Goal: Task Accomplishment & Management: Use online tool/utility

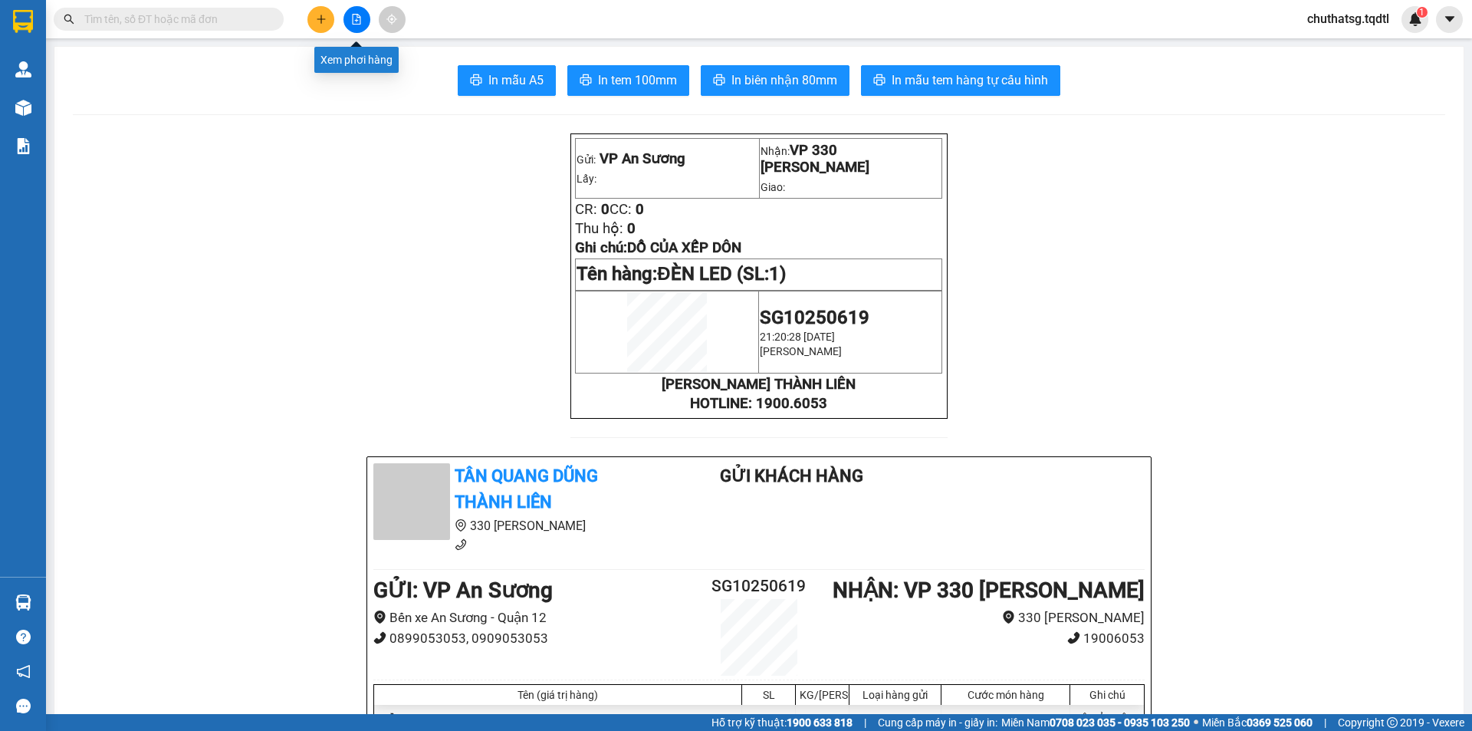
click at [364, 13] on button at bounding box center [357, 19] width 27 height 27
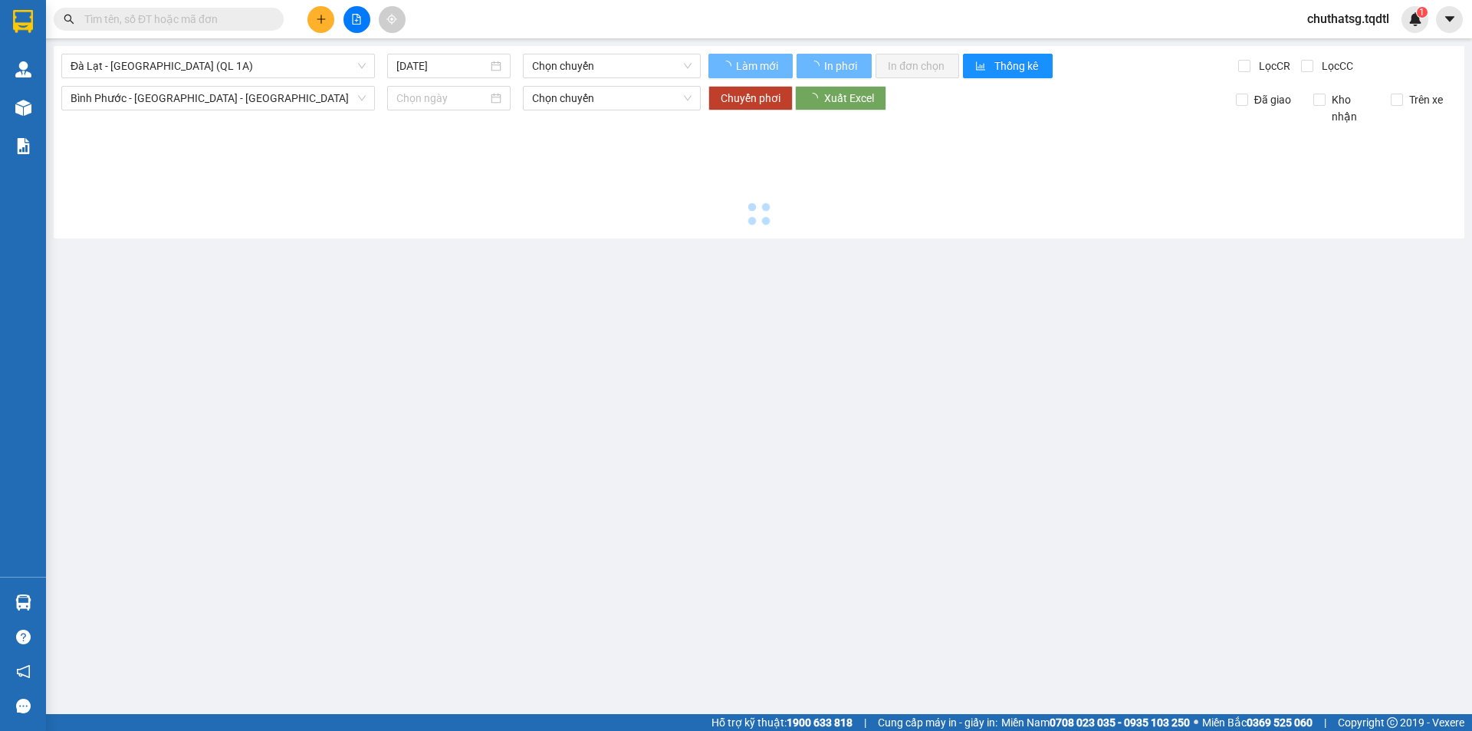
type input "[DATE]"
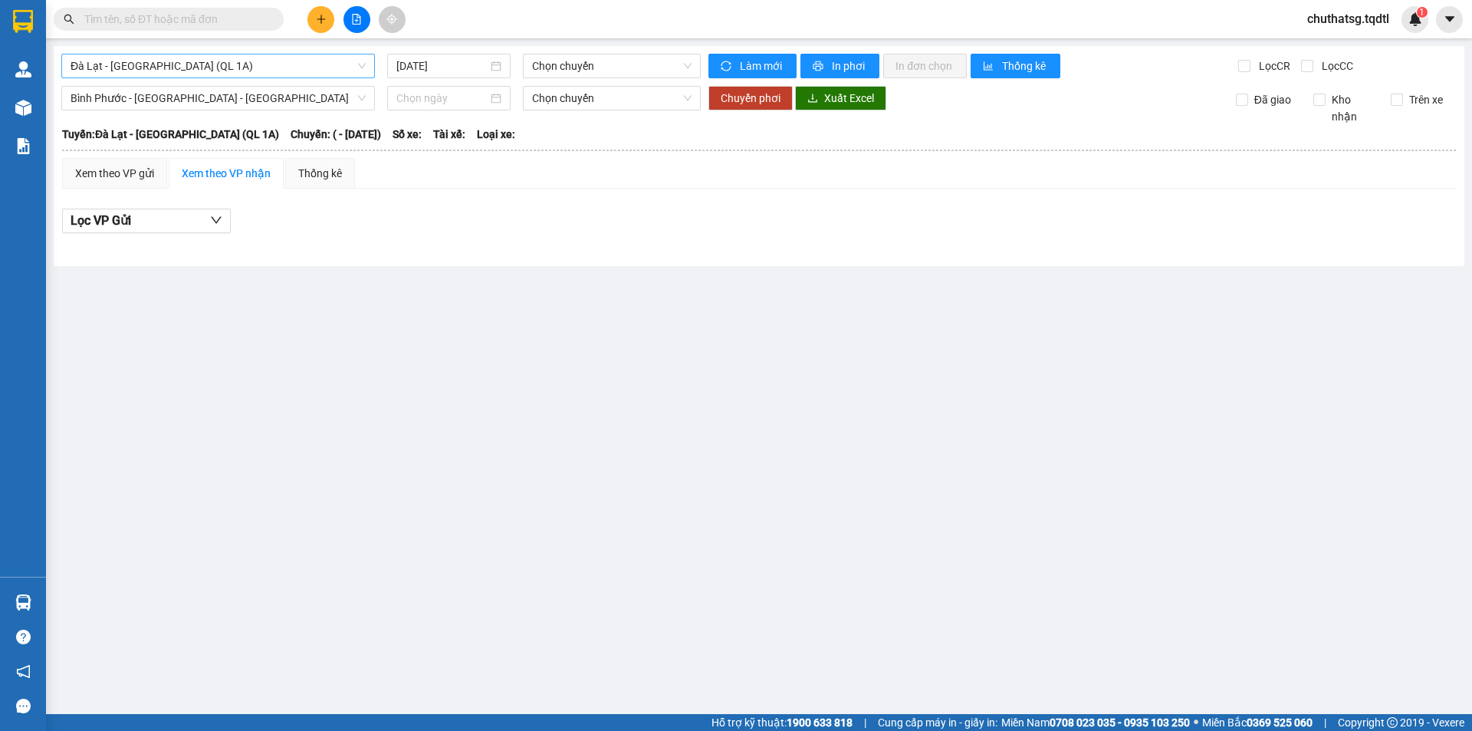
click at [301, 54] on span "Đà Lạt - Sài Gòn (QL 1A)" at bounding box center [218, 65] width 295 height 23
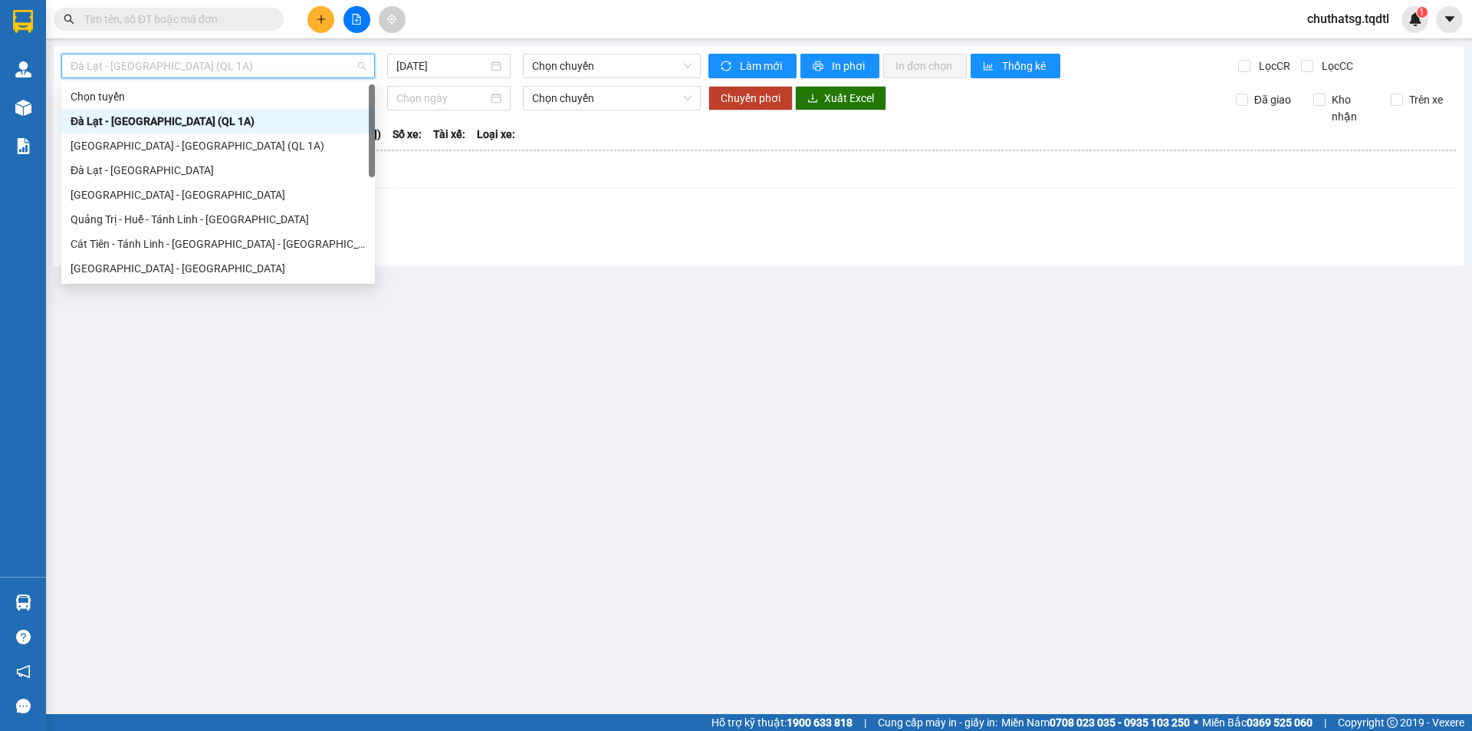
type input "S"
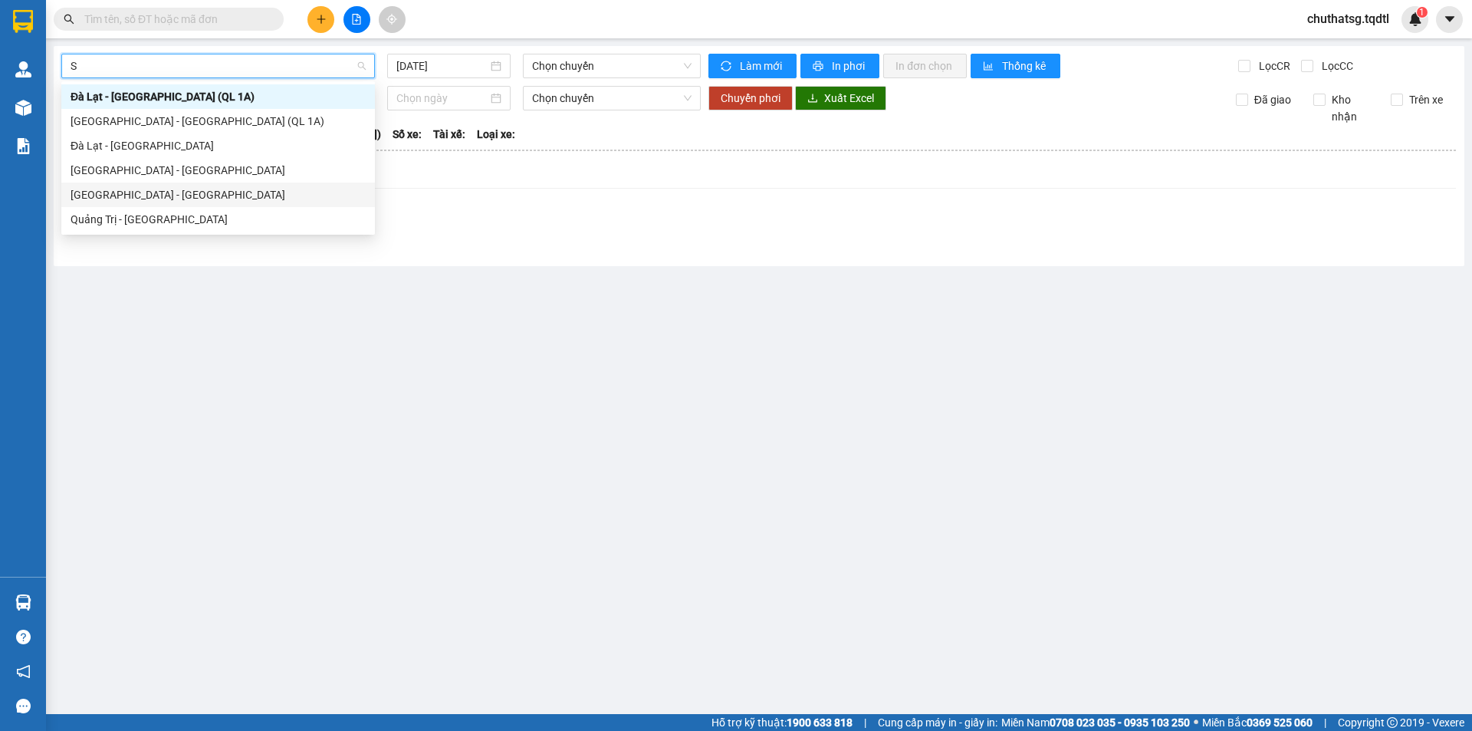
click at [144, 195] on div "[GEOGRAPHIC_DATA] - [GEOGRAPHIC_DATA]" at bounding box center [218, 194] width 295 height 17
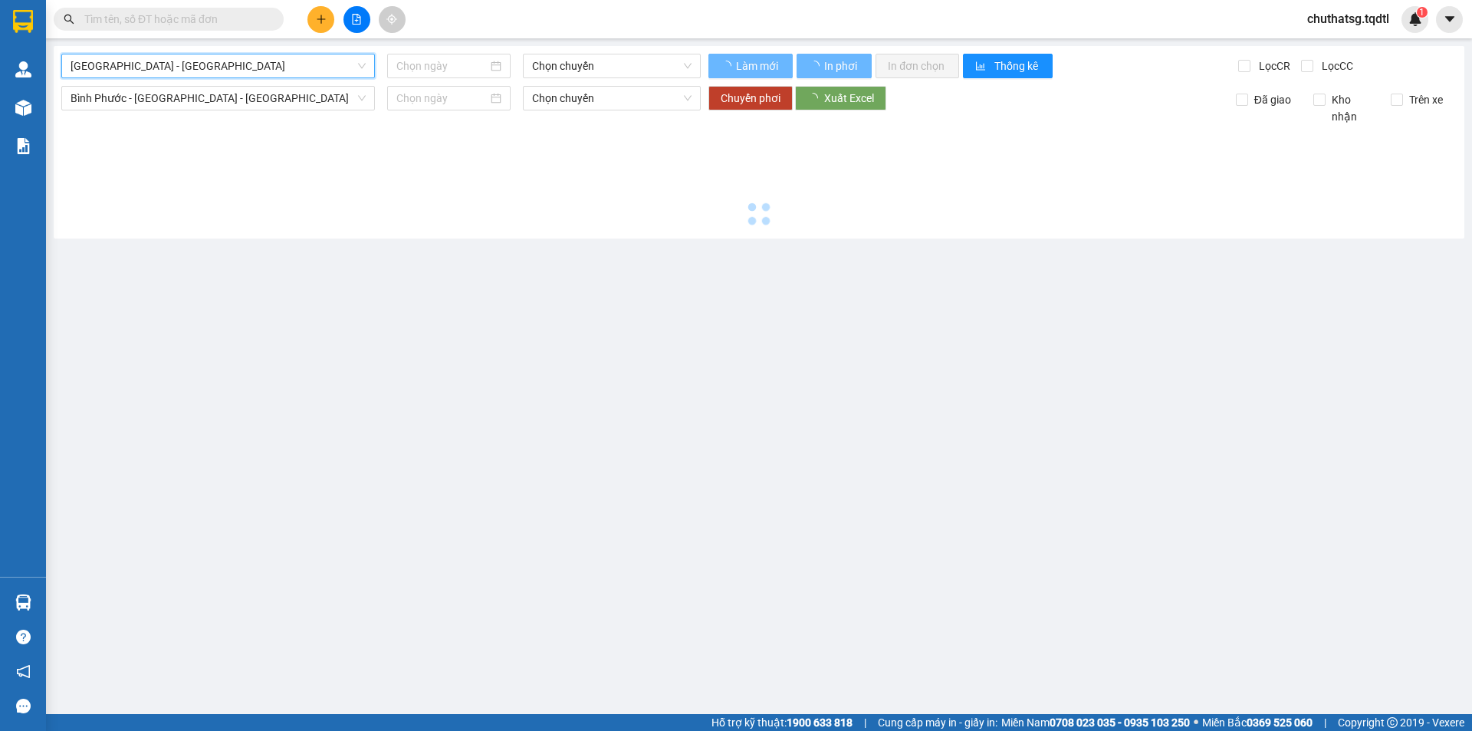
type input "[DATE]"
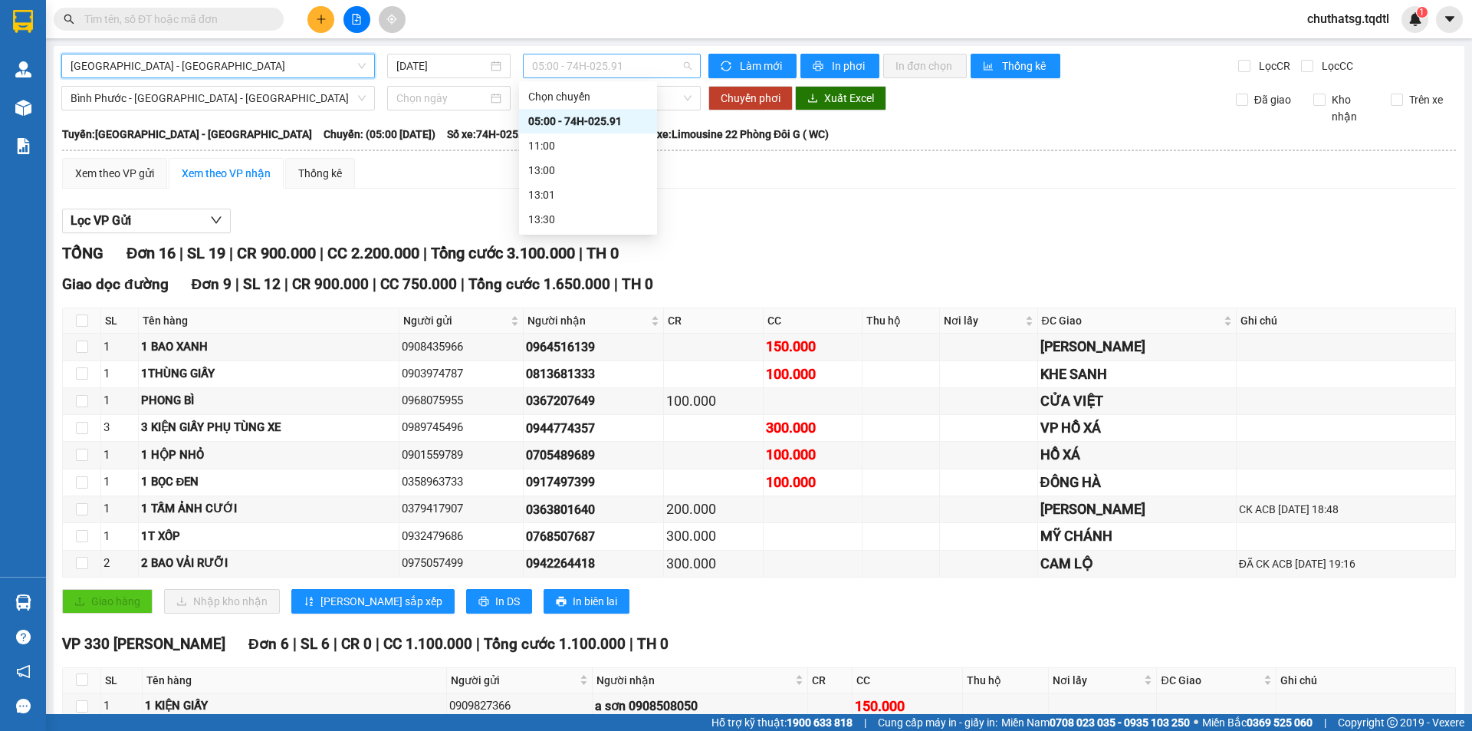
click at [593, 74] on span "05:00 - 74H-025.91" at bounding box center [612, 65] width 160 height 23
click at [632, 116] on div "05:00 - 74H-025.91" at bounding box center [588, 121] width 120 height 17
click at [838, 63] on span "In phơi" at bounding box center [849, 66] width 35 height 17
click at [169, 564] on div "2 BAO VẢI RƯỠI" at bounding box center [268, 563] width 255 height 18
click at [170, 564] on div "2 BAO VẢI RƯỠI" at bounding box center [268, 563] width 255 height 18
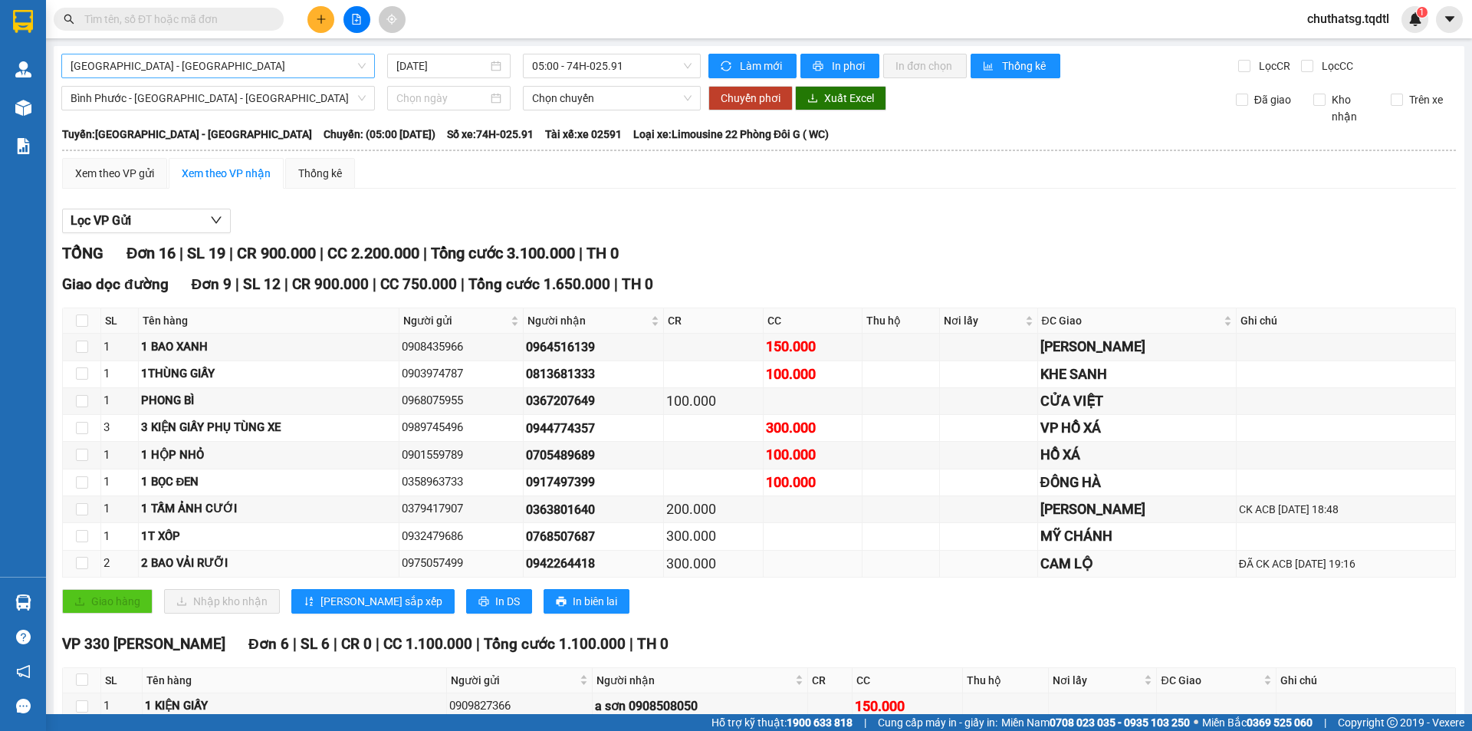
click at [170, 564] on div "2 BAO VẢI RƯỠI" at bounding box center [268, 563] width 255 height 18
click at [294, 564] on div "2 BAO VẢI RƯỠI" at bounding box center [268, 563] width 255 height 18
click at [82, 569] on input "checkbox" at bounding box center [82, 563] width 12 height 12
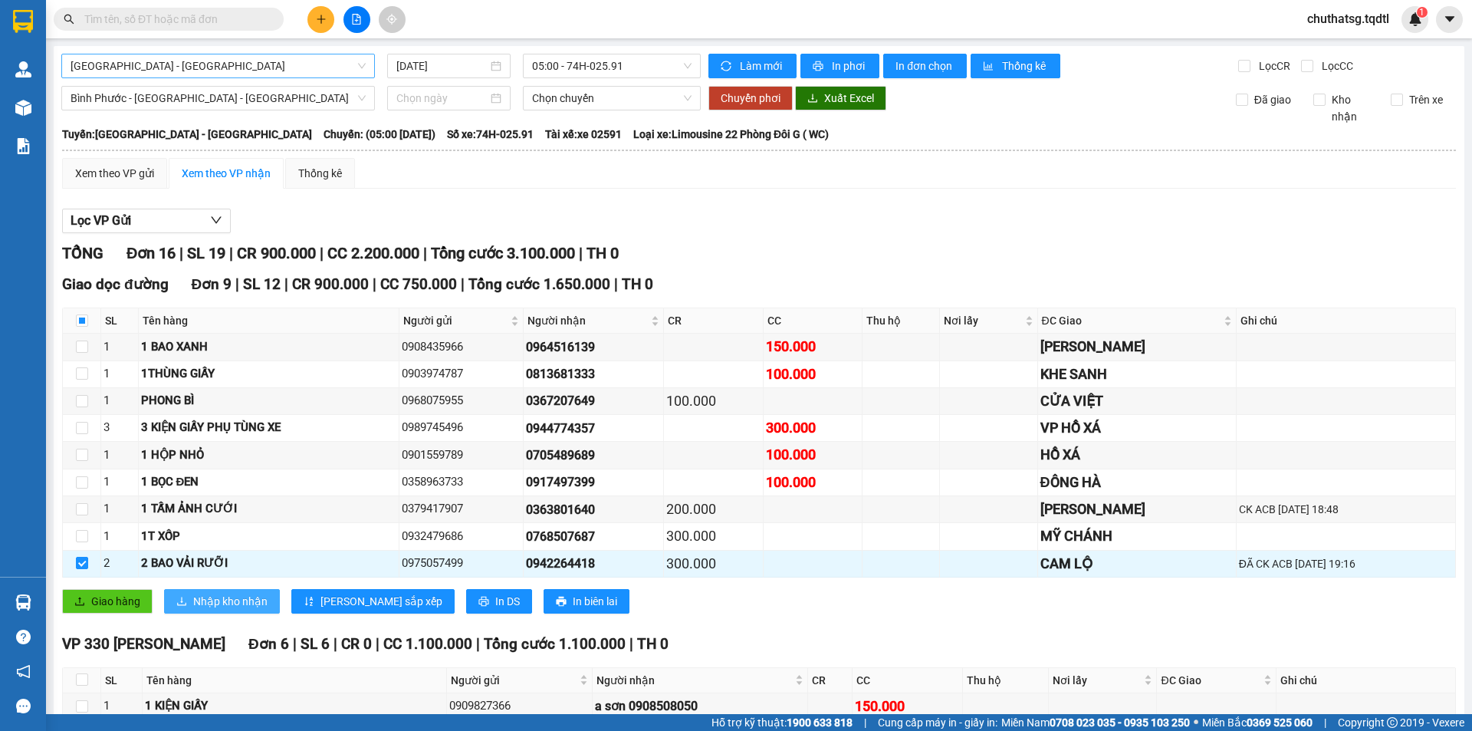
click at [229, 604] on span "Nhập kho nhận" at bounding box center [230, 601] width 74 height 17
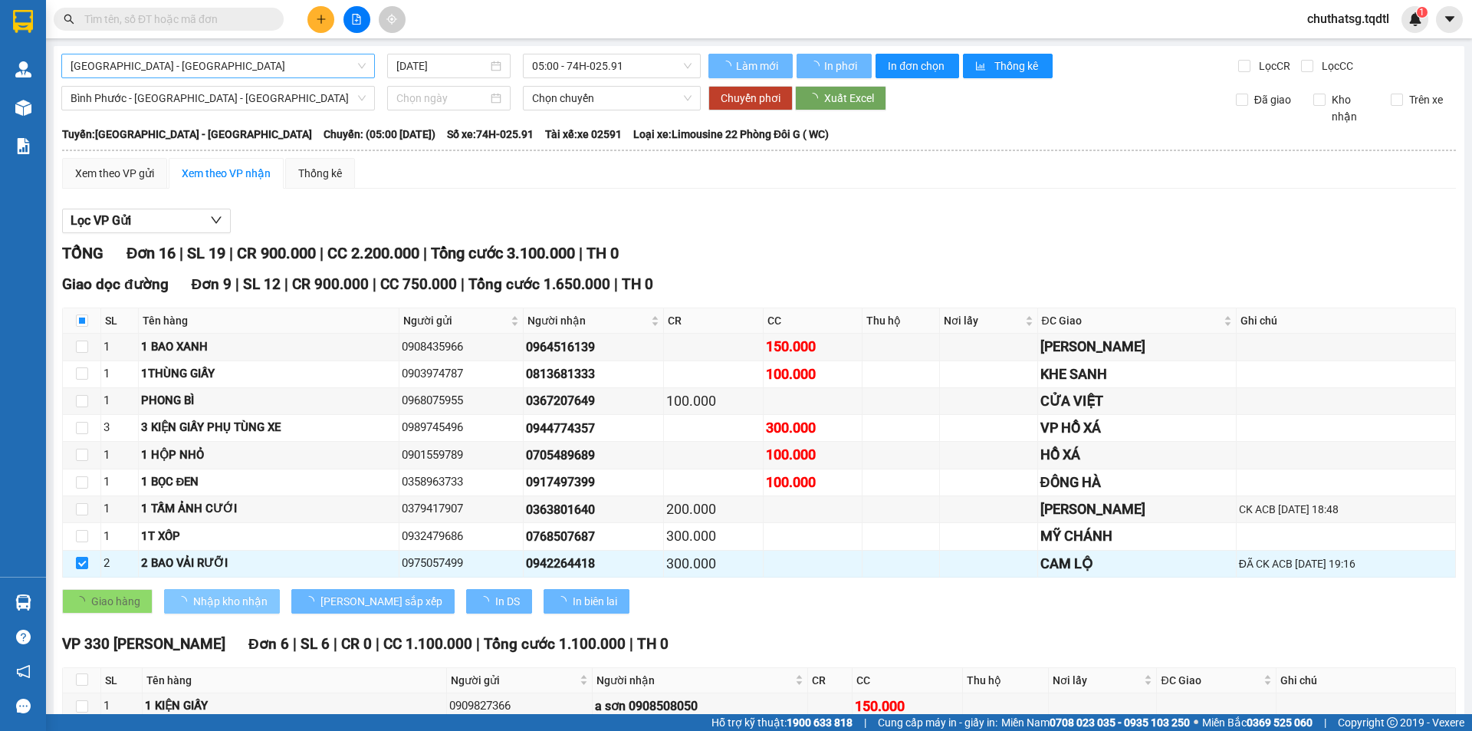
checkbox input "false"
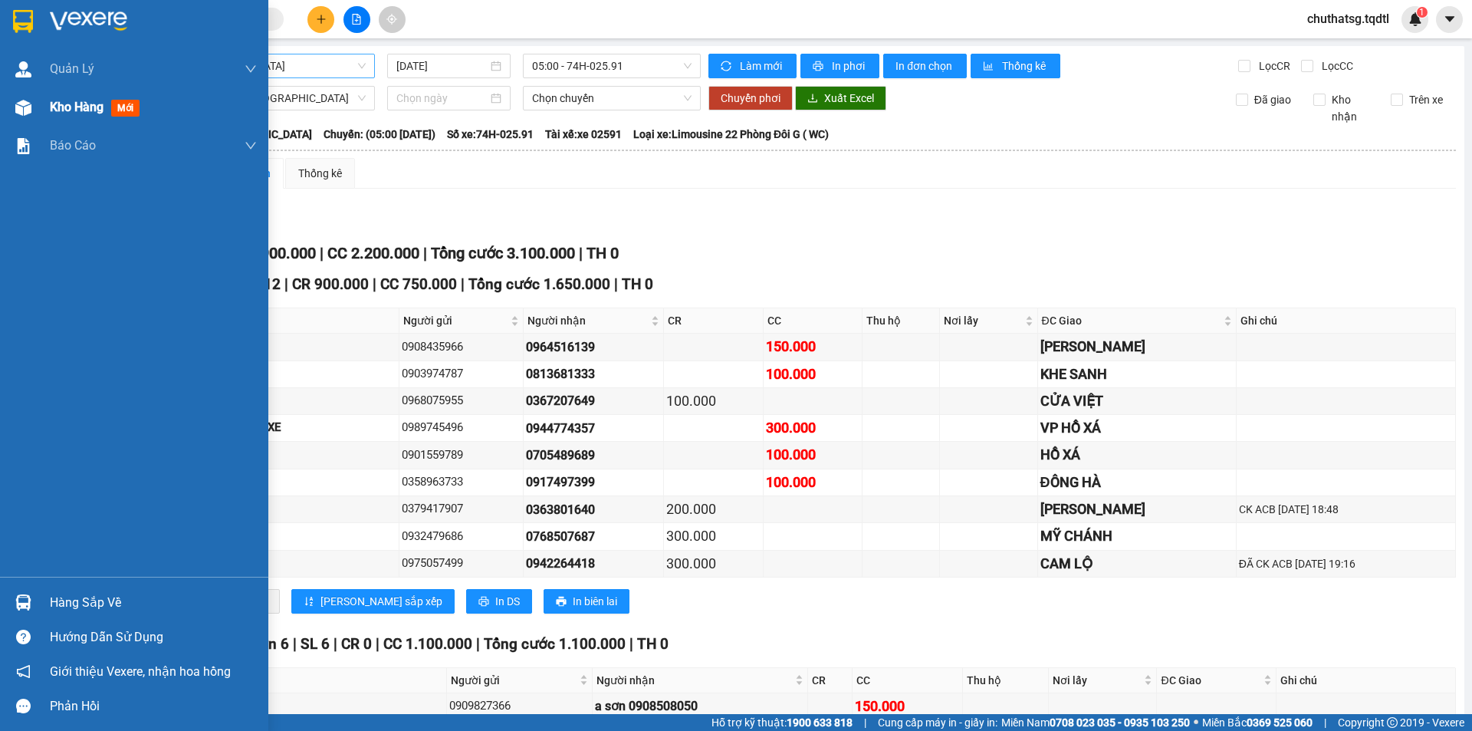
click at [70, 113] on span "Kho hàng" at bounding box center [77, 107] width 54 height 15
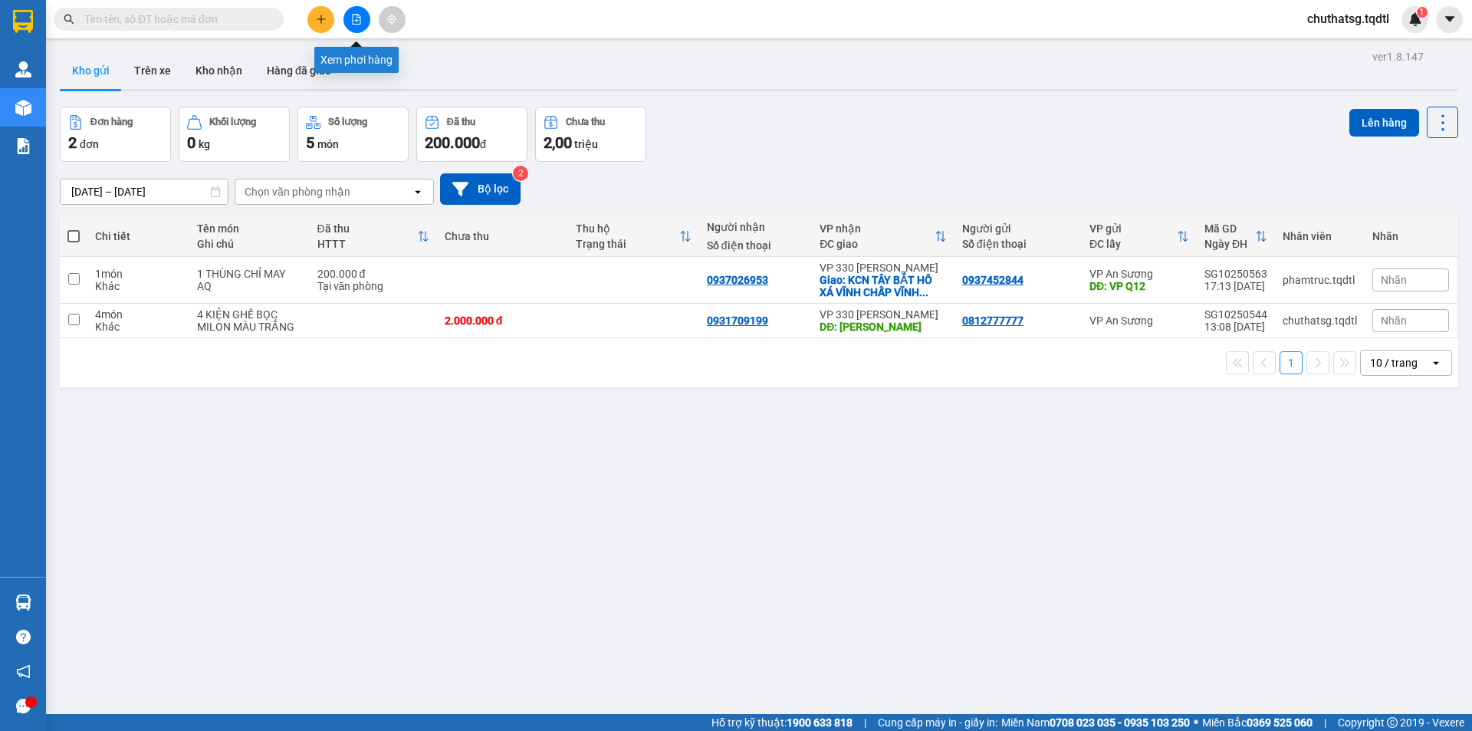
click at [350, 21] on button at bounding box center [357, 19] width 27 height 27
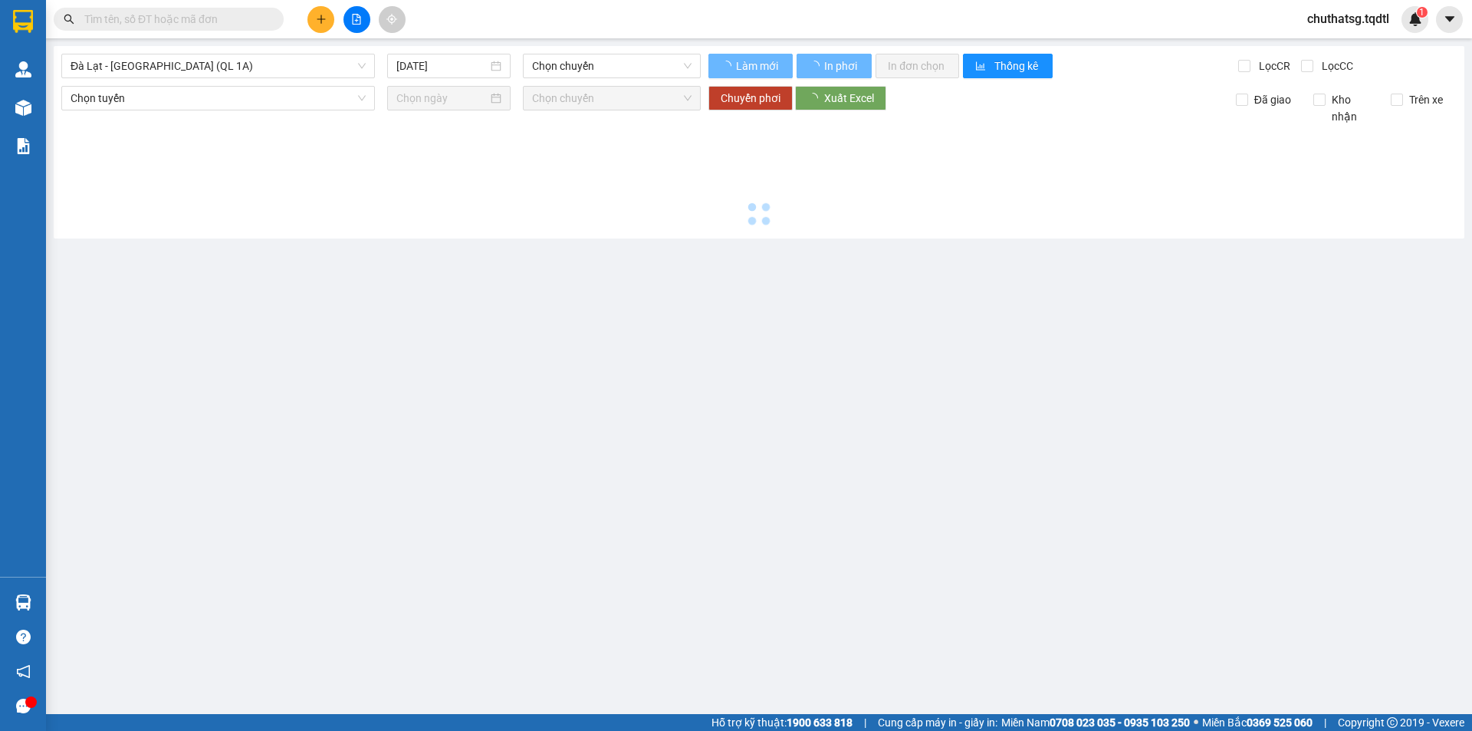
type input "[DATE]"
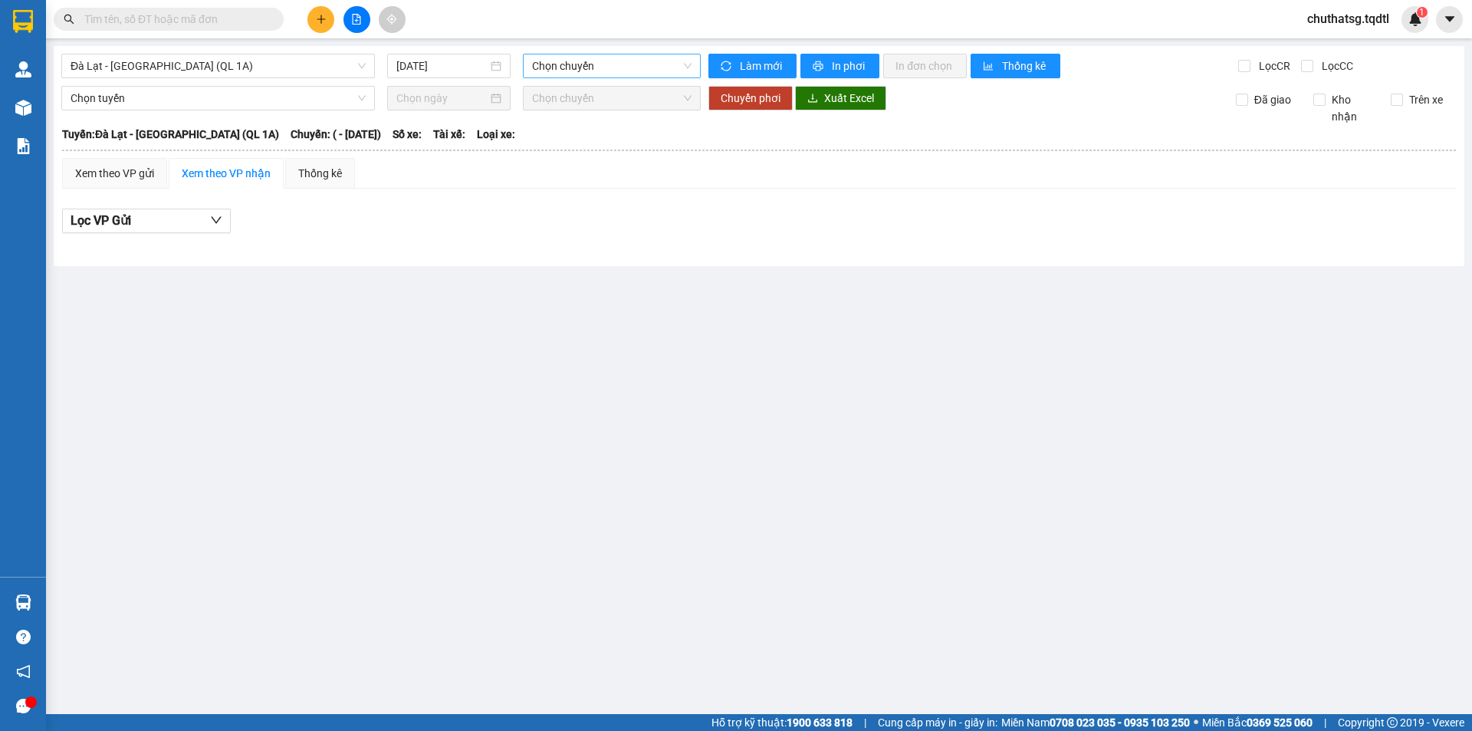
click at [618, 64] on span "Chọn chuyến" at bounding box center [612, 65] width 160 height 23
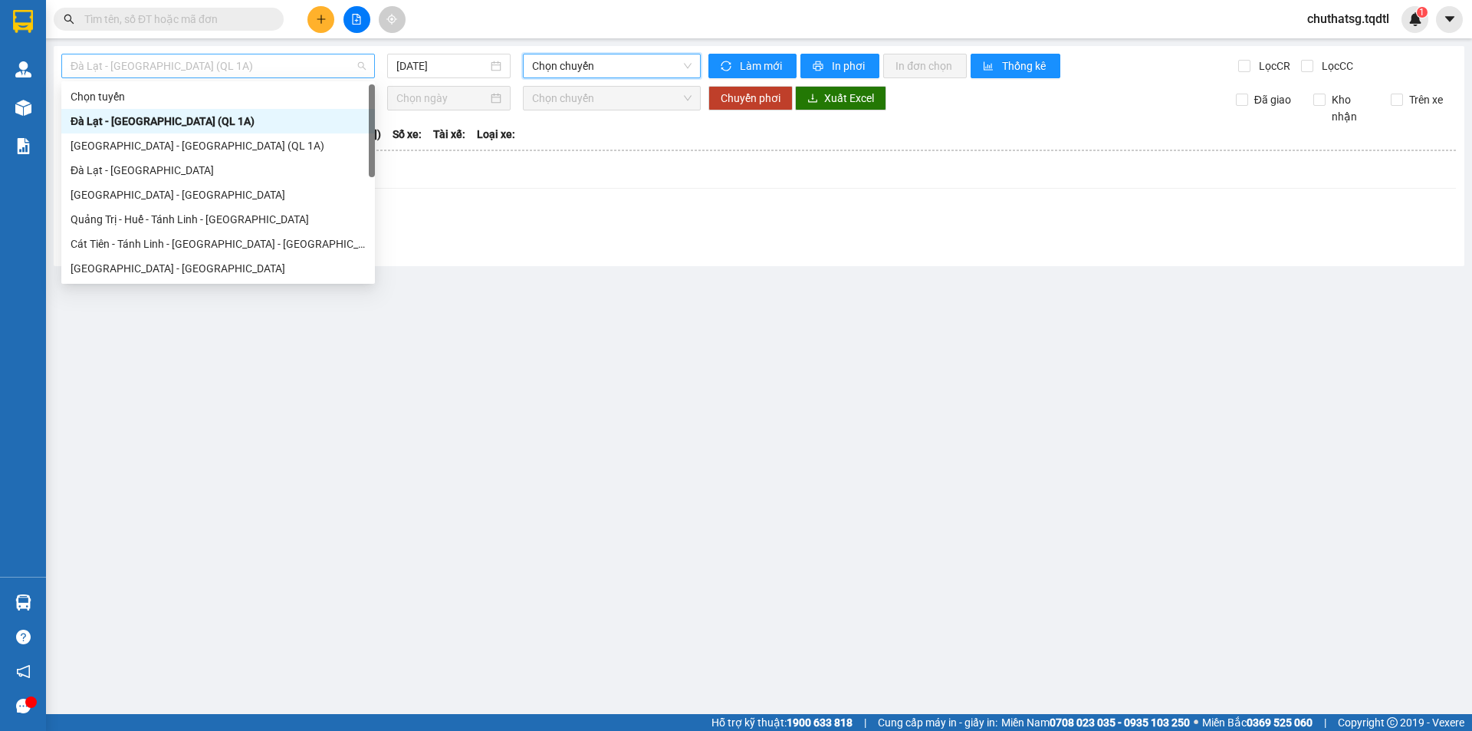
click at [206, 63] on span "Đà Lạt - Sài Gòn (QL 1A)" at bounding box center [218, 65] width 295 height 23
click at [141, 269] on div "[GEOGRAPHIC_DATA] - [GEOGRAPHIC_DATA]" at bounding box center [218, 268] width 295 height 17
type input "[DATE]"
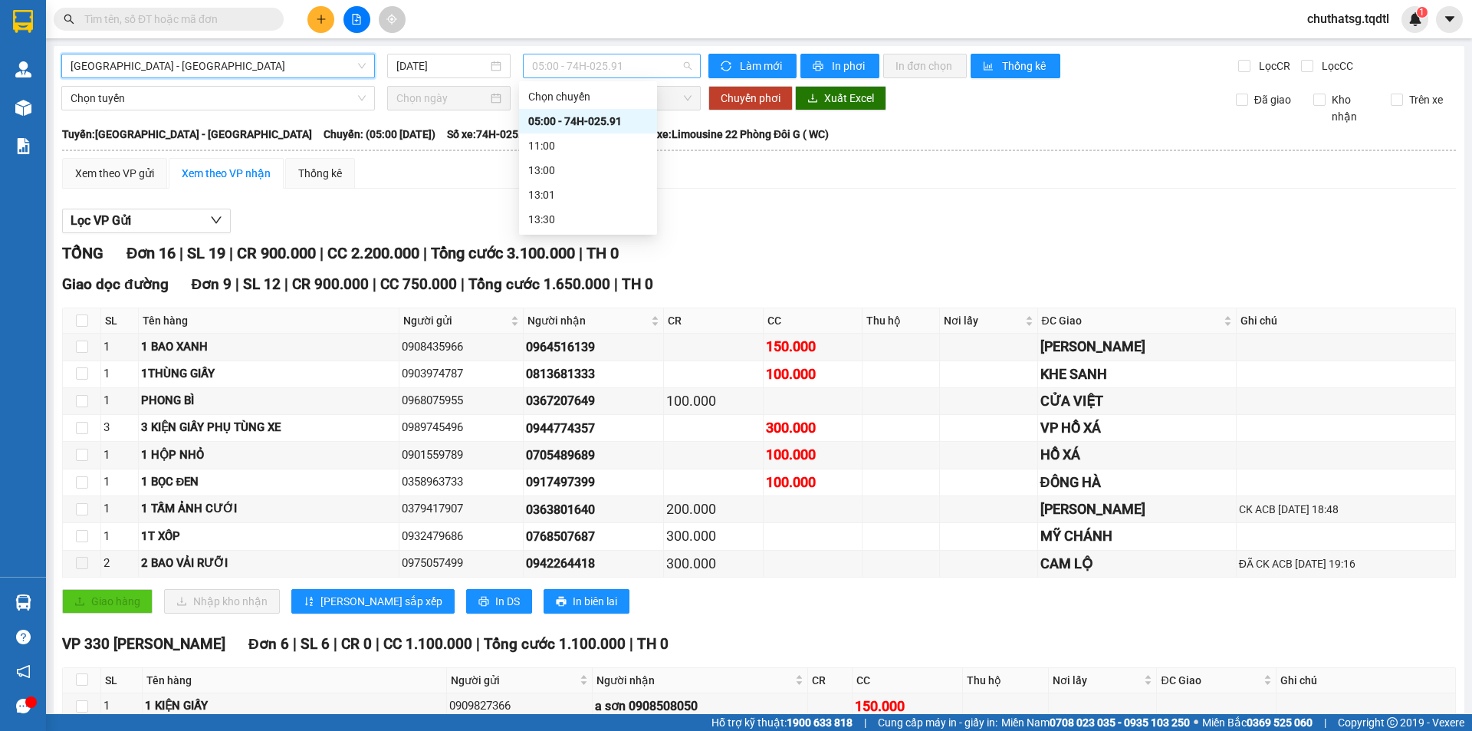
click at [612, 63] on span "05:00 - 74H-025.91" at bounding box center [612, 65] width 160 height 23
click at [594, 113] on div "05:00 - 74H-025.91" at bounding box center [588, 121] width 120 height 17
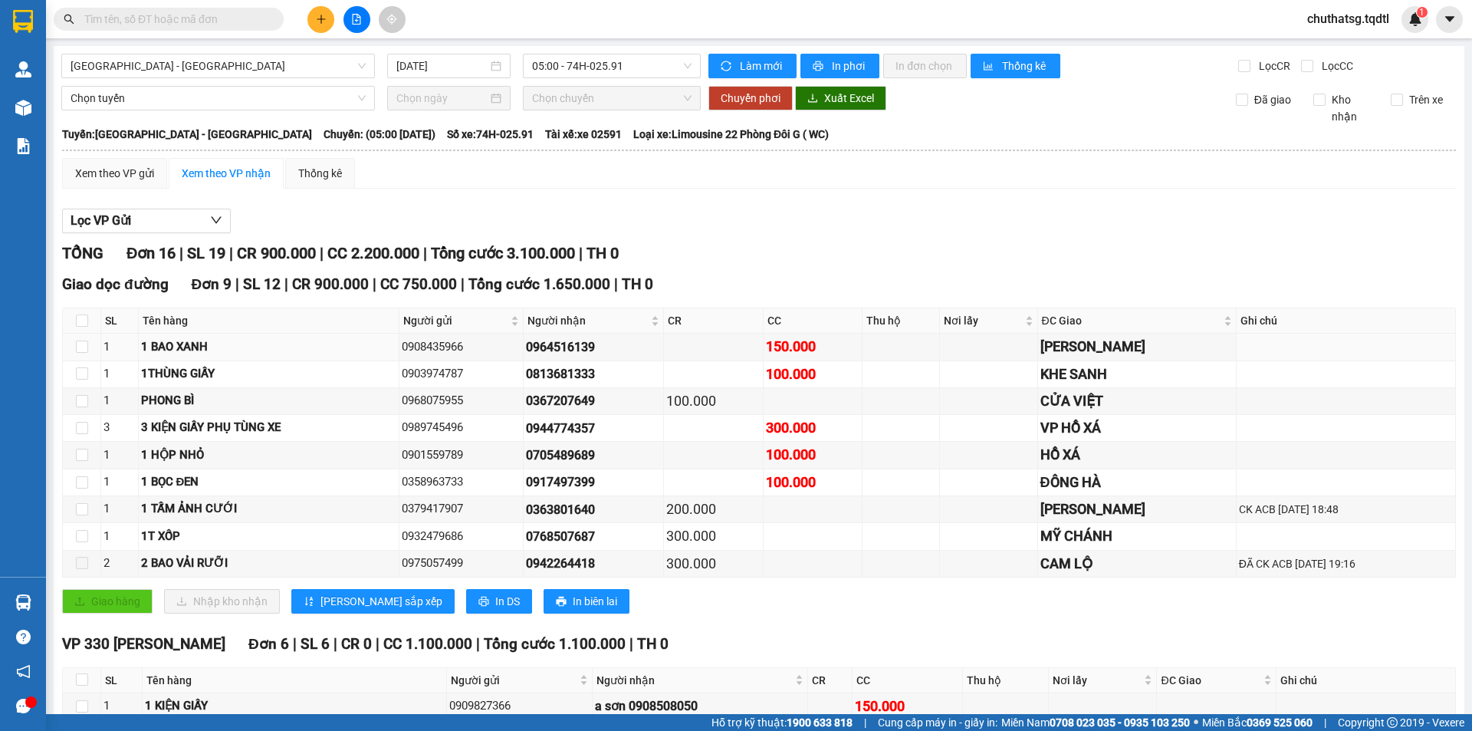
scroll to position [360, 0]
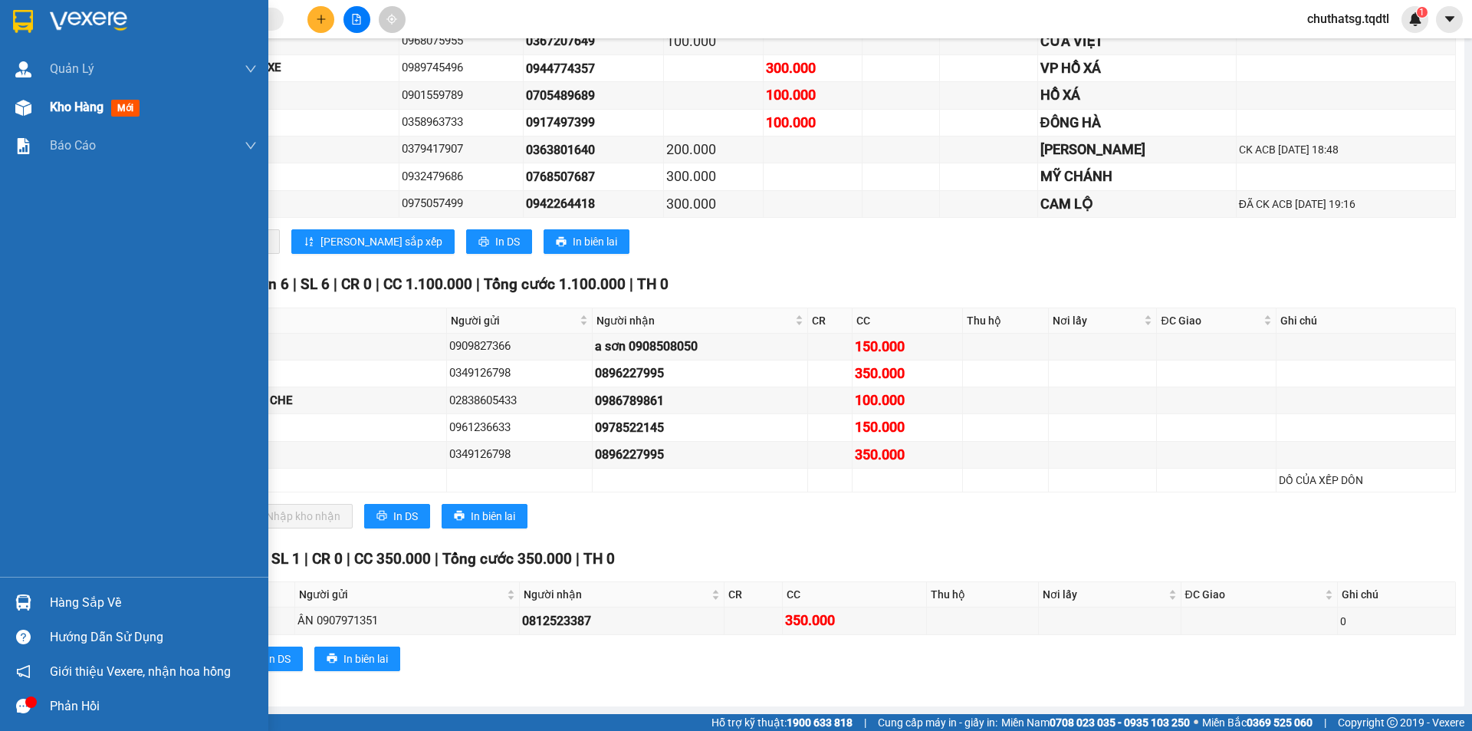
click at [64, 113] on span "Kho hàng" at bounding box center [77, 107] width 54 height 15
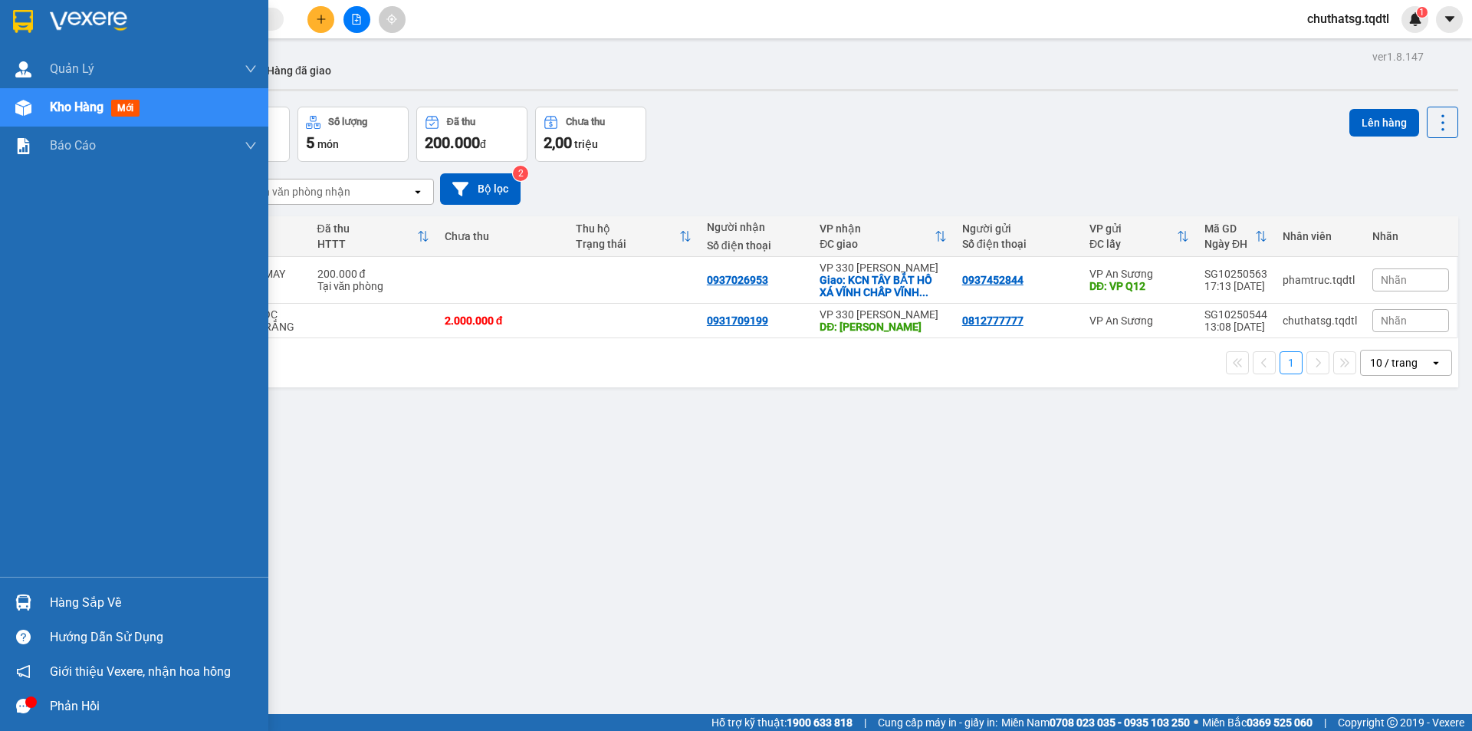
click at [54, 113] on span "Kho hàng" at bounding box center [77, 107] width 54 height 15
click at [57, 111] on span "Kho hàng" at bounding box center [77, 107] width 54 height 15
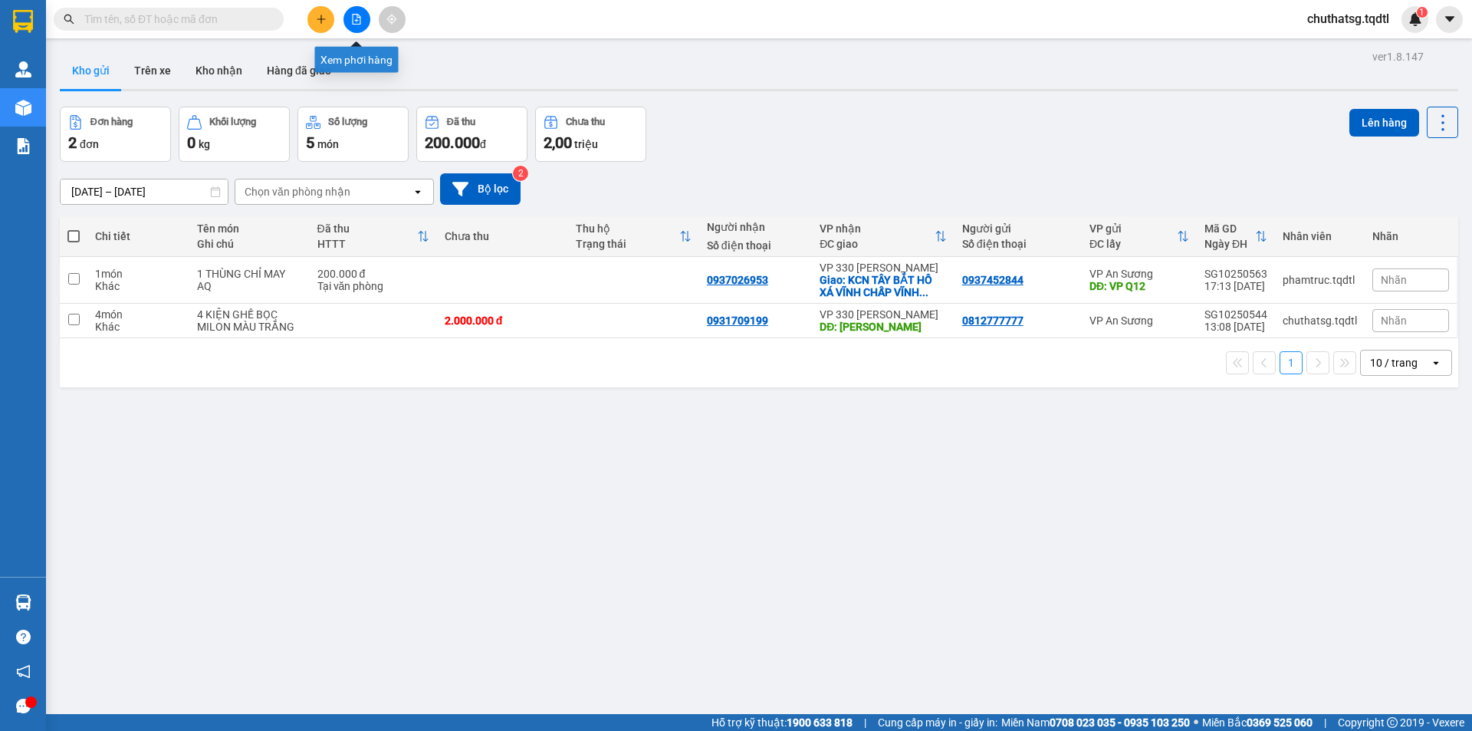
click at [357, 8] on button at bounding box center [357, 19] width 27 height 27
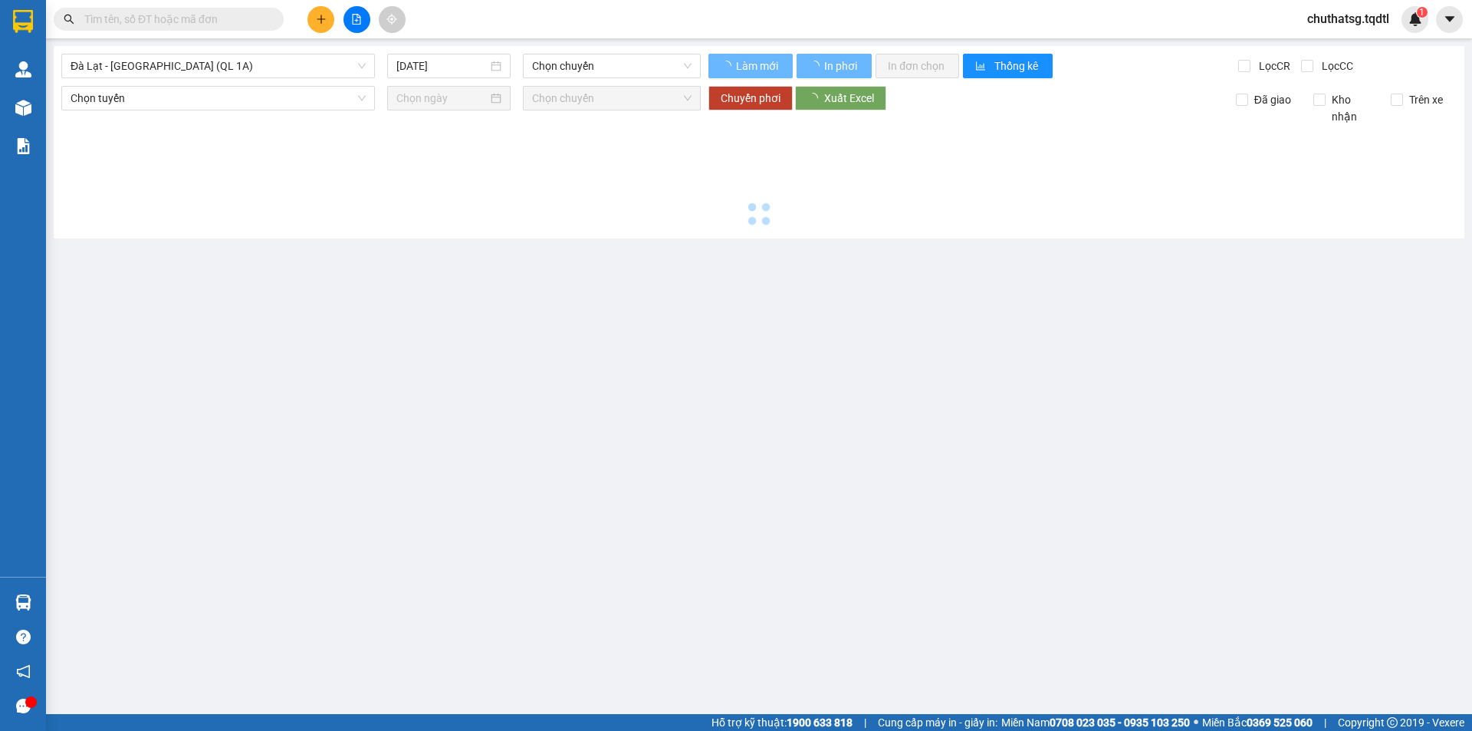
type input "[DATE]"
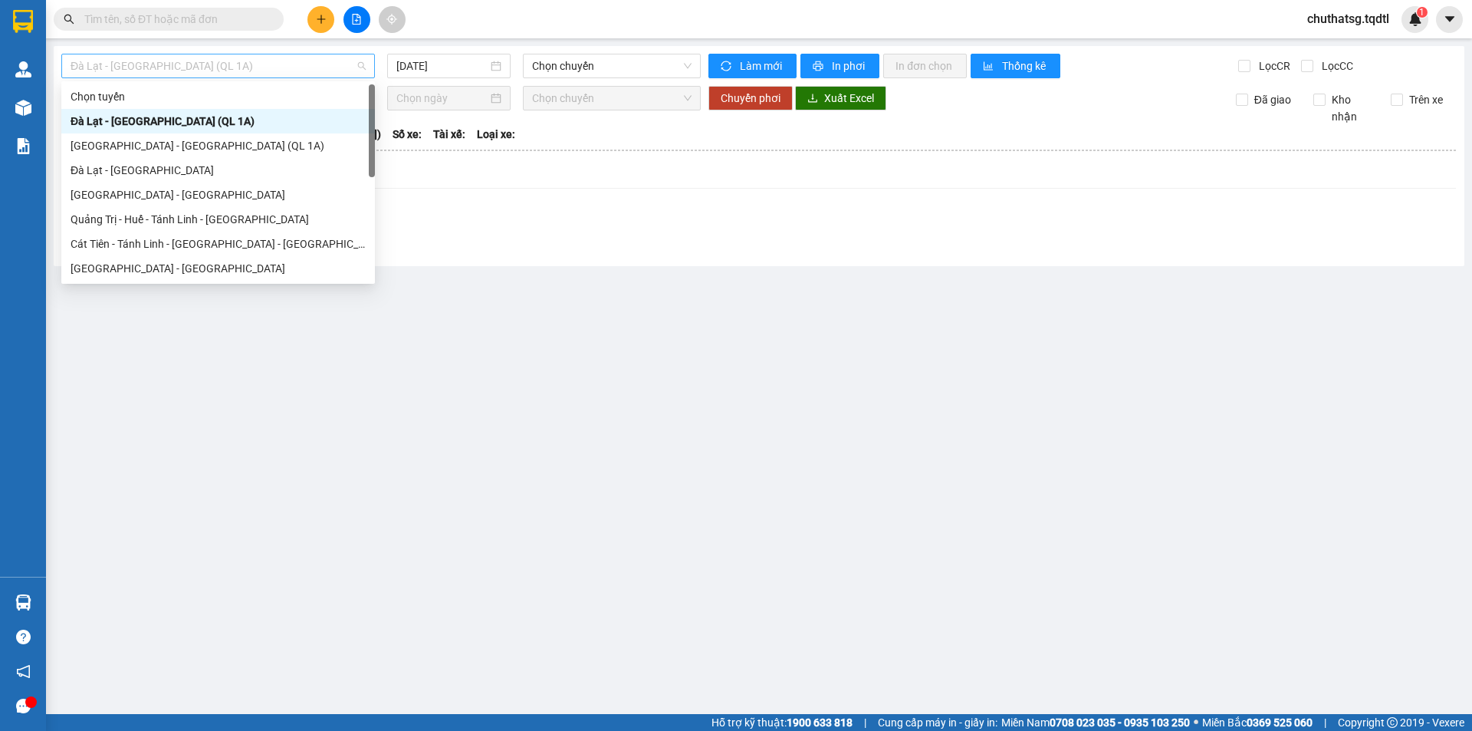
click at [227, 71] on span "Đà Lạt - [GEOGRAPHIC_DATA] (QL 1A)" at bounding box center [218, 65] width 295 height 23
click at [138, 272] on div "[GEOGRAPHIC_DATA] - [GEOGRAPHIC_DATA]" at bounding box center [218, 268] width 295 height 17
type input "[DATE]"
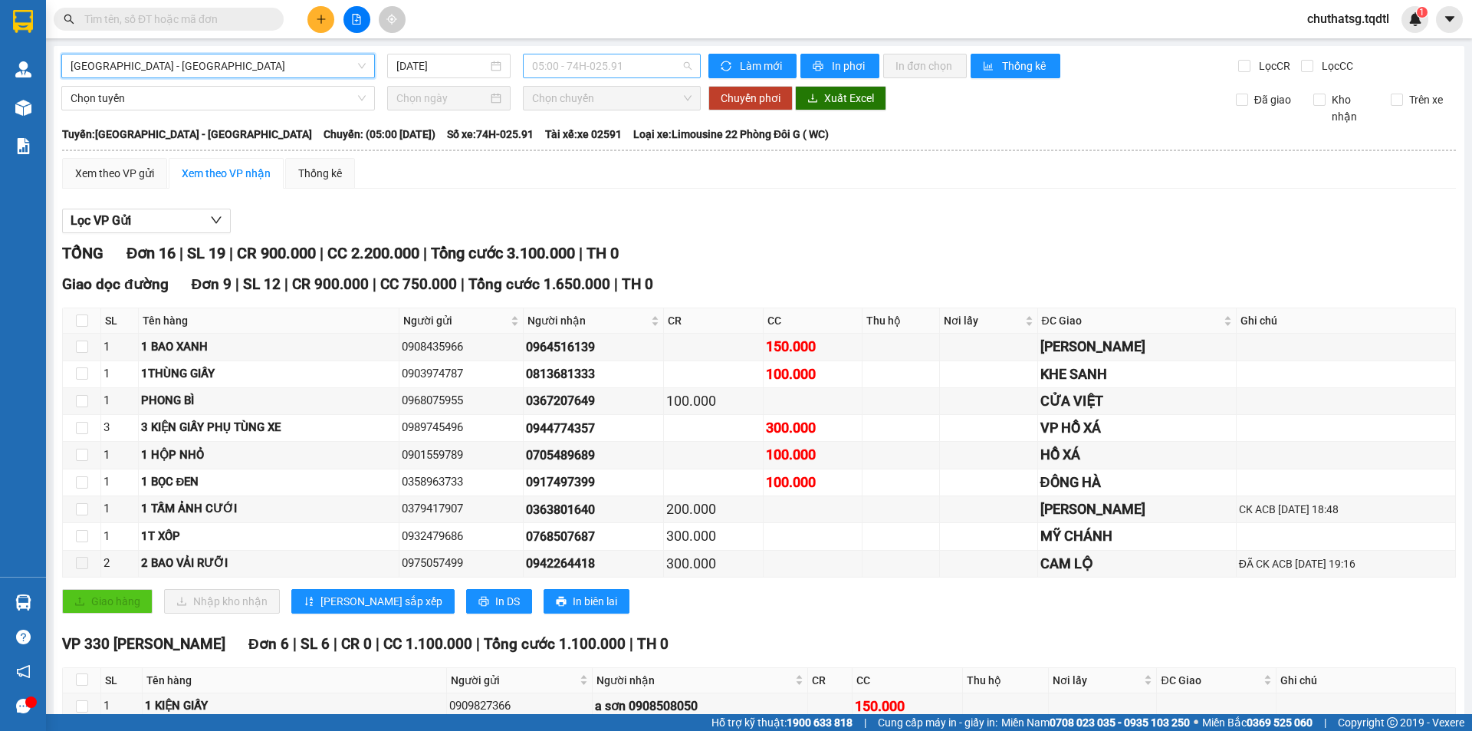
click at [619, 68] on span "05:00 - 74H-025.91" at bounding box center [612, 65] width 160 height 23
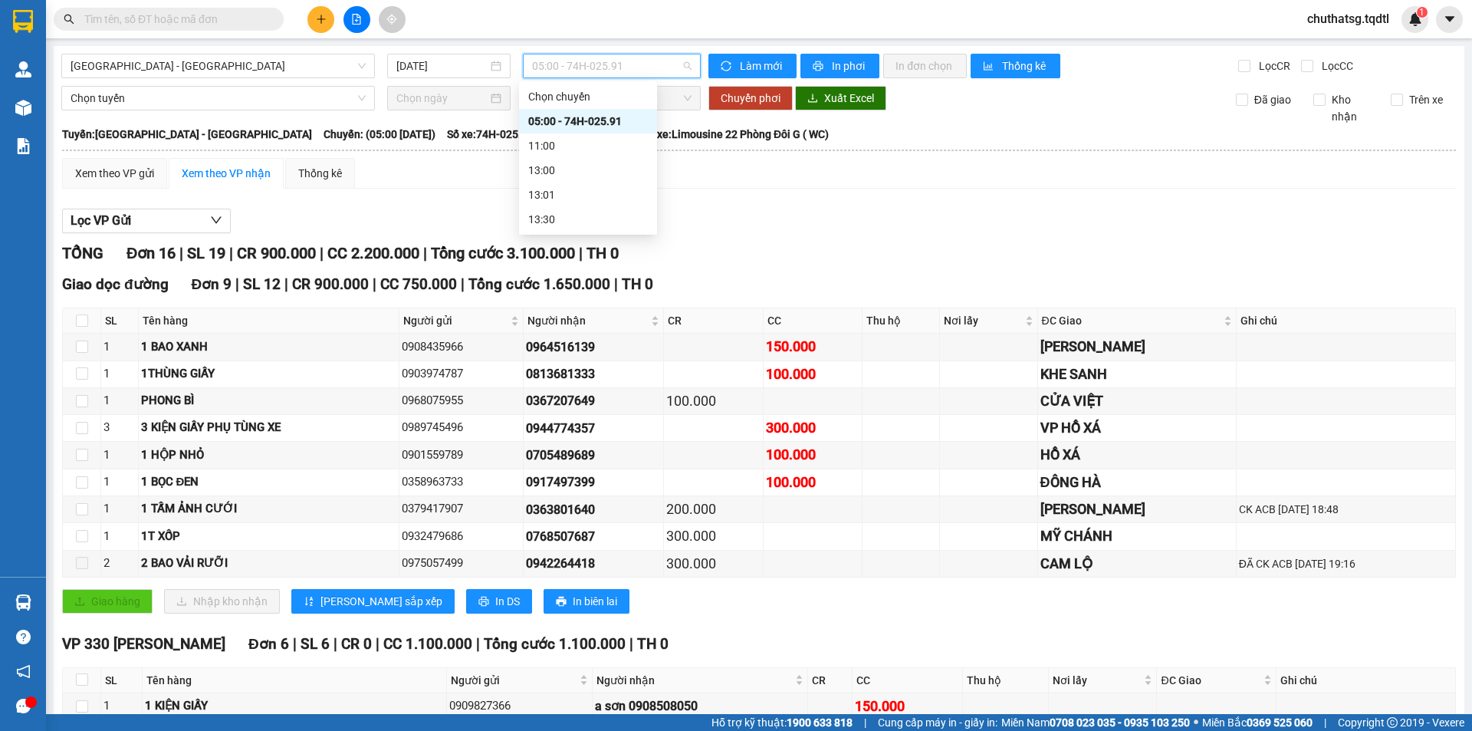
click at [605, 116] on div "05:00 - 74H-025.91" at bounding box center [588, 121] width 120 height 17
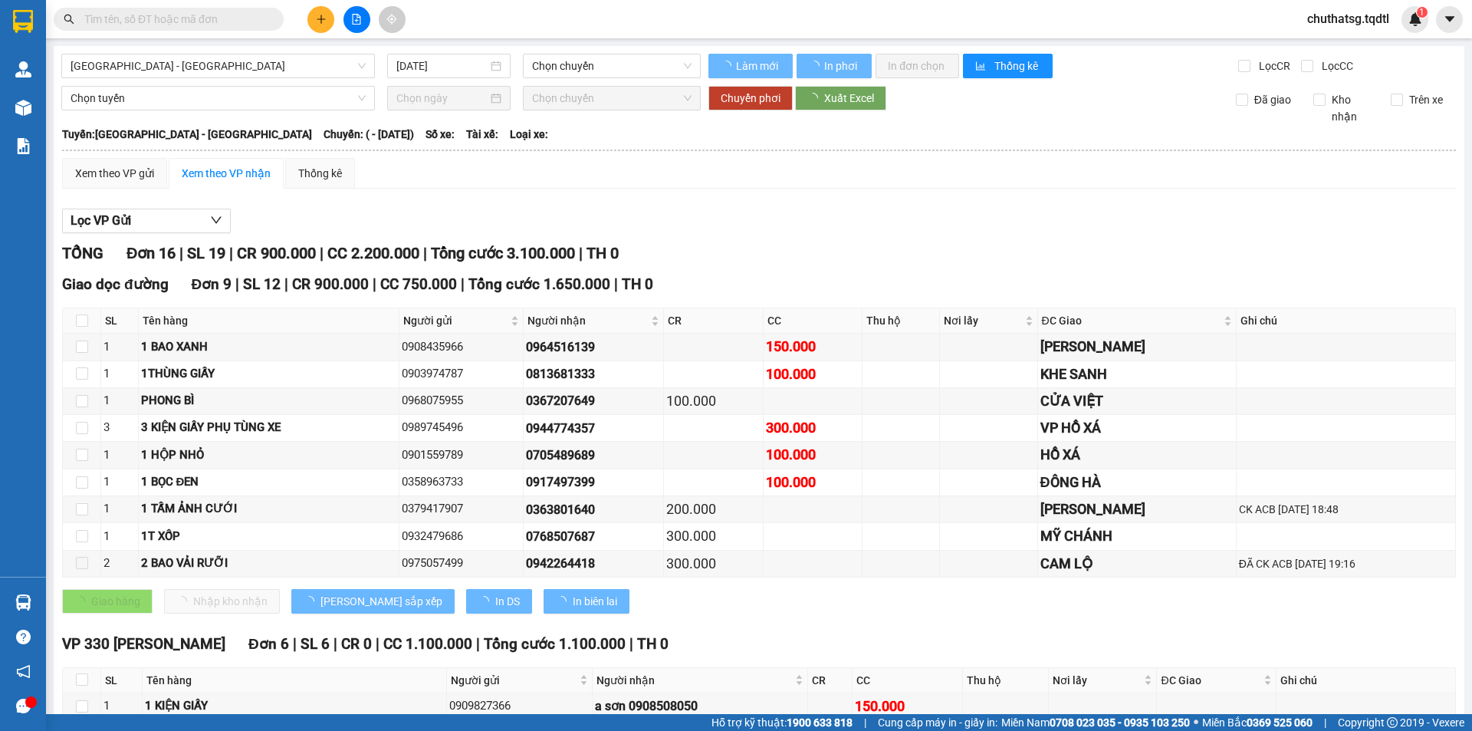
type input "[DATE]"
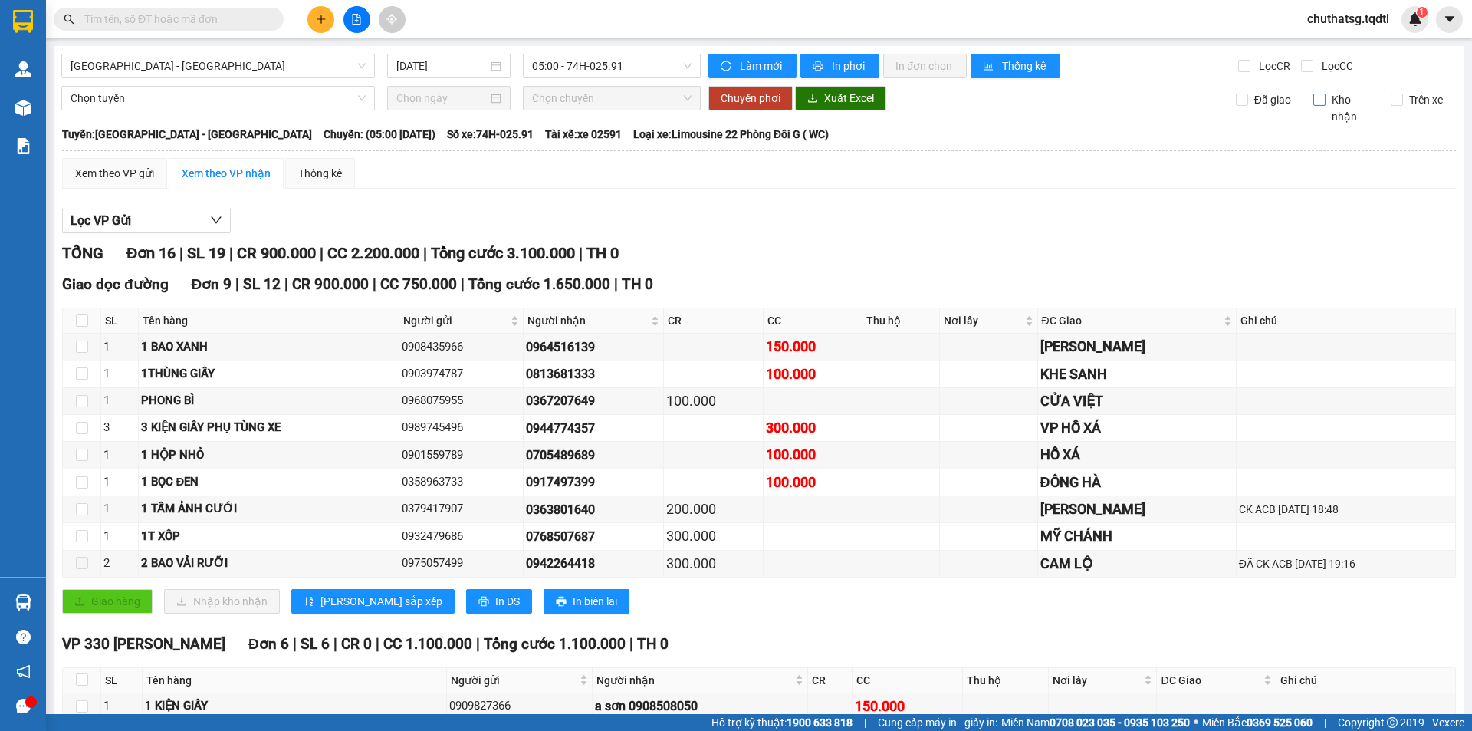
click at [1314, 100] on input "Kho nhận" at bounding box center [1320, 100] width 12 height 12
checkbox input "true"
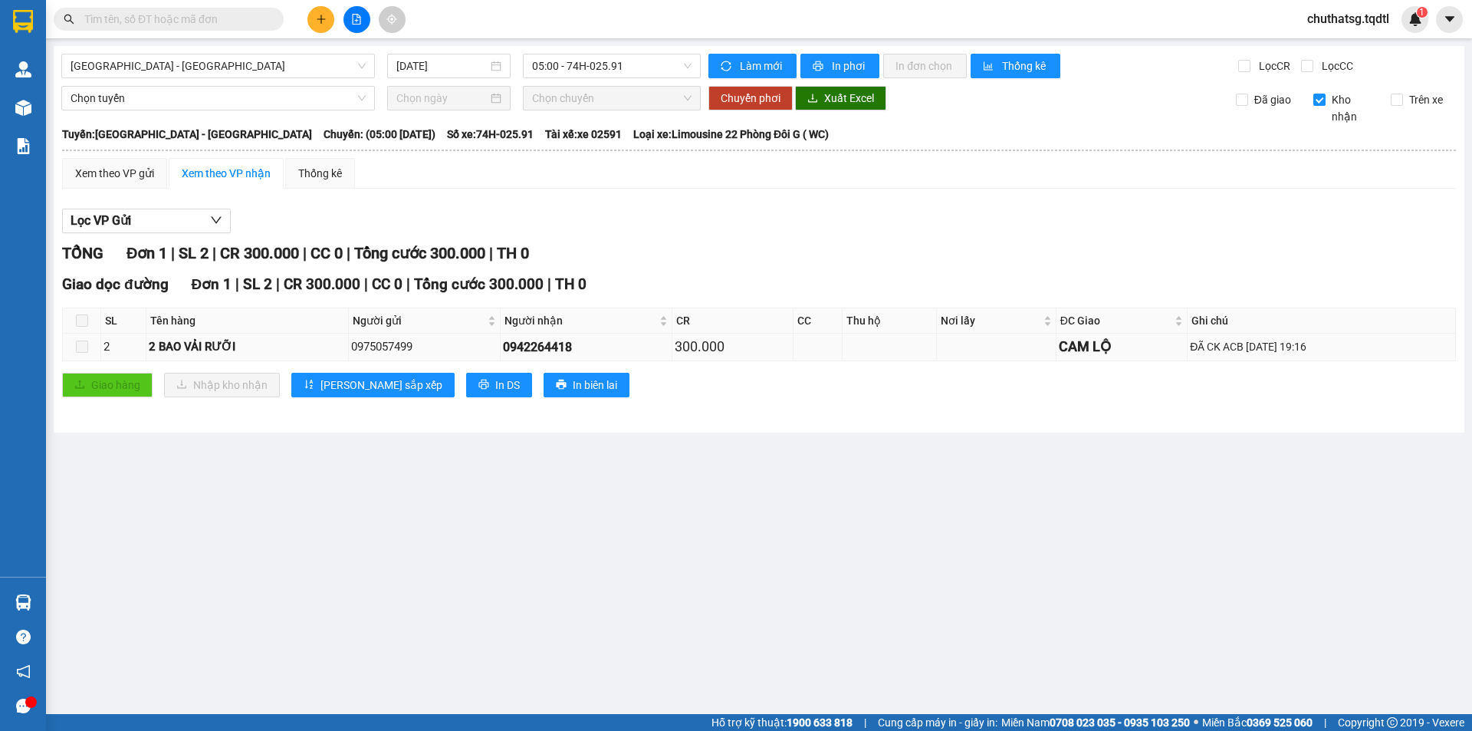
click at [122, 343] on div "2" at bounding box center [124, 347] width 40 height 18
click at [83, 324] on span at bounding box center [82, 320] width 12 height 12
click at [84, 346] on span at bounding box center [82, 346] width 12 height 12
click at [84, 347] on span at bounding box center [82, 346] width 12 height 12
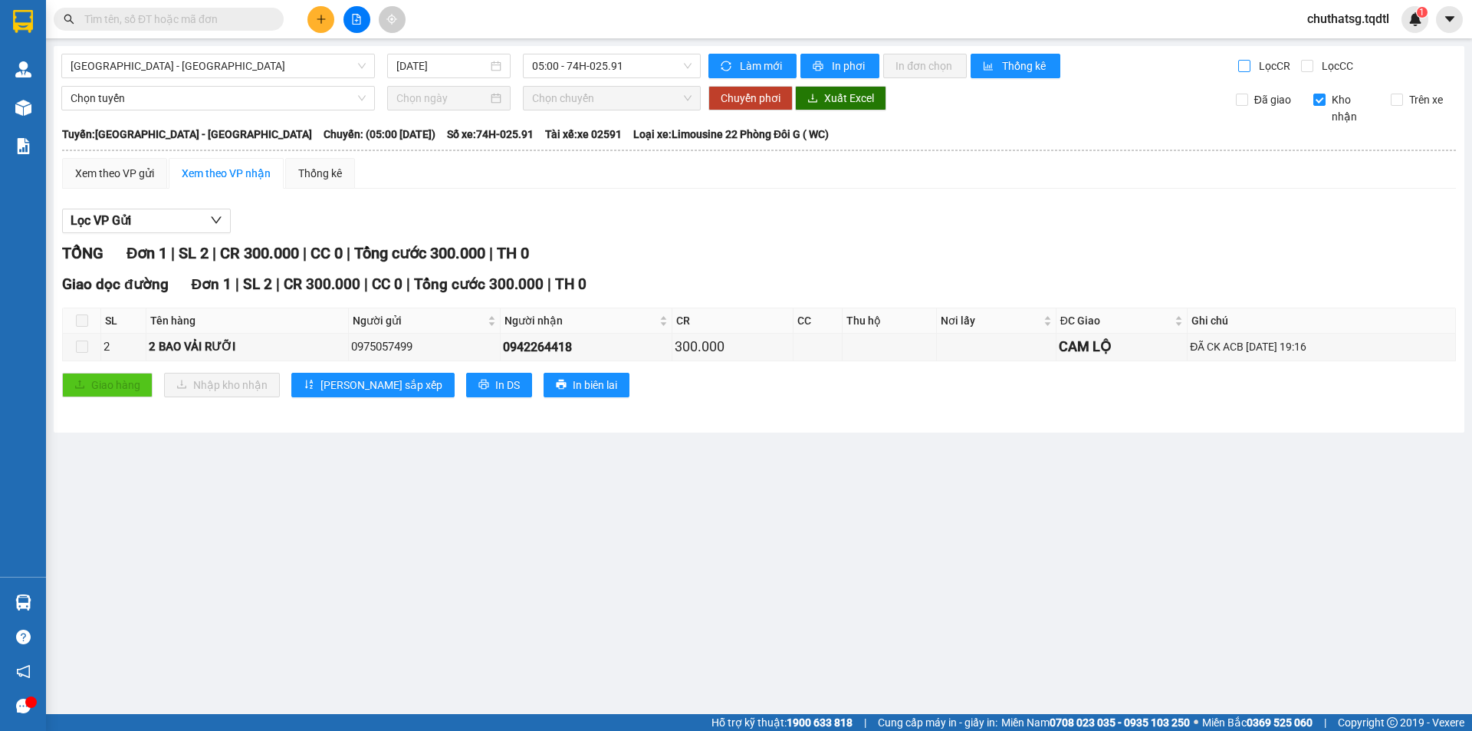
click at [1242, 65] on input "Lọc CR" at bounding box center [1246, 66] width 15 height 12
click at [1242, 69] on input "Lọc CR" at bounding box center [1246, 66] width 15 height 12
checkbox input "false"
click at [1059, 349] on div "CAM LỘ" at bounding box center [1122, 346] width 127 height 21
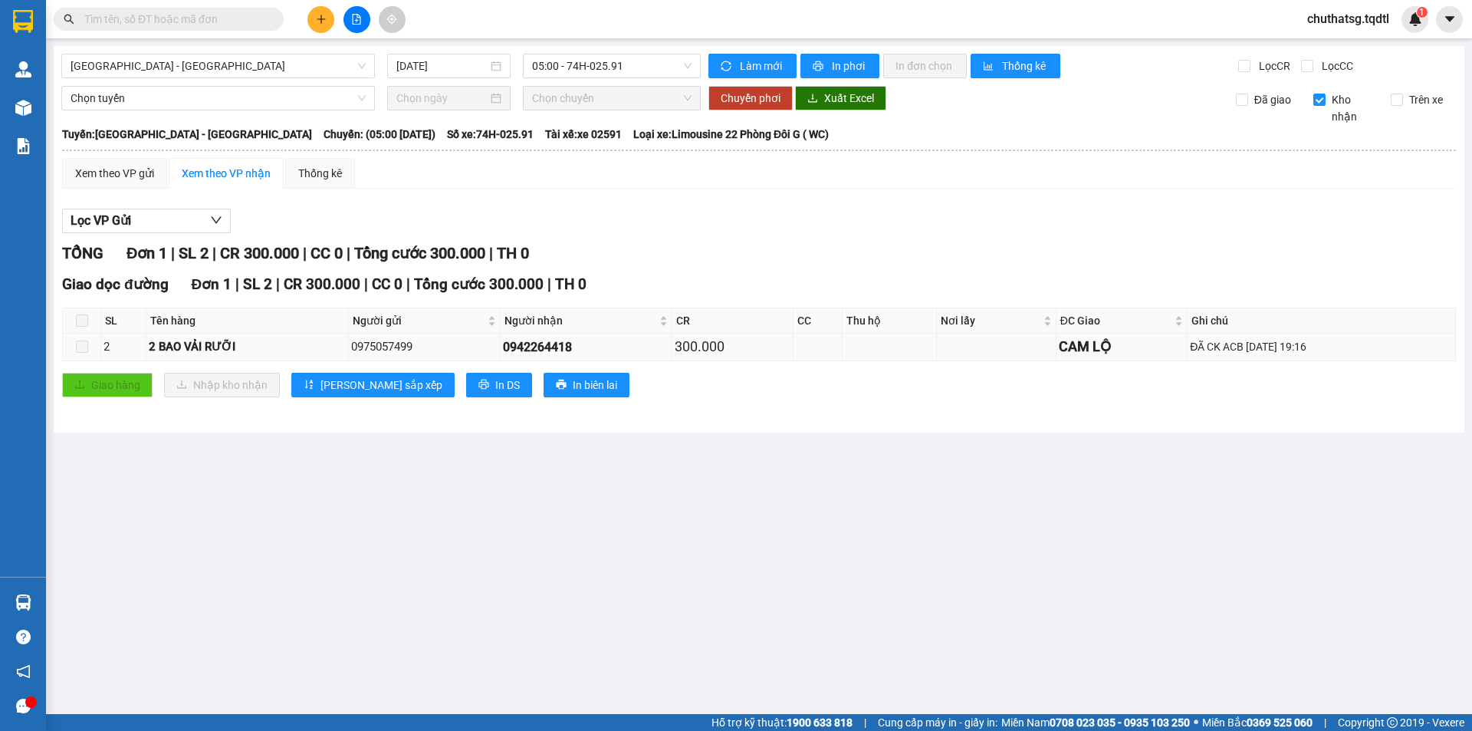
click at [1196, 341] on td "ĐÃ CK ACB [DATE] 19:16" at bounding box center [1322, 347] width 268 height 27
drag, startPoint x: 1196, startPoint y: 345, endPoint x: 1196, endPoint y: 296, distance: 49.1
click at [1196, 345] on div "ĐÃ CK ACB [DATE] 19:16" at bounding box center [1321, 346] width 263 height 17
click at [1403, 101] on input "Trên xe" at bounding box center [1397, 100] width 12 height 12
checkbox input "true"
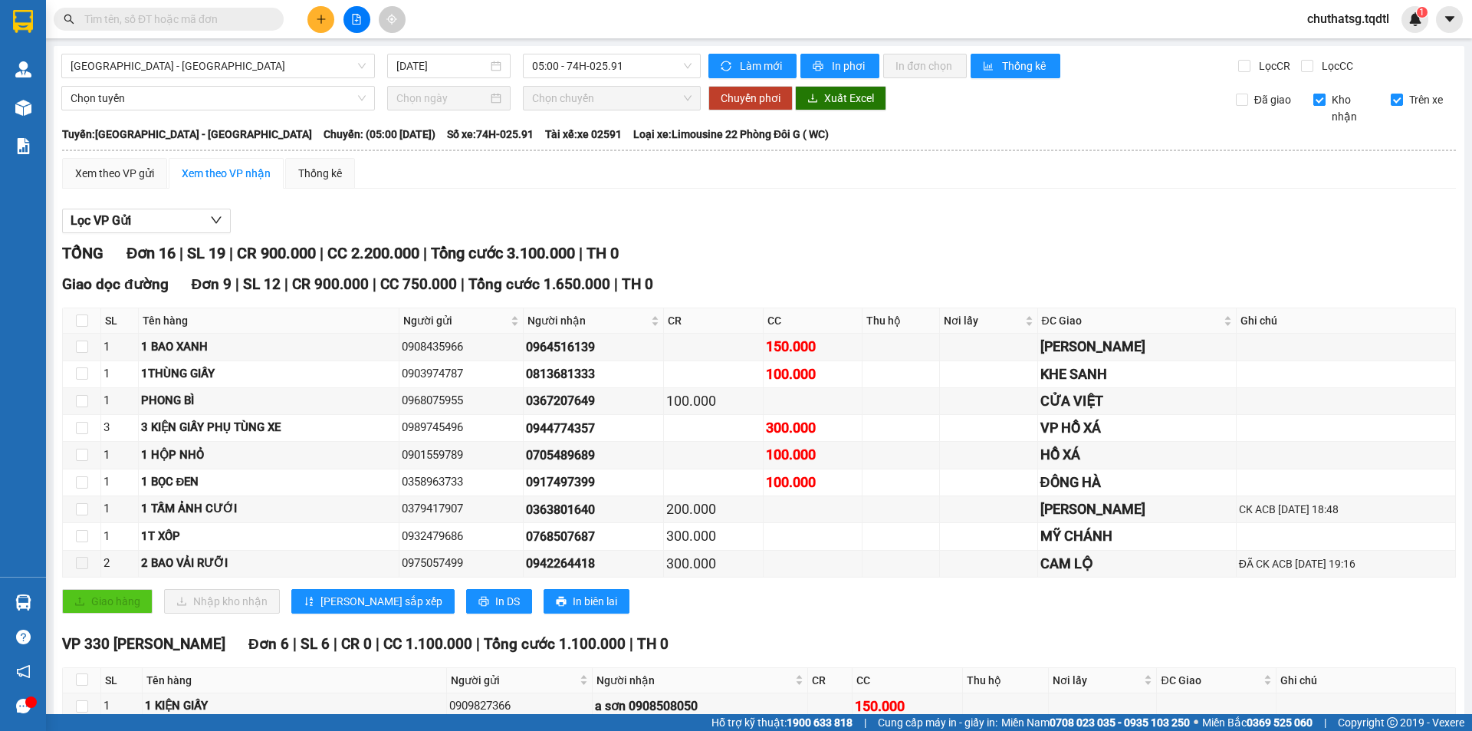
click at [1314, 97] on input "Kho nhận" at bounding box center [1320, 100] width 12 height 12
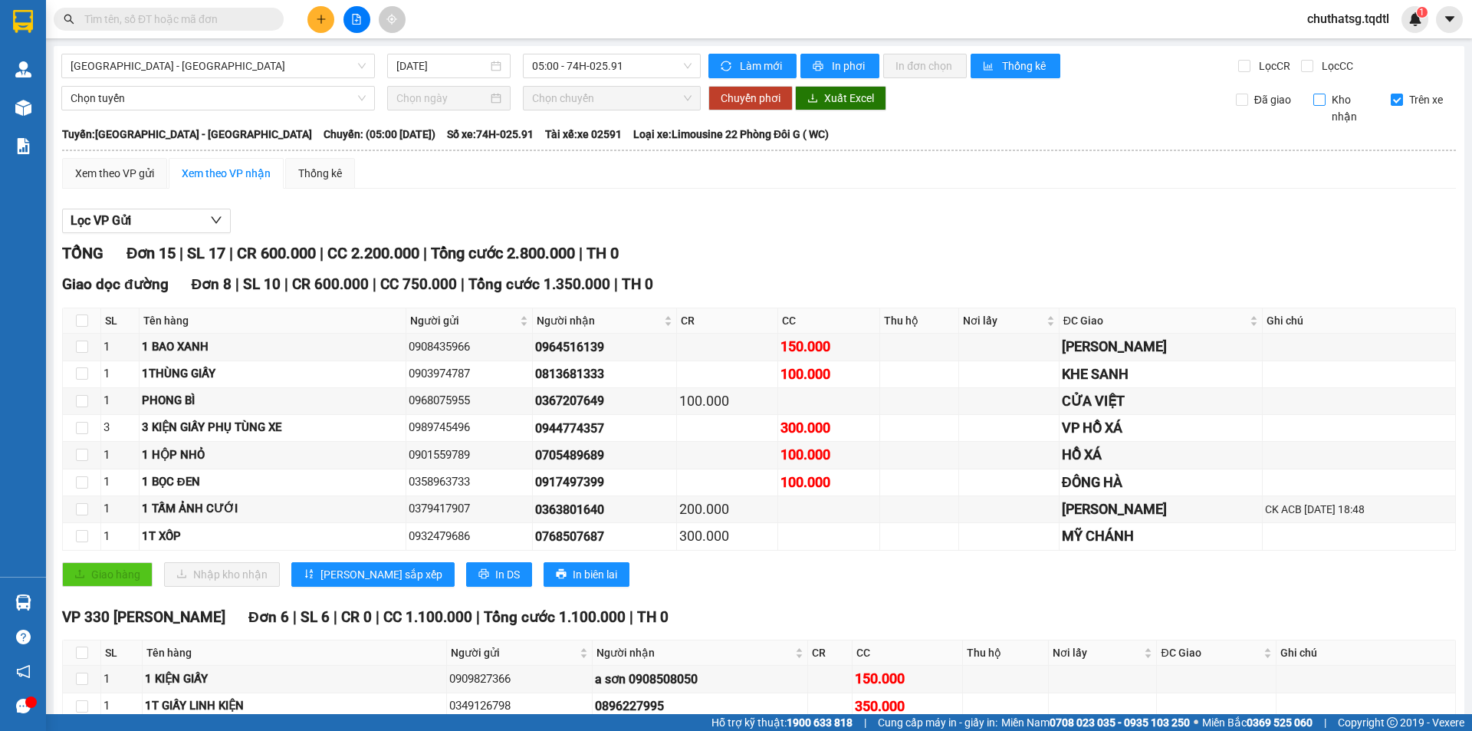
click at [1314, 98] on input "Kho nhận" at bounding box center [1320, 100] width 12 height 12
checkbox input "true"
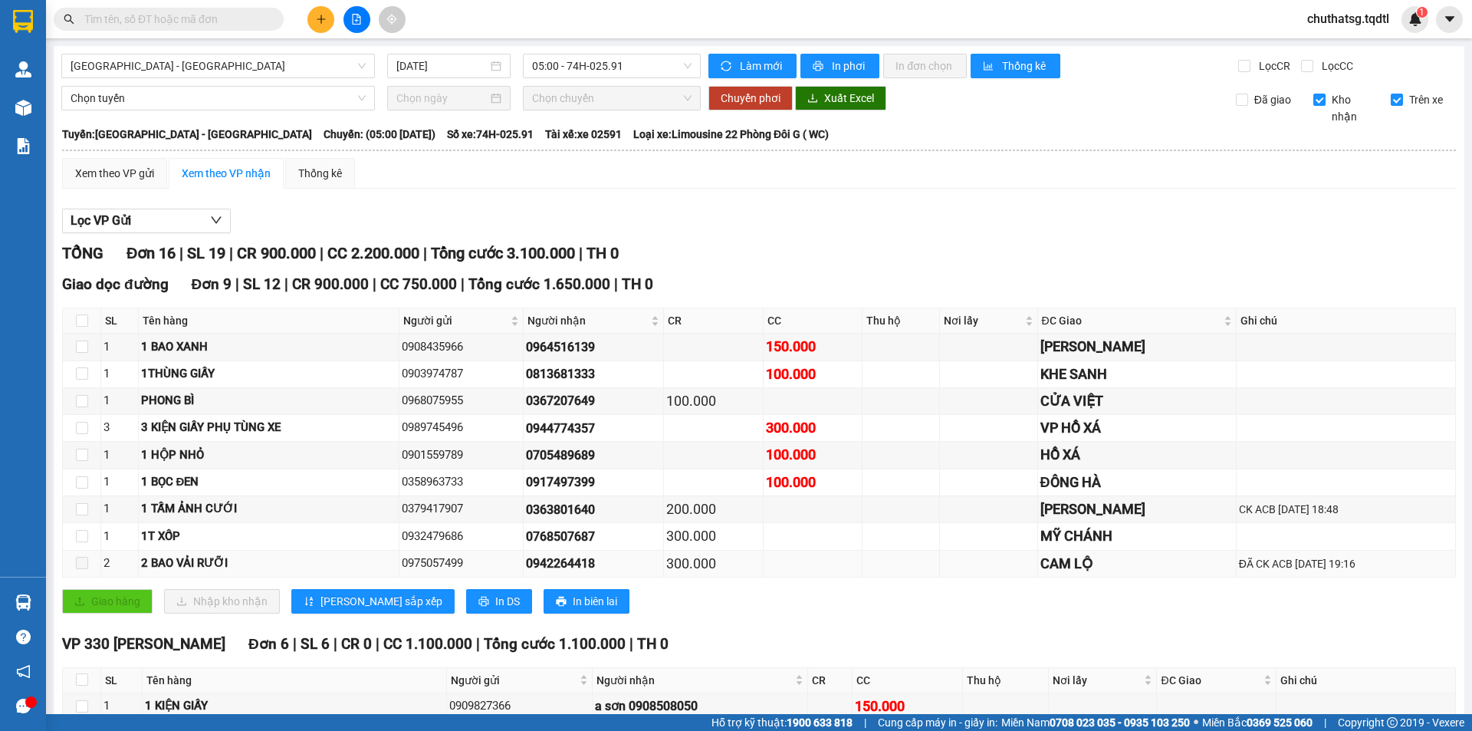
click at [197, 570] on div "2 BAO VẢI RƯỠI" at bounding box center [268, 563] width 255 height 18
click at [76, 568] on span at bounding box center [82, 563] width 12 height 12
drag, startPoint x: 87, startPoint y: 568, endPoint x: 344, endPoint y: 590, distance: 257.8
click at [90, 568] on td at bounding box center [82, 564] width 38 height 27
click at [1046, 572] on div "CAM LỘ" at bounding box center [1137, 563] width 193 height 21
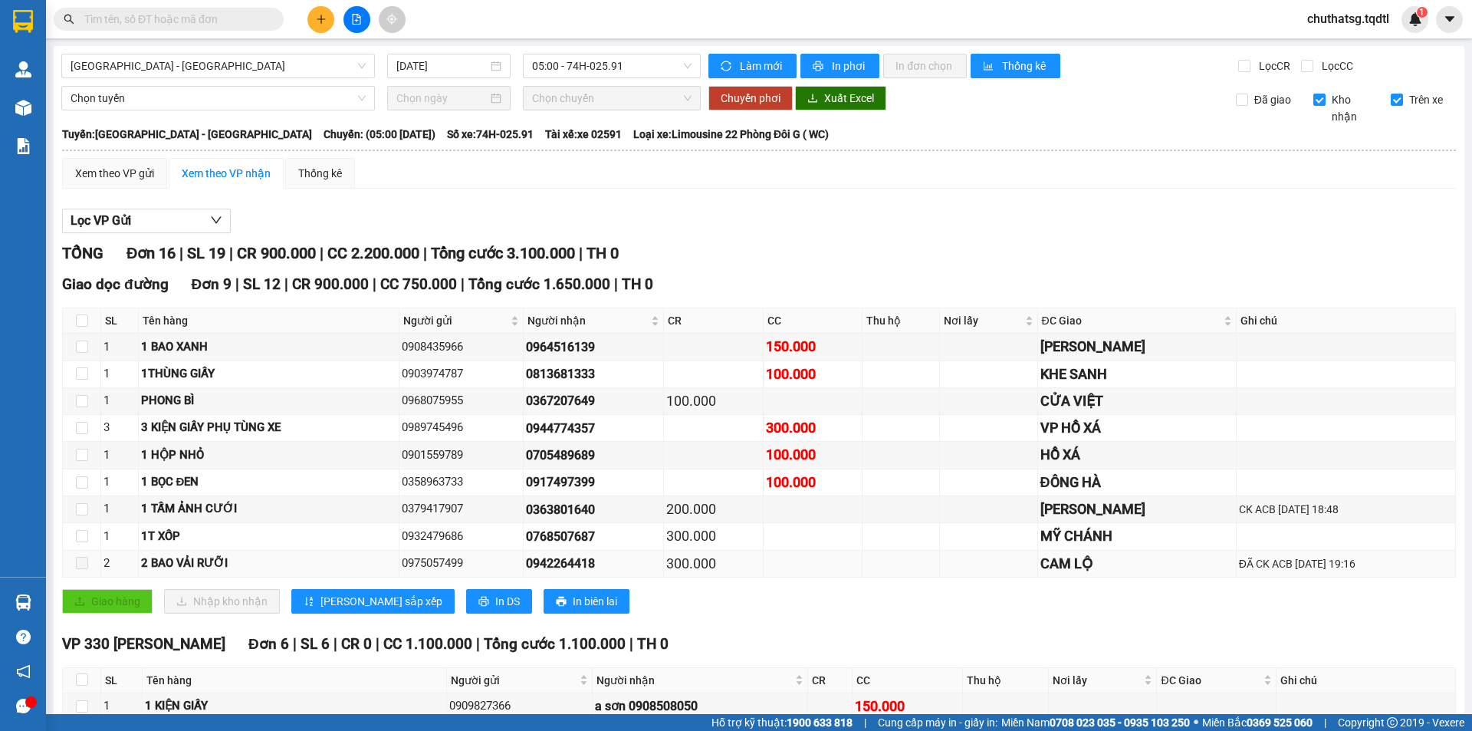
click at [1044, 567] on div "CAM LỘ" at bounding box center [1137, 563] width 193 height 21
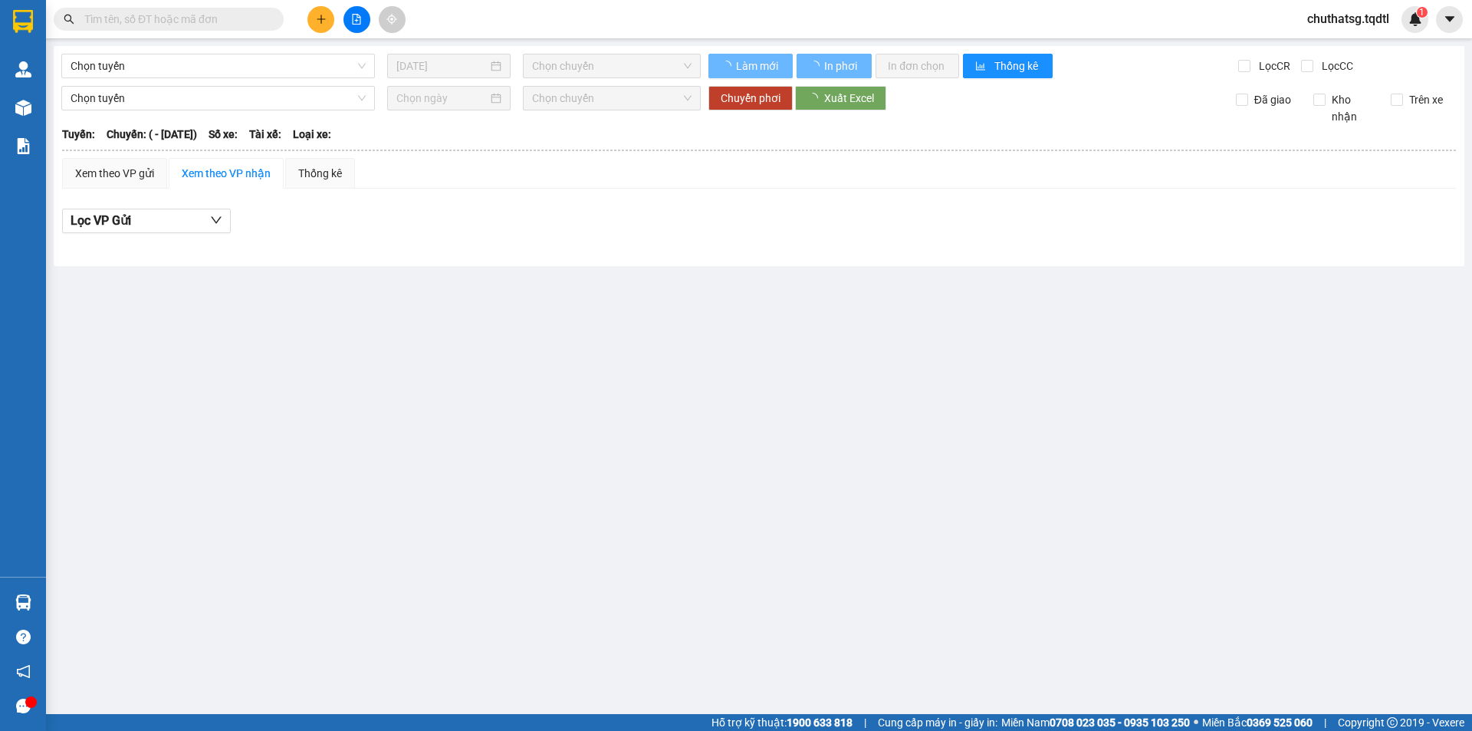
type input "[DATE]"
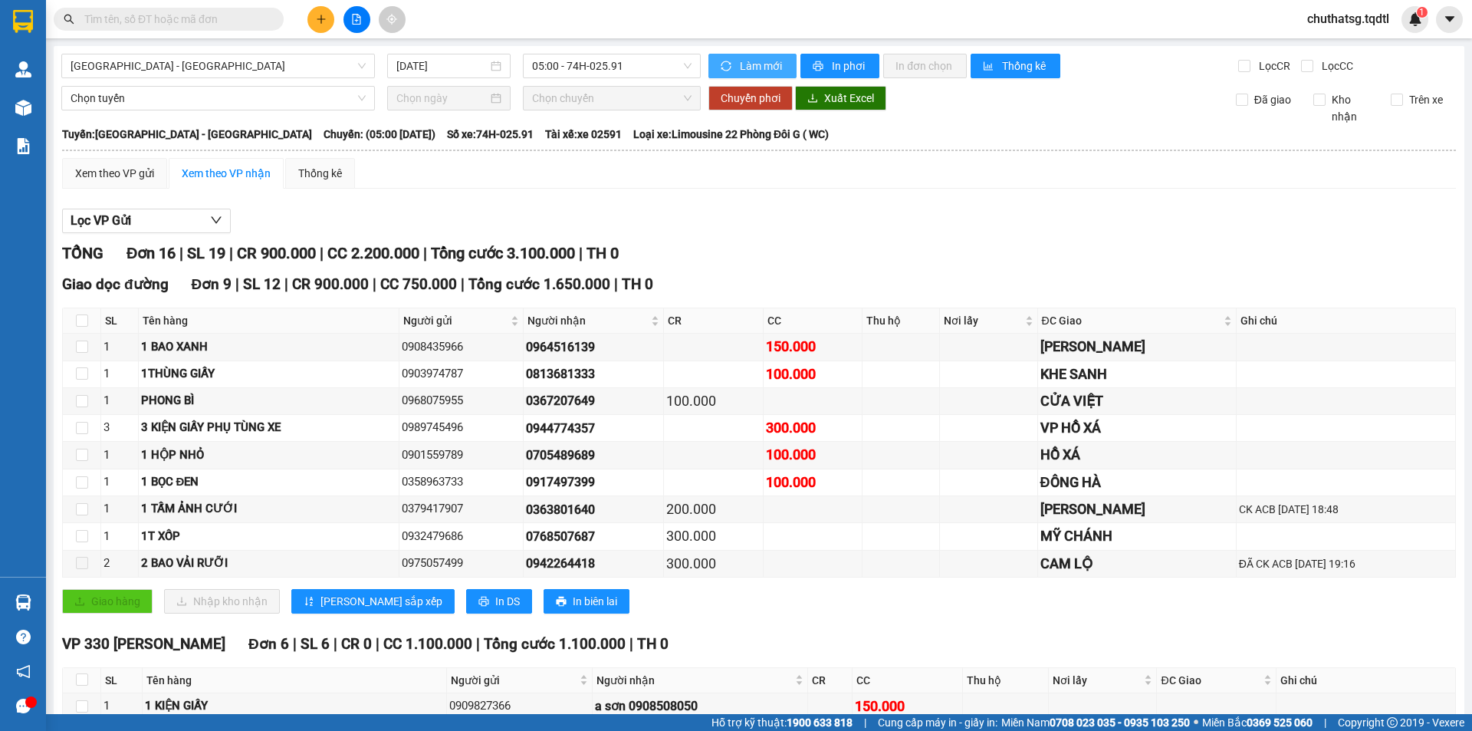
click at [729, 62] on span "sync" at bounding box center [727, 67] width 13 height 12
click at [728, 62] on span "sync" at bounding box center [727, 67] width 13 height 12
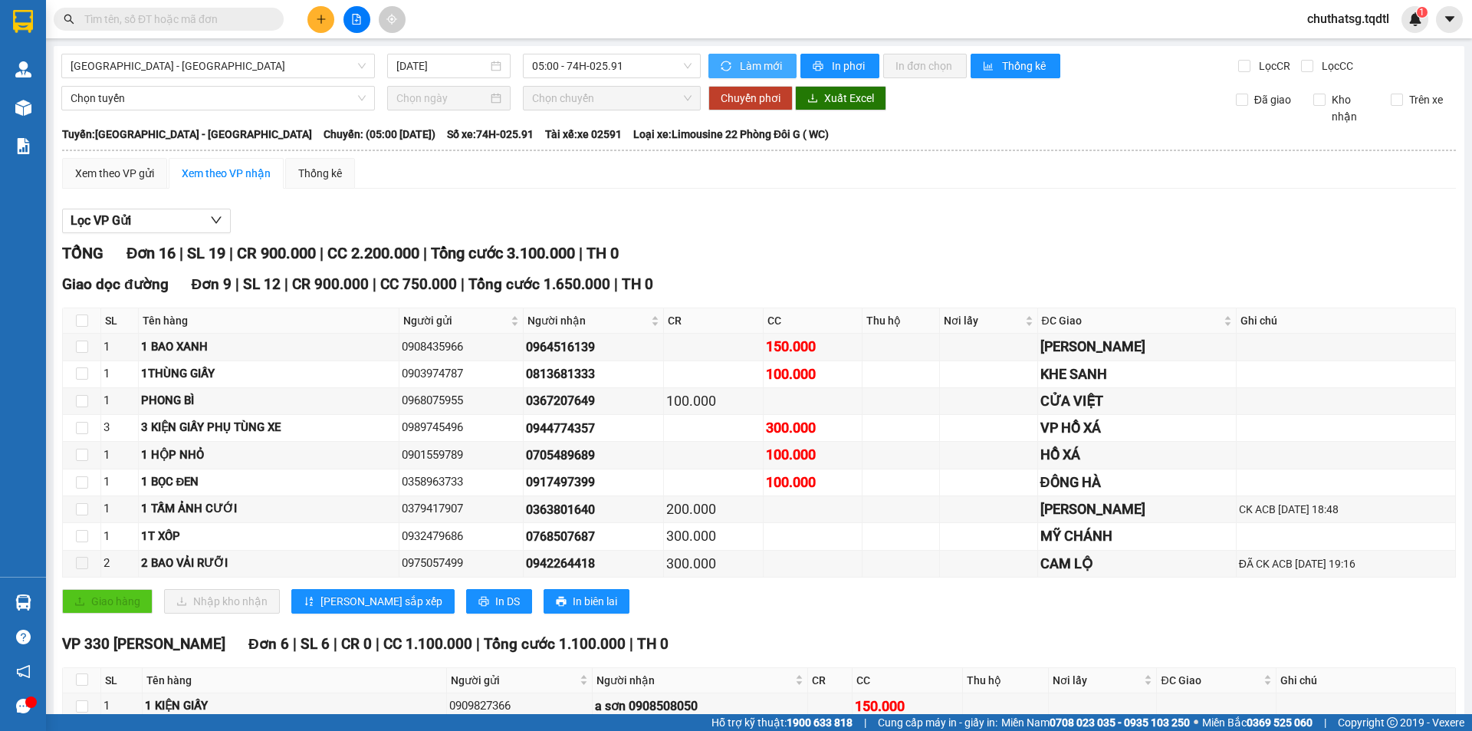
click at [728, 62] on span "sync" at bounding box center [727, 67] width 13 height 12
click at [186, 215] on button "Lọc VP Gửi" at bounding box center [146, 221] width 169 height 25
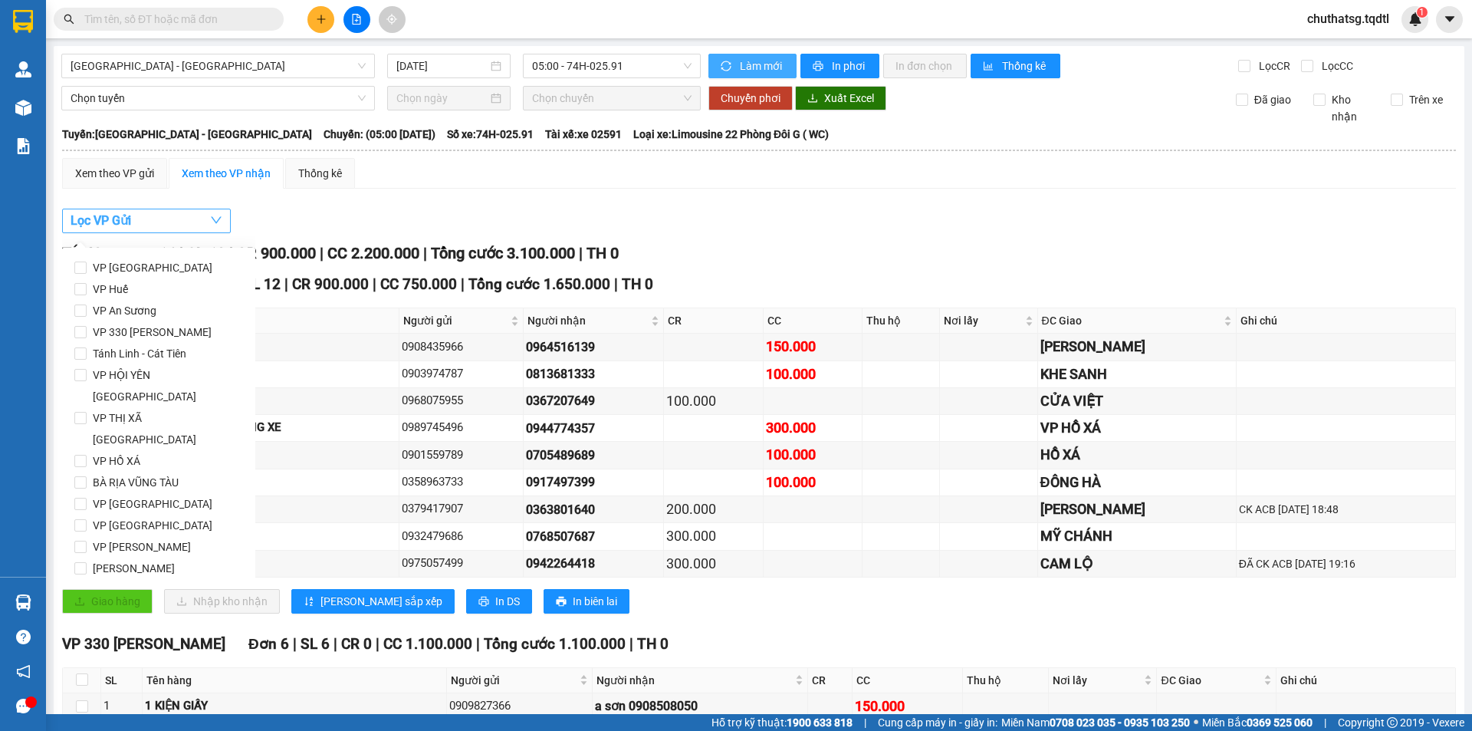
click at [186, 215] on button "Lọc VP Gửi" at bounding box center [146, 221] width 169 height 25
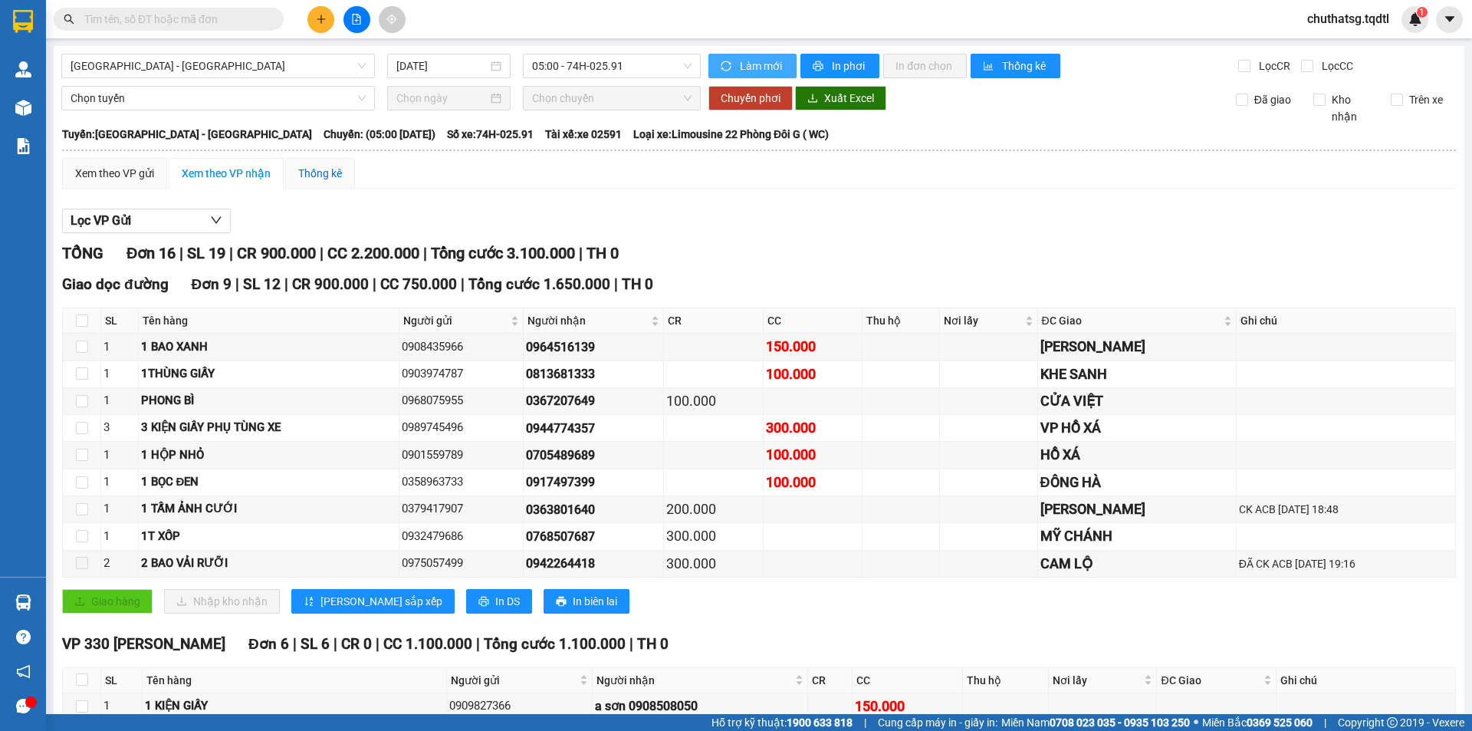
click at [316, 169] on div "Thống kê" at bounding box center [320, 173] width 44 height 17
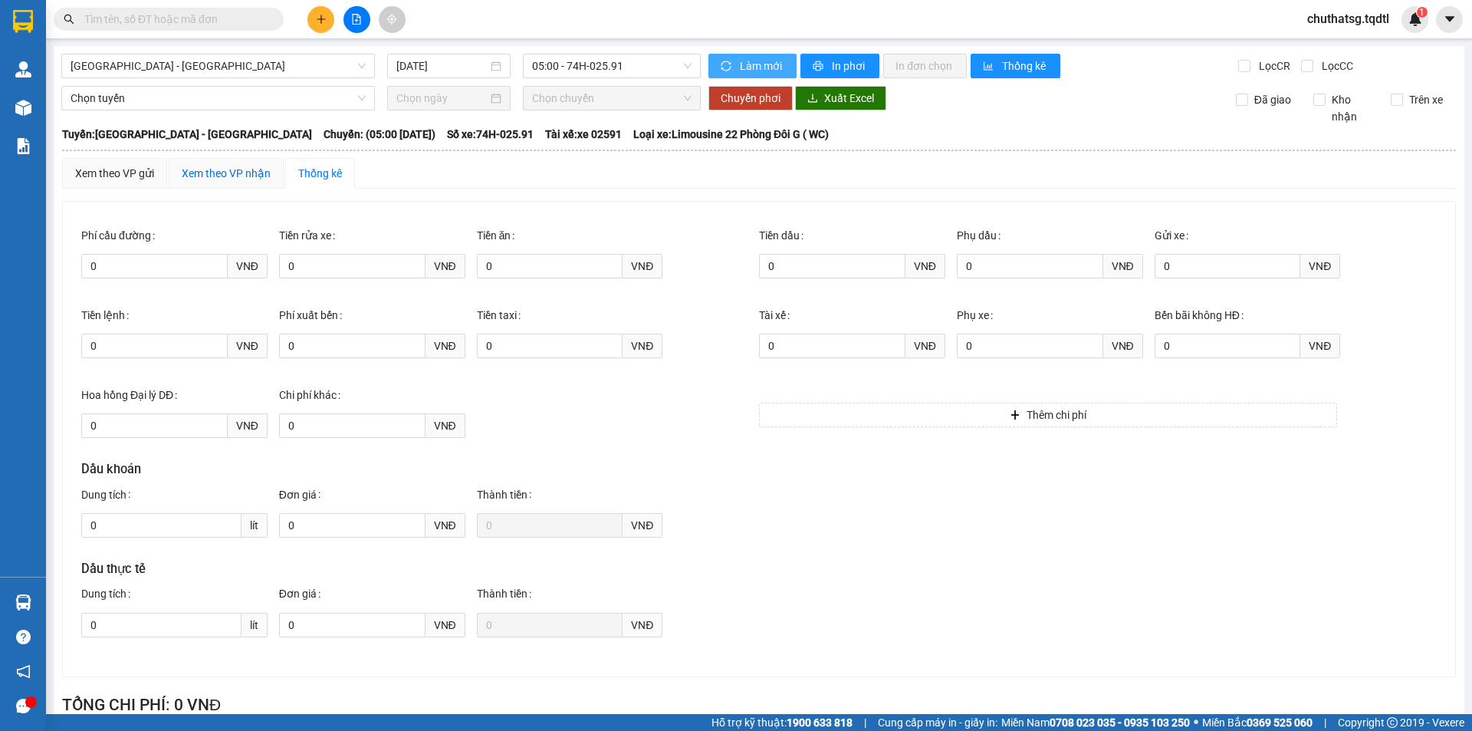
click at [228, 171] on div "Xem theo VP nhận" at bounding box center [226, 173] width 89 height 17
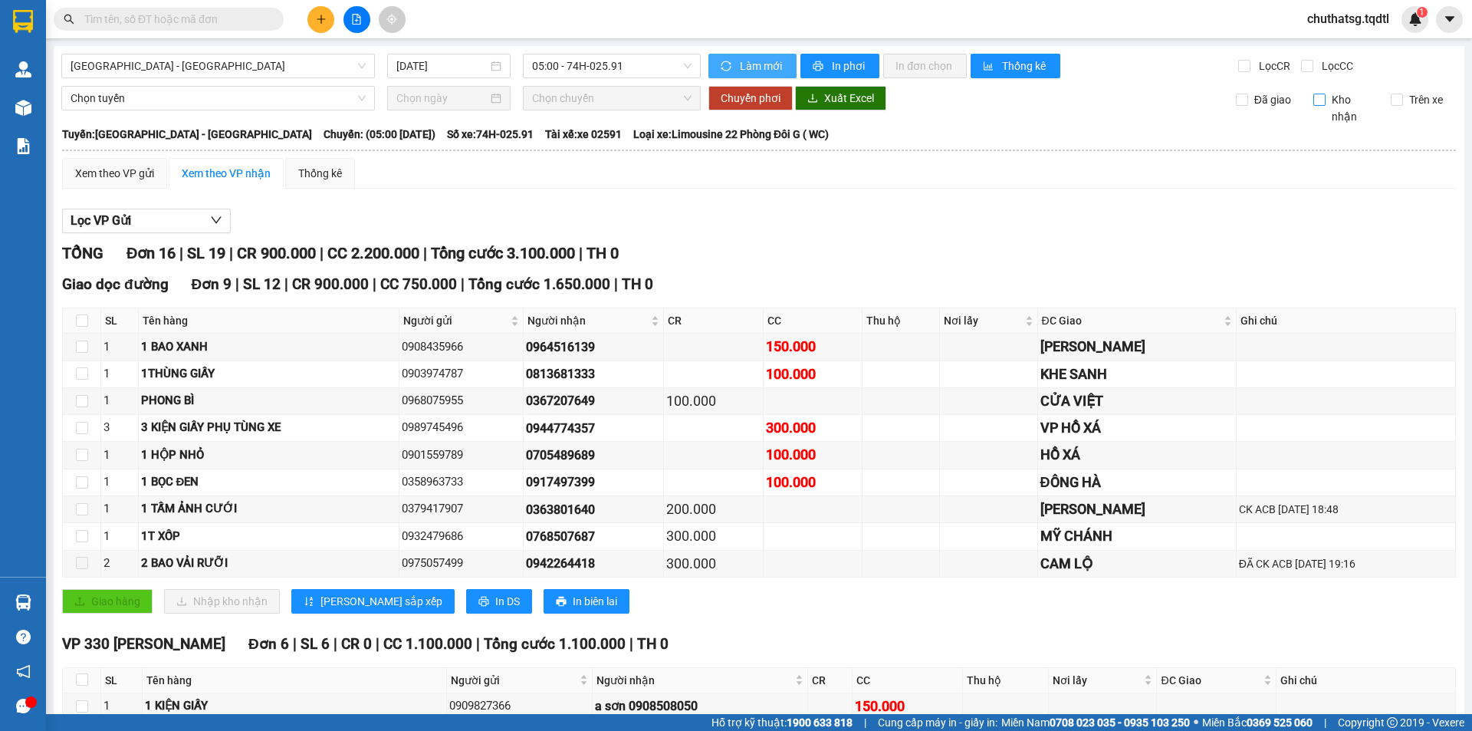
click at [1314, 100] on input "Kho nhận" at bounding box center [1320, 100] width 12 height 12
checkbox input "true"
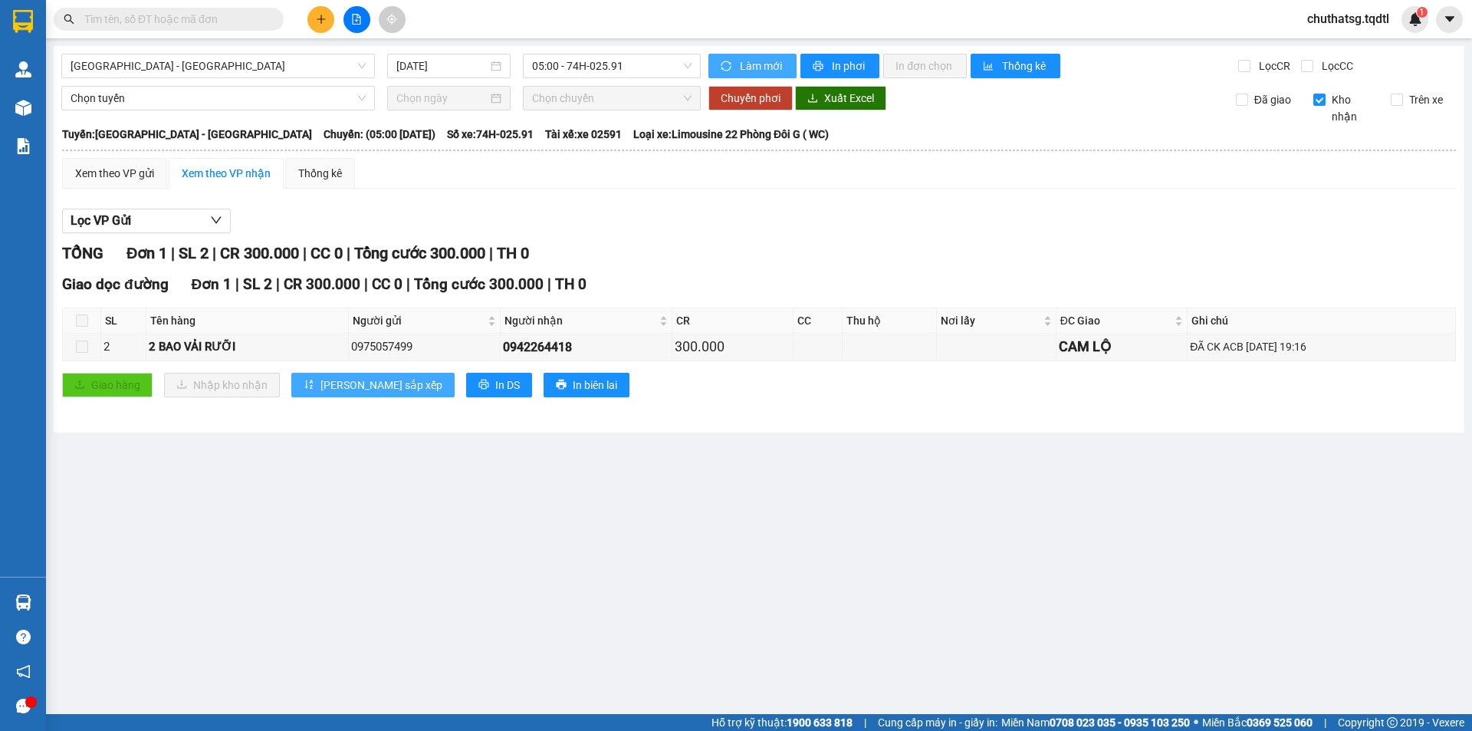
click at [360, 387] on span "[PERSON_NAME] sắp xếp" at bounding box center [382, 385] width 122 height 17
click at [364, 386] on span "[PERSON_NAME] sắp xếp" at bounding box center [382, 385] width 122 height 17
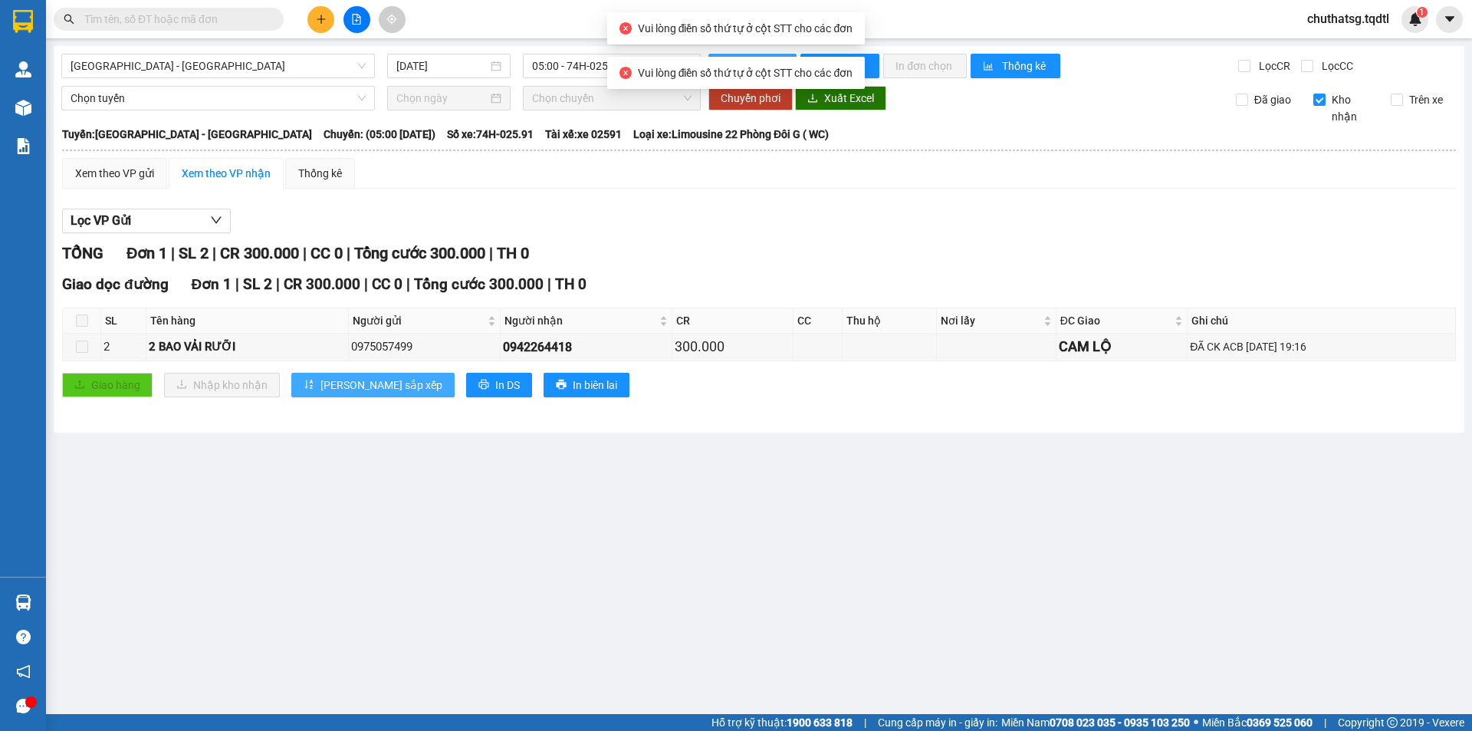
click at [364, 386] on span "[PERSON_NAME] sắp xếp" at bounding box center [382, 385] width 122 height 17
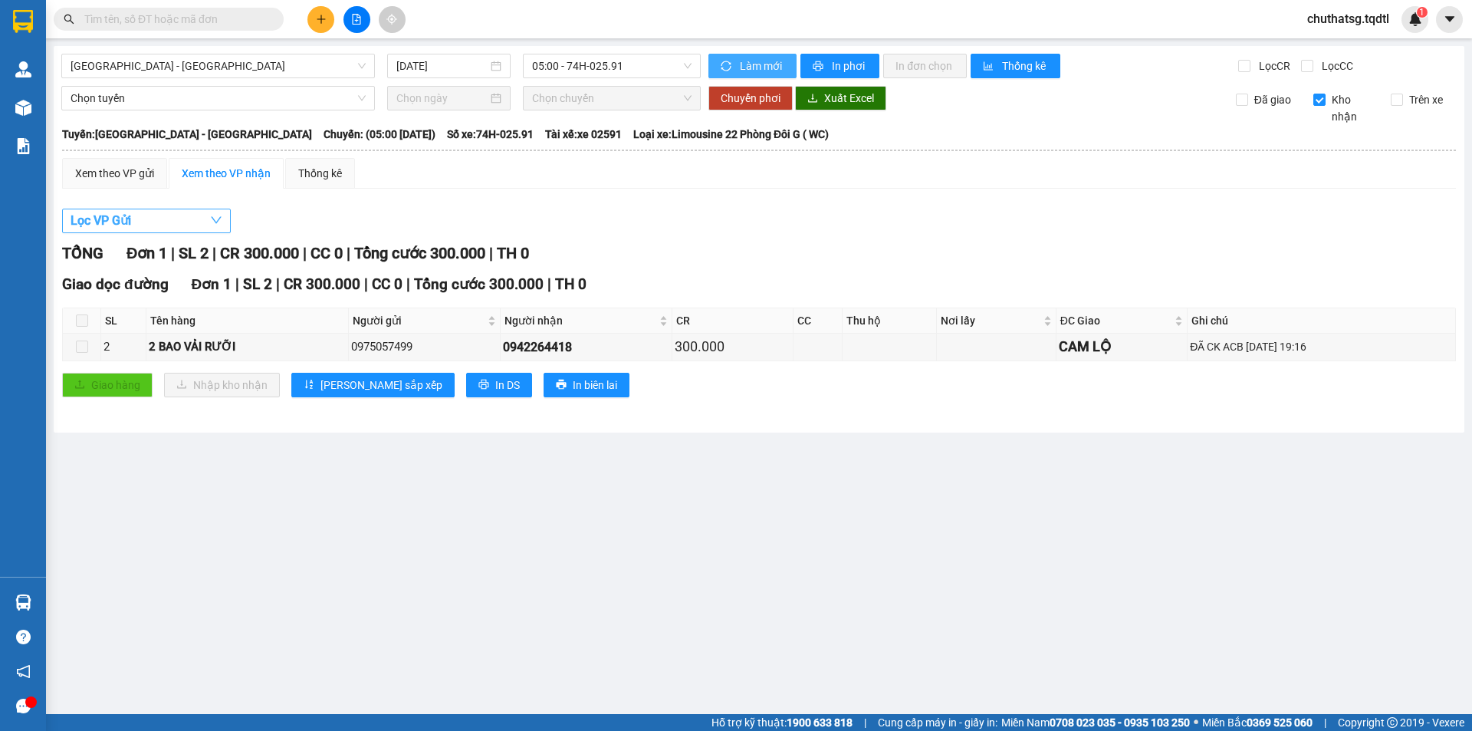
click at [193, 221] on button "Lọc VP Gửi" at bounding box center [146, 221] width 169 height 25
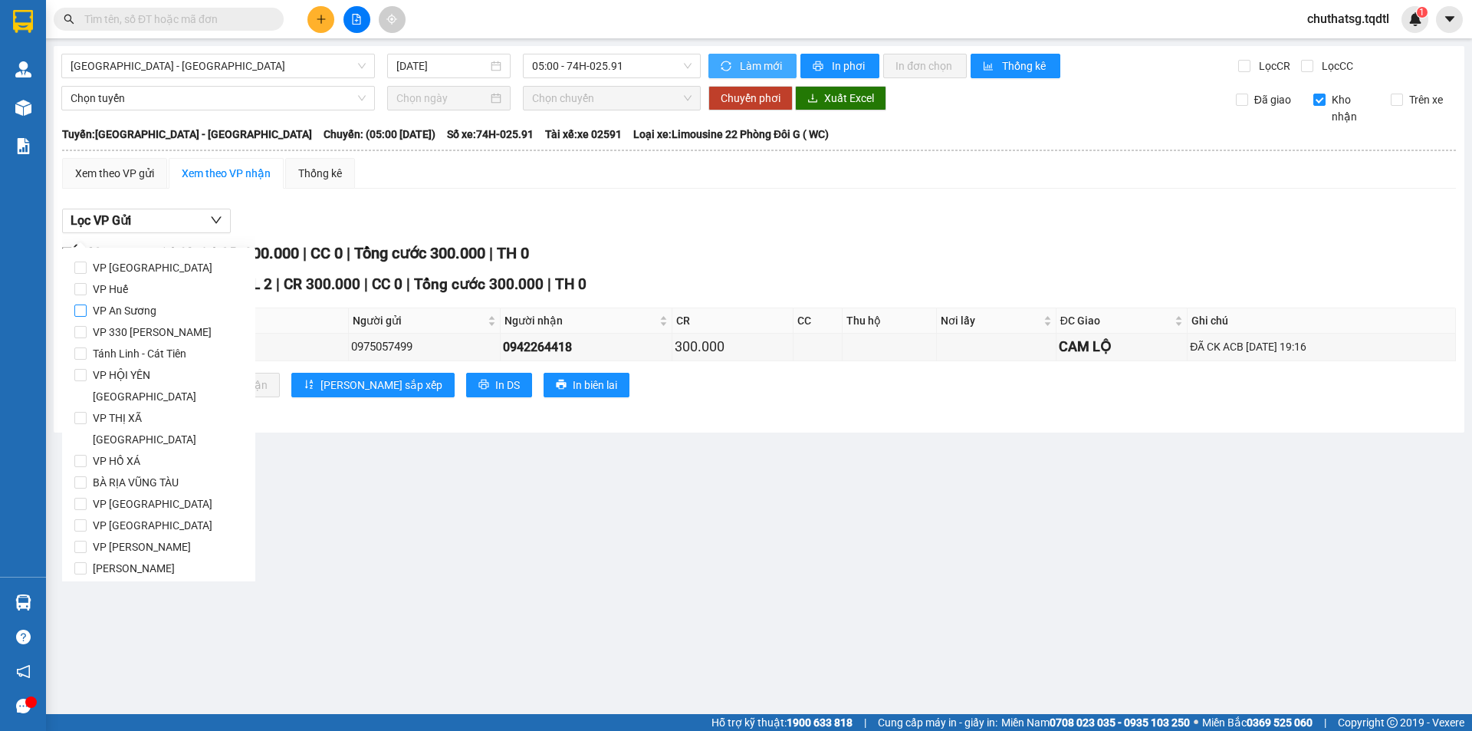
click at [153, 315] on span "VP An Sương" at bounding box center [125, 310] width 76 height 21
click at [87, 315] on input "VP An Sương" at bounding box center [80, 310] width 12 height 12
checkbox input "true"
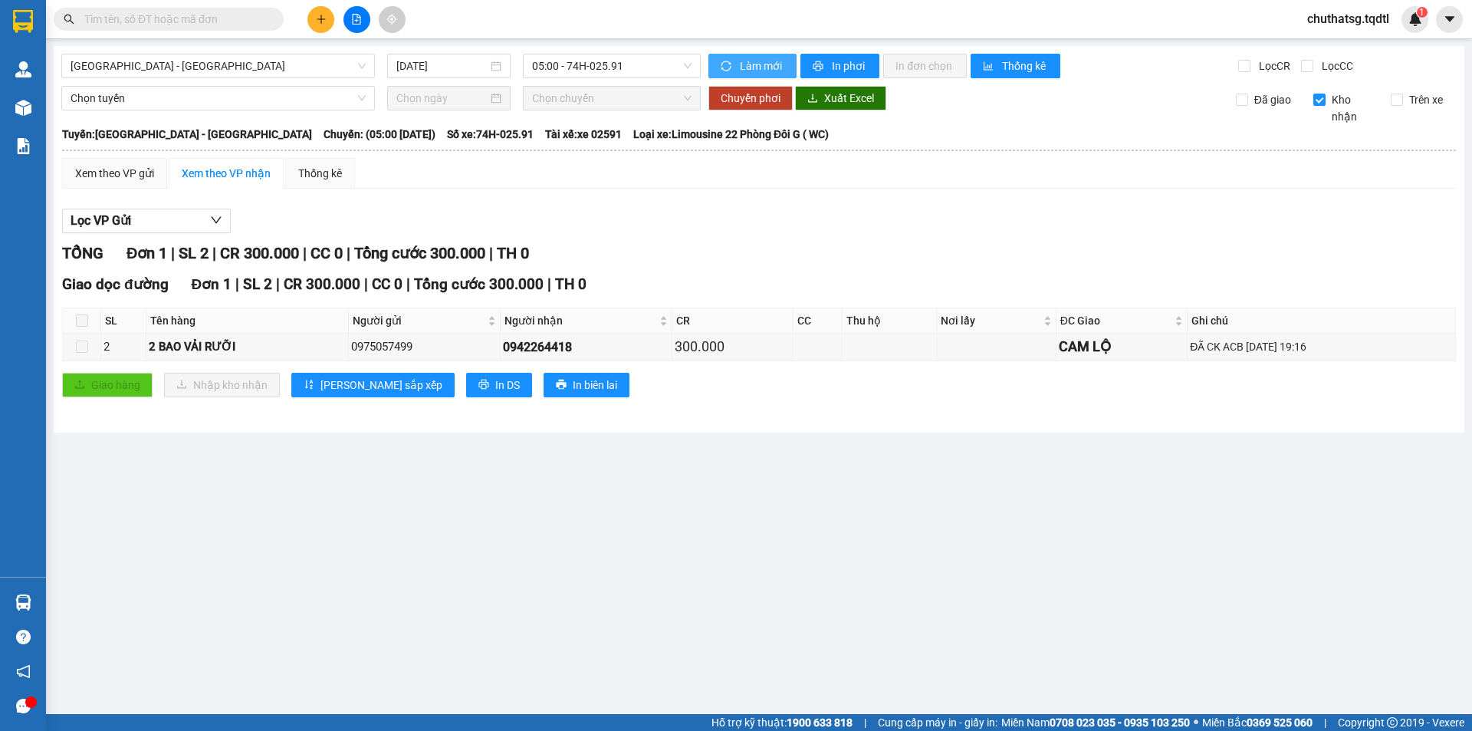
click at [349, 525] on main "[GEOGRAPHIC_DATA] - [GEOGRAPHIC_DATA] [DATE] 05:00 - 74H-025.91 Làm mới In phơi…" at bounding box center [736, 357] width 1472 height 714
drag, startPoint x: 491, startPoint y: 349, endPoint x: 573, endPoint y: 349, distance: 82.1
click at [573, 349] on td "0942264418" at bounding box center [587, 347] width 172 height 27
copy div "0942264418"
click at [321, 18] on icon "plus" at bounding box center [321, 19] width 11 height 11
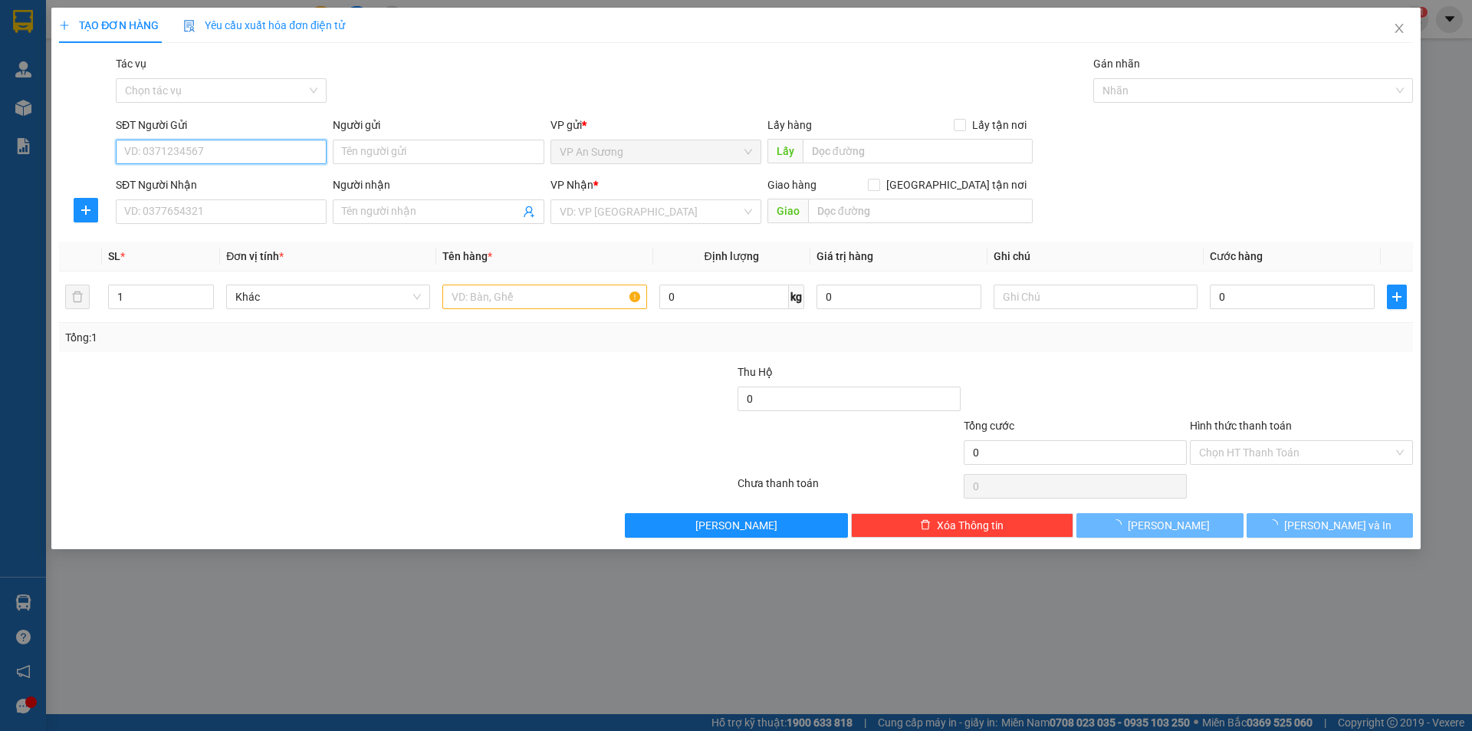
click at [278, 147] on input "SĐT Người Gửi" at bounding box center [221, 152] width 211 height 25
paste input "0942264418"
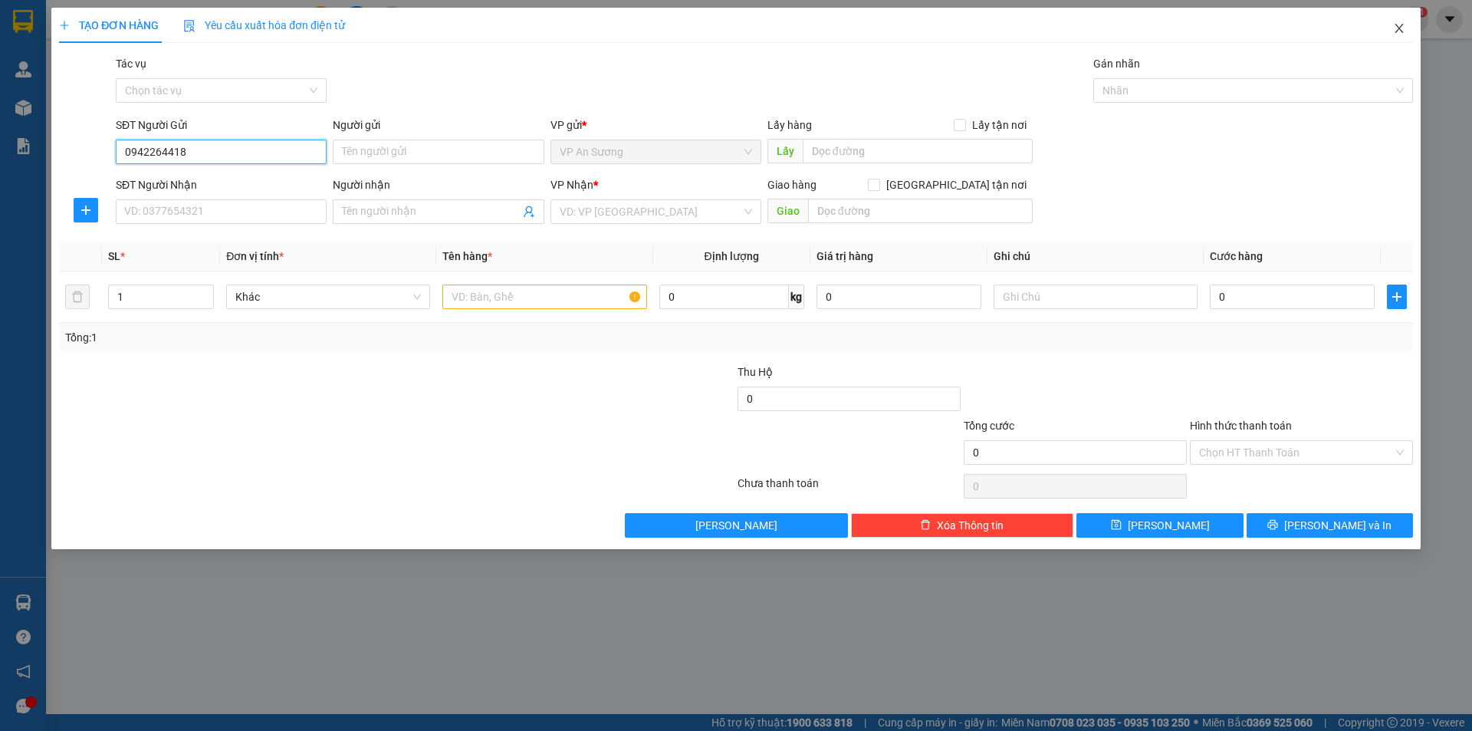
type input "0942264418"
click at [1391, 30] on span "Close" at bounding box center [1399, 29] width 43 height 43
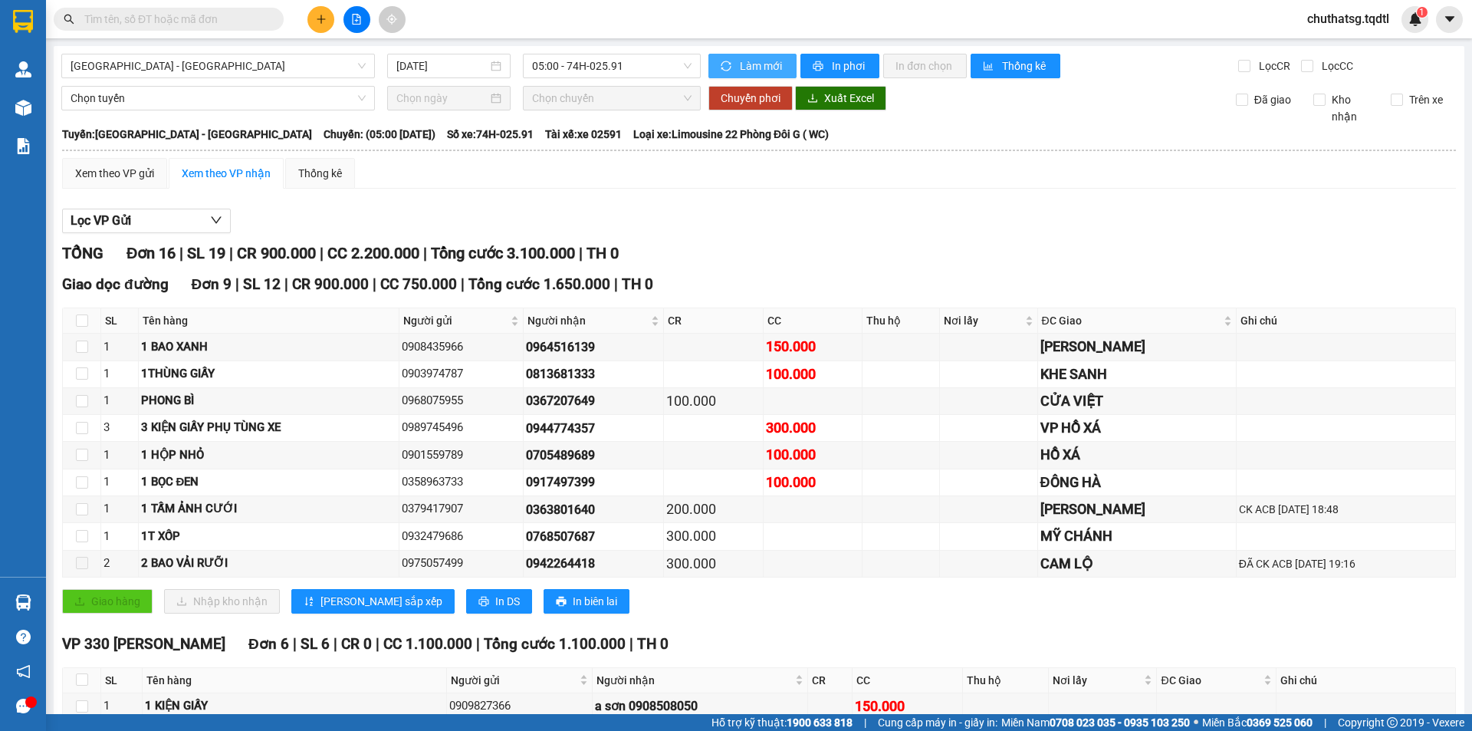
click at [748, 63] on span "Làm mới" at bounding box center [762, 66] width 44 height 17
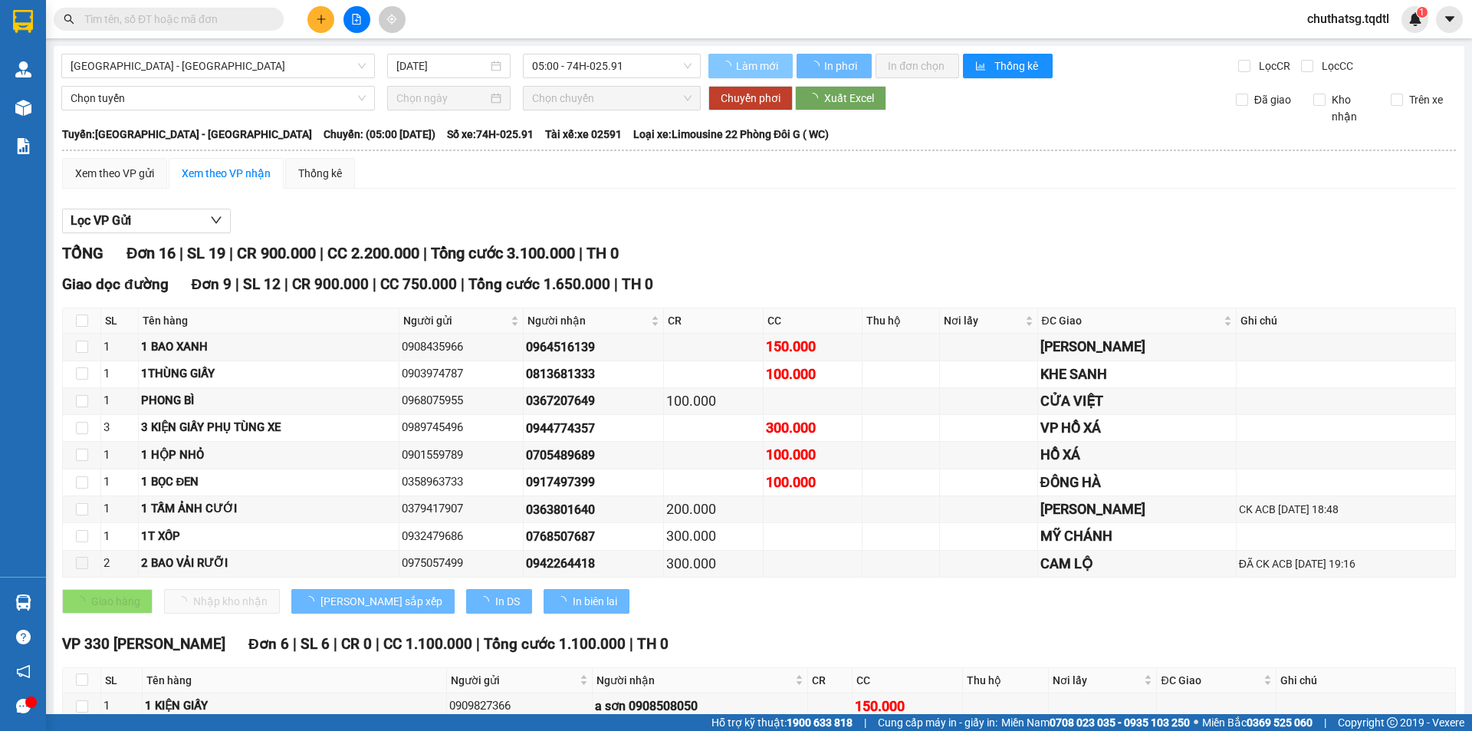
click at [748, 63] on span "Làm mới" at bounding box center [758, 66] width 44 height 17
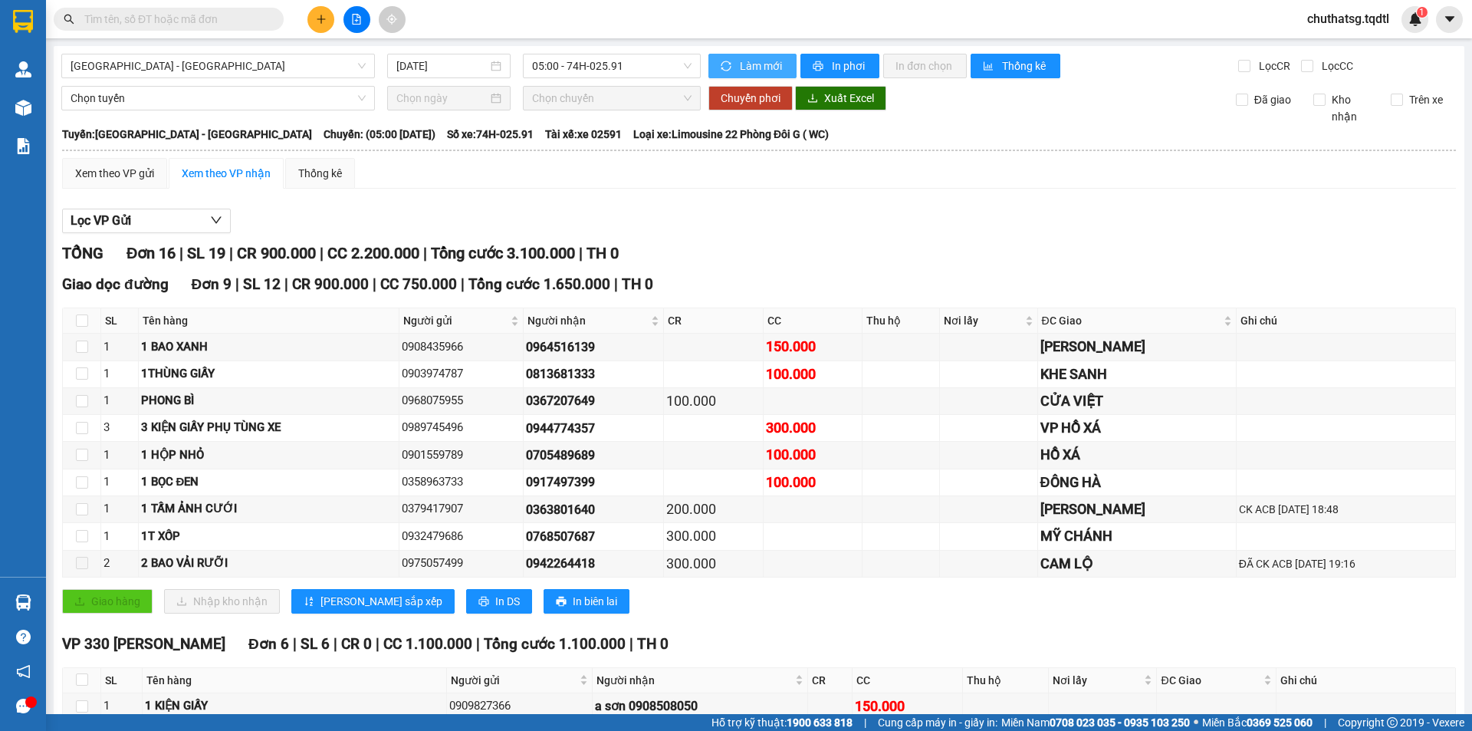
click at [748, 63] on span "Làm mới" at bounding box center [762, 66] width 44 height 17
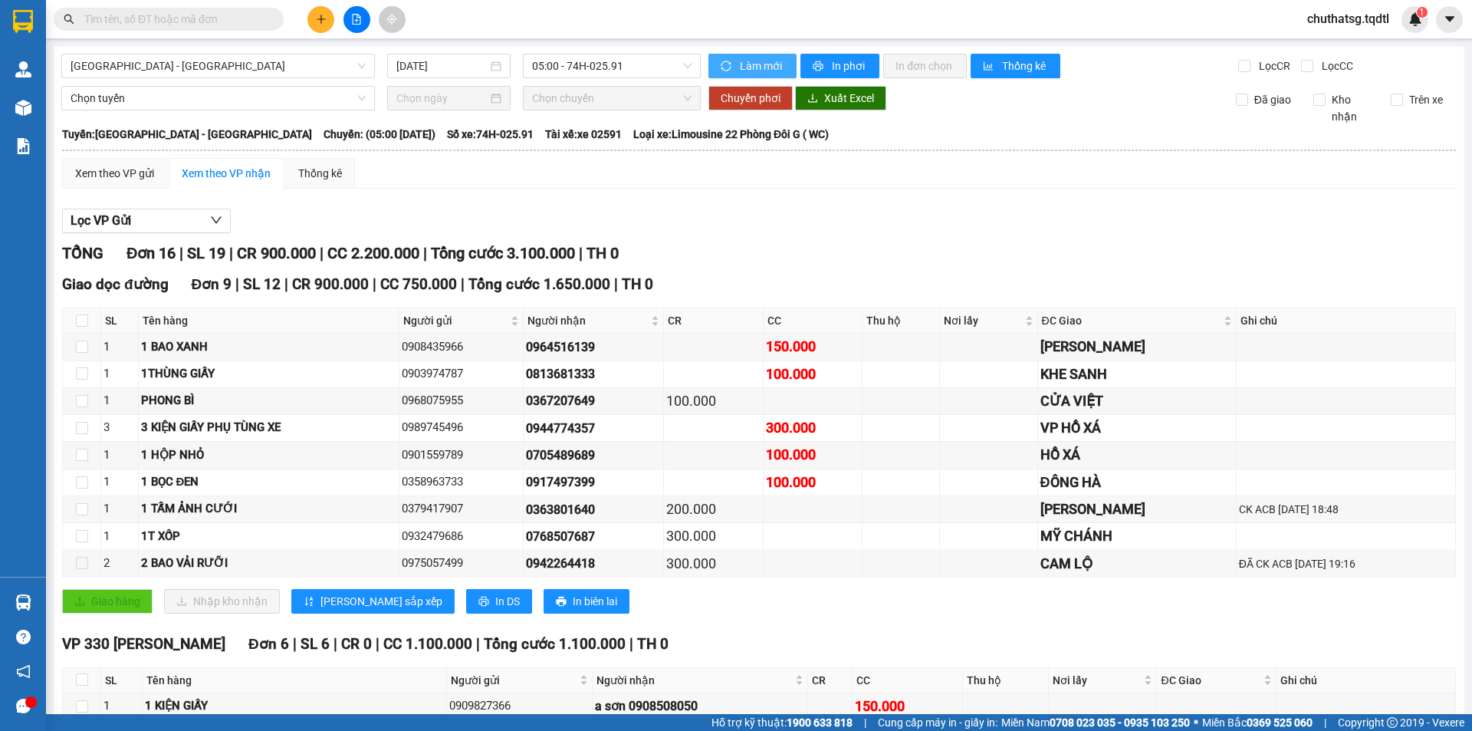
click at [748, 63] on span "Làm mới" at bounding box center [762, 66] width 44 height 17
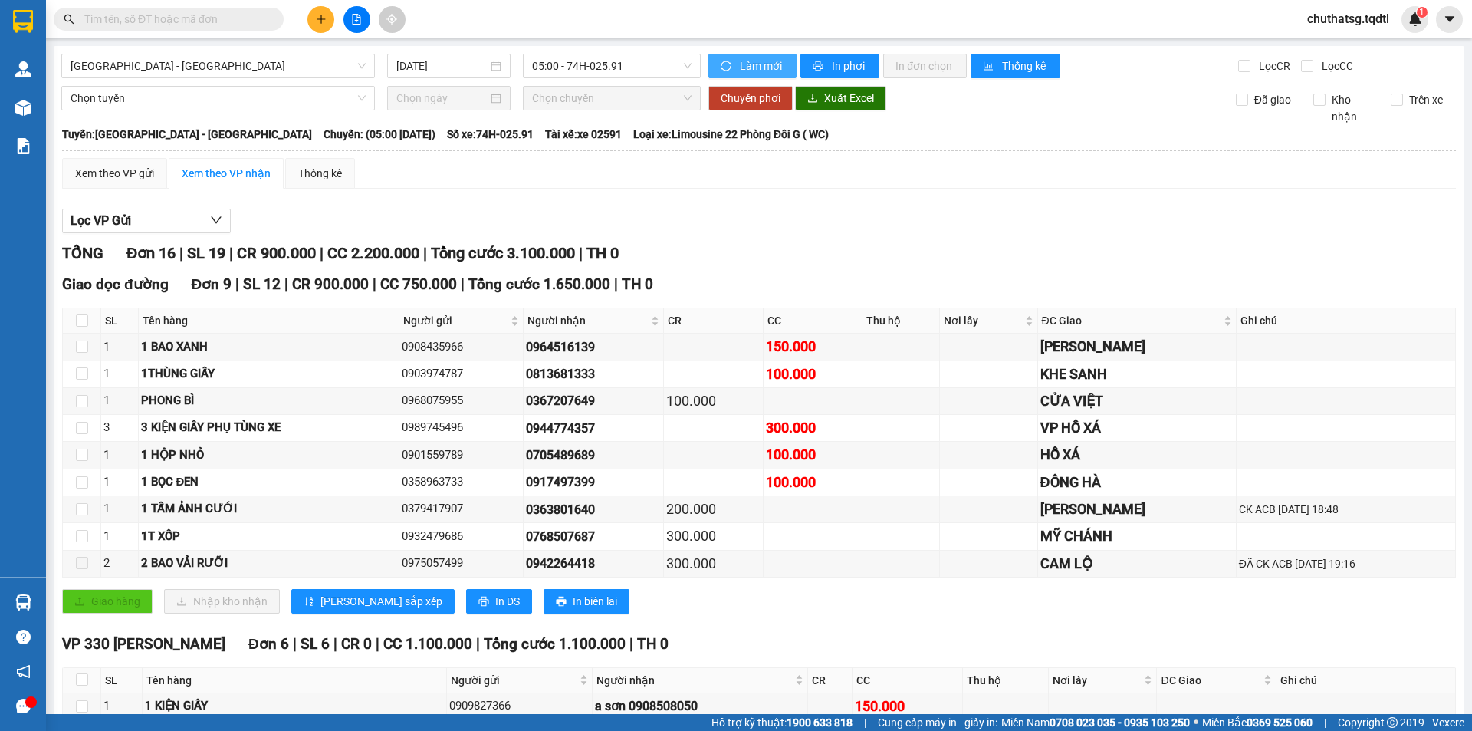
click at [748, 63] on span "Làm mới" at bounding box center [762, 66] width 44 height 17
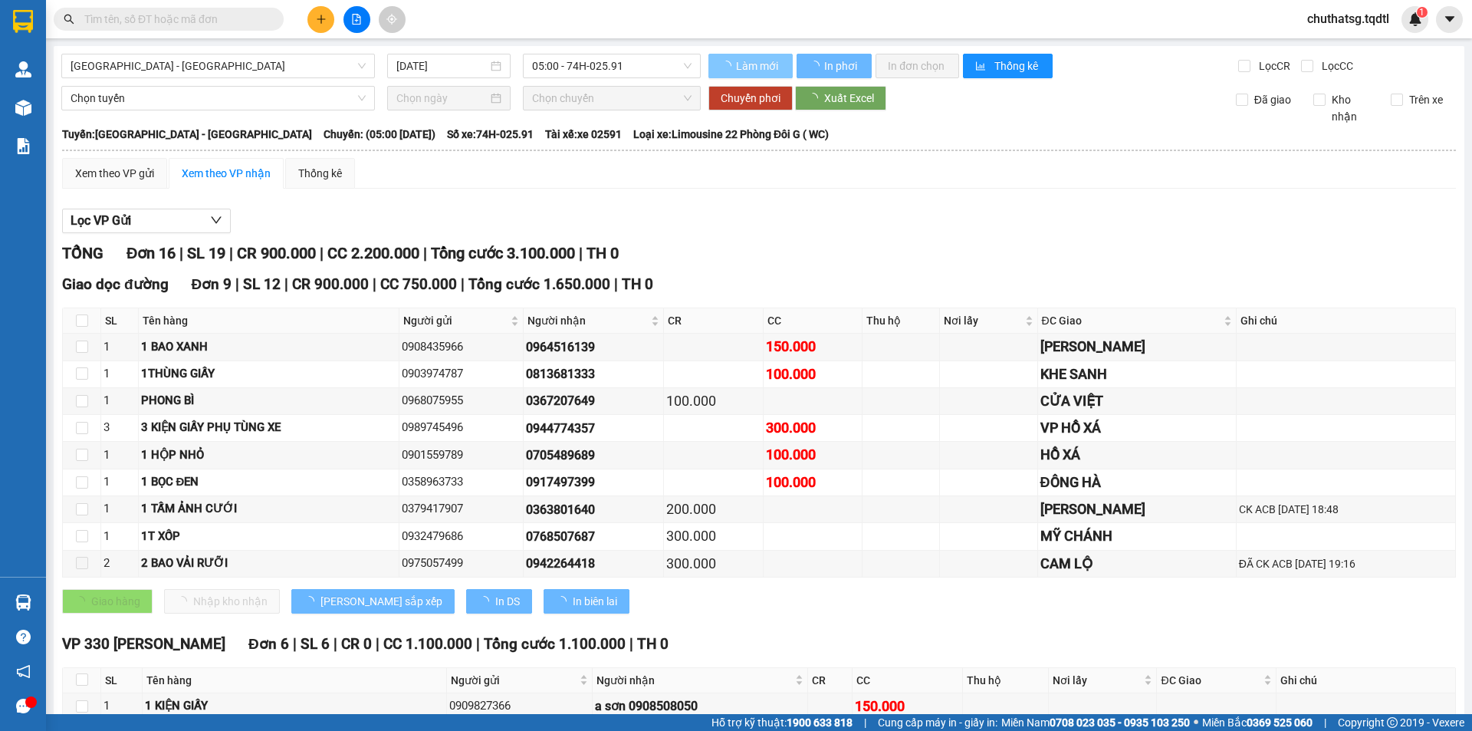
click at [740, 58] on span "Làm mới" at bounding box center [758, 66] width 44 height 17
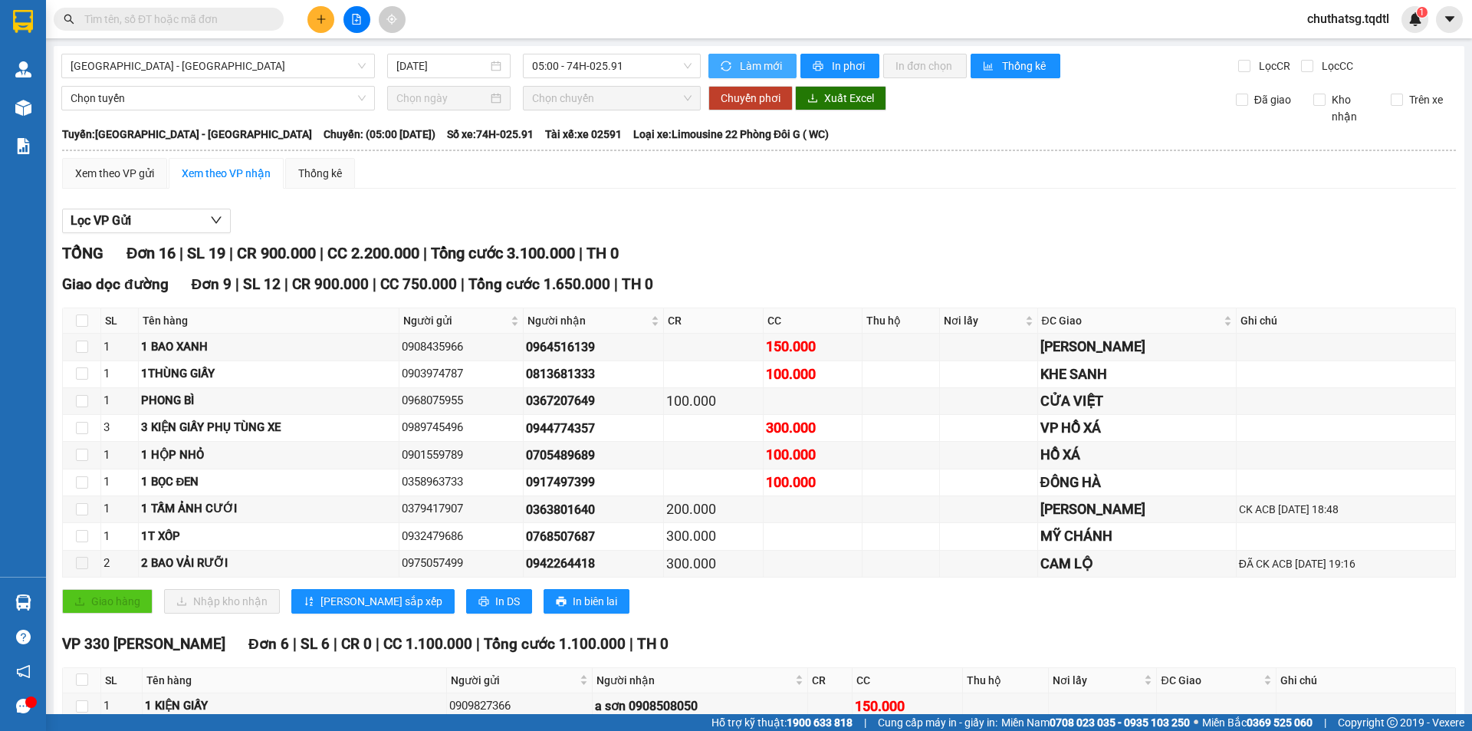
click at [740, 58] on span "Làm mới" at bounding box center [762, 66] width 44 height 17
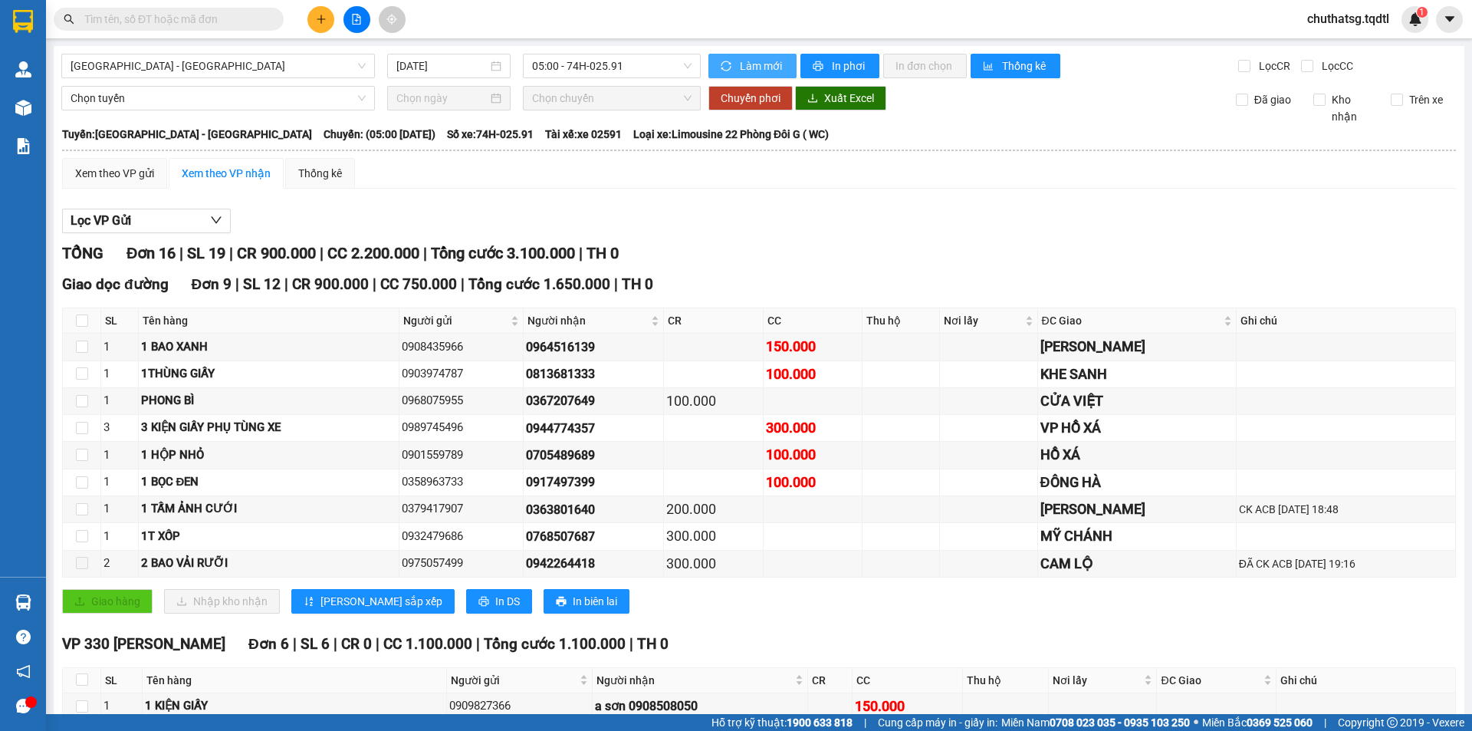
click at [740, 58] on span "Làm mới" at bounding box center [762, 66] width 44 height 17
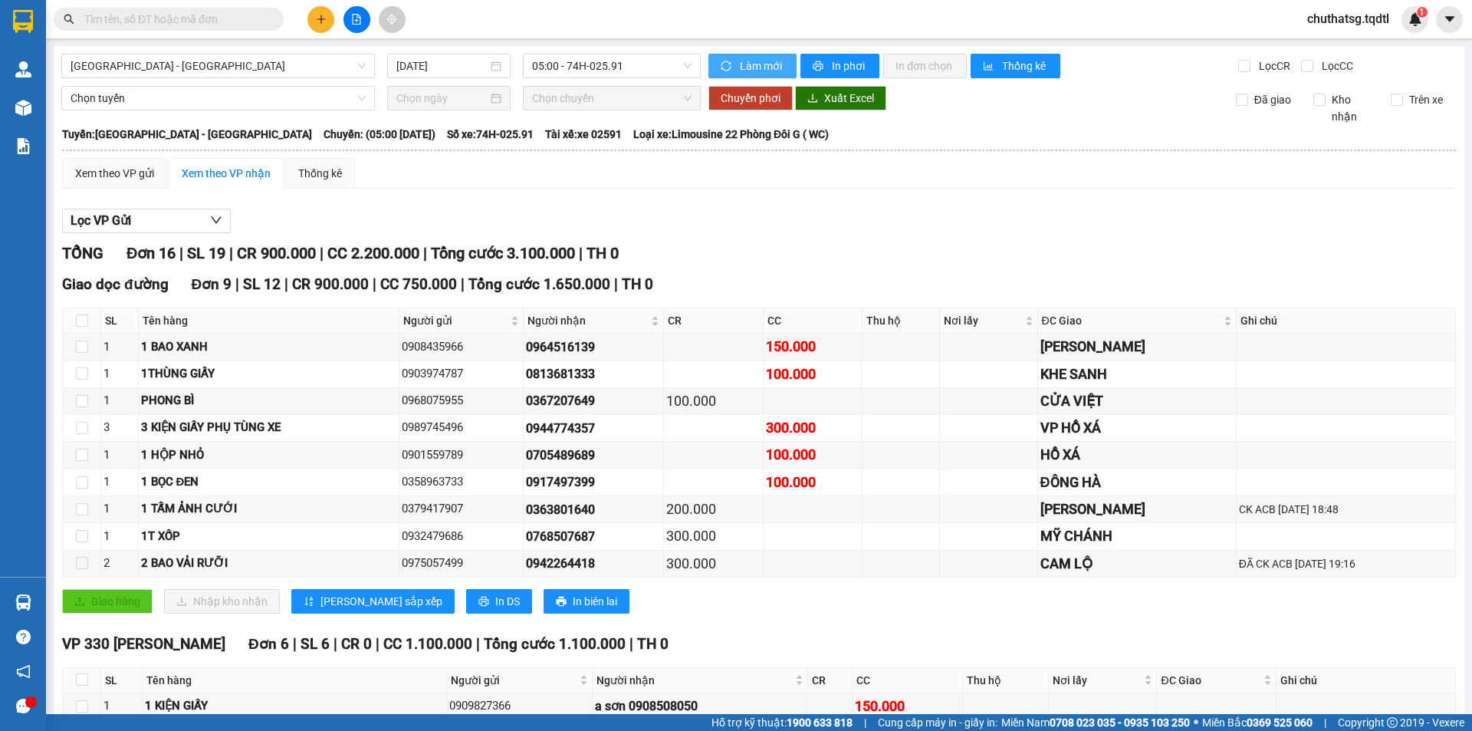
click at [740, 58] on span "Làm mới" at bounding box center [762, 66] width 44 height 17
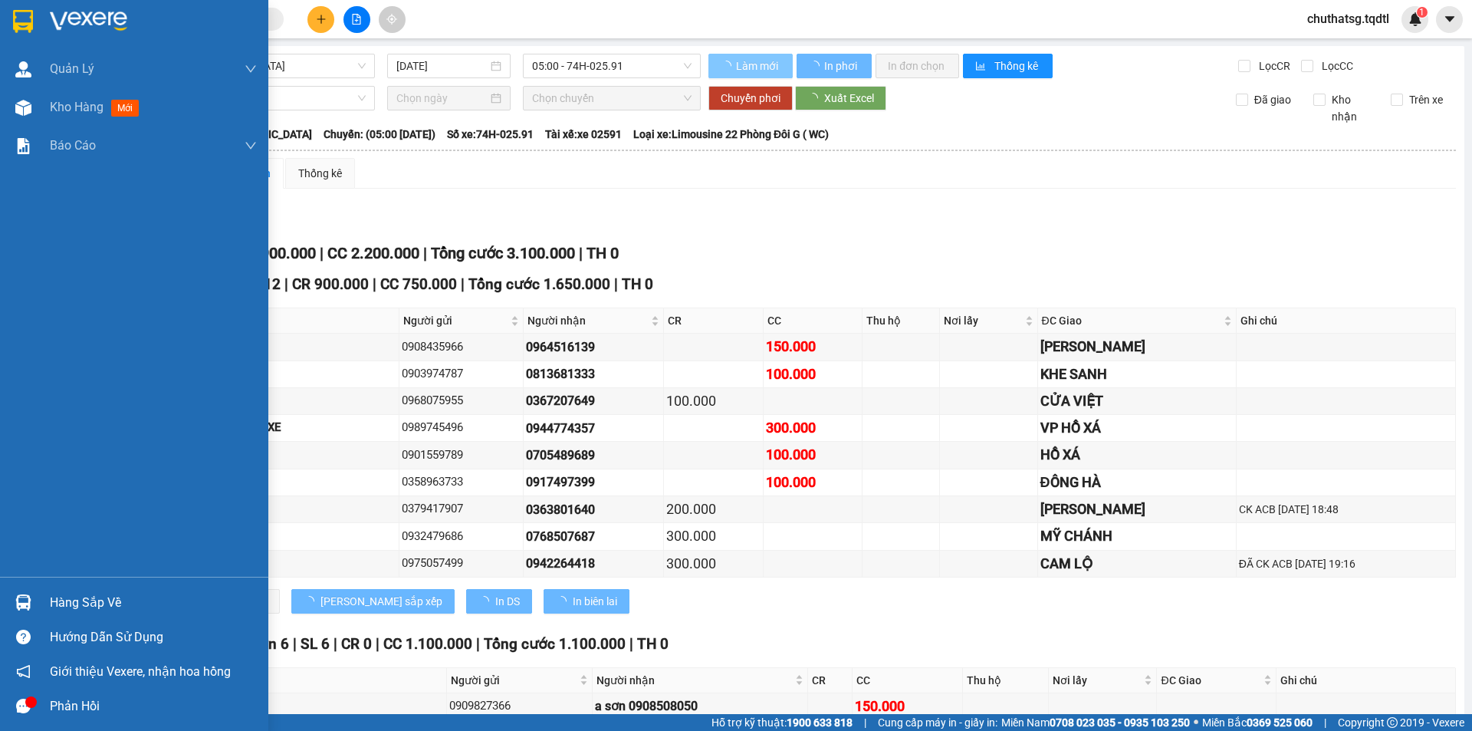
scroll to position [77, 0]
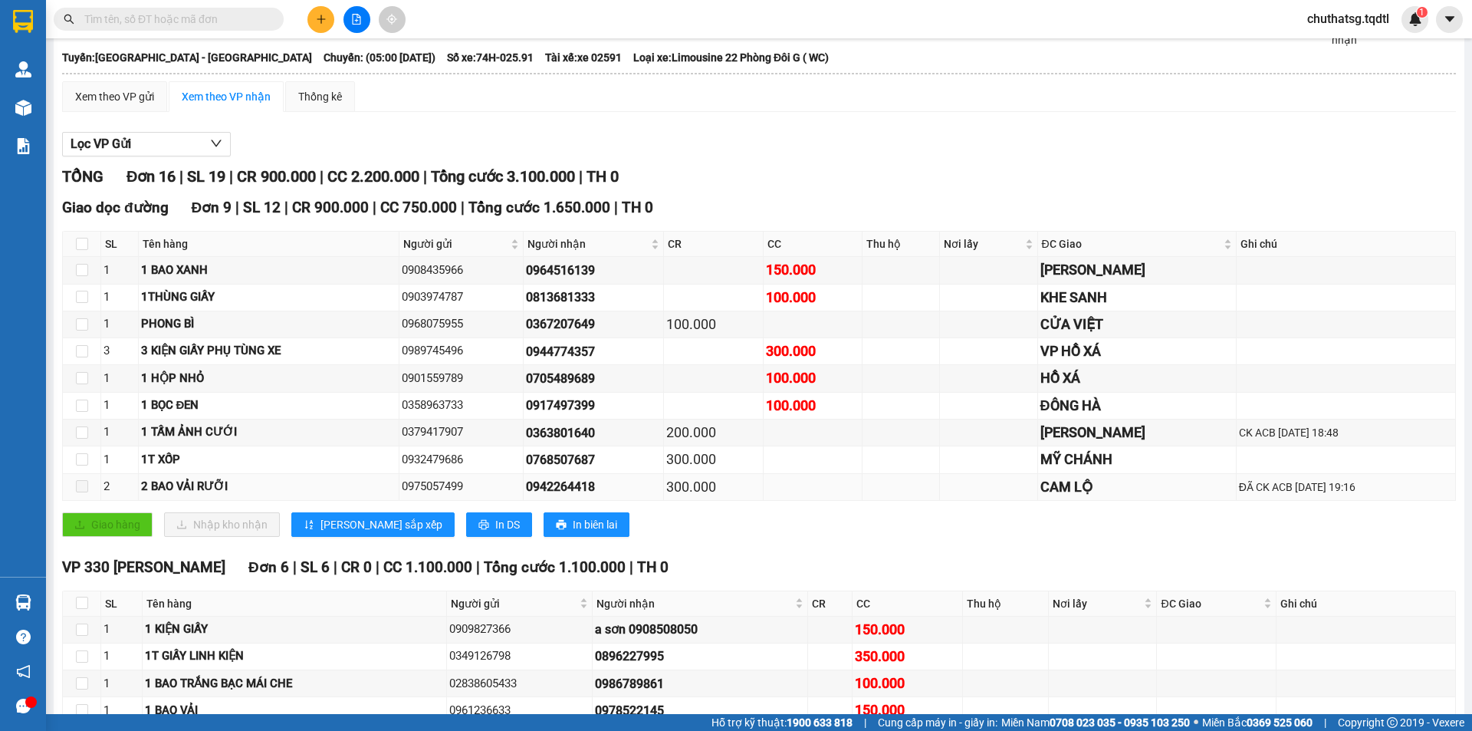
click at [209, 493] on div "2 BAO VẢI RƯỠI" at bounding box center [268, 487] width 255 height 18
click at [207, 491] on div "2 BAO VẢI RƯỠI" at bounding box center [268, 487] width 255 height 18
click at [208, 491] on div "2 BAO VẢI RƯỠI" at bounding box center [268, 487] width 255 height 18
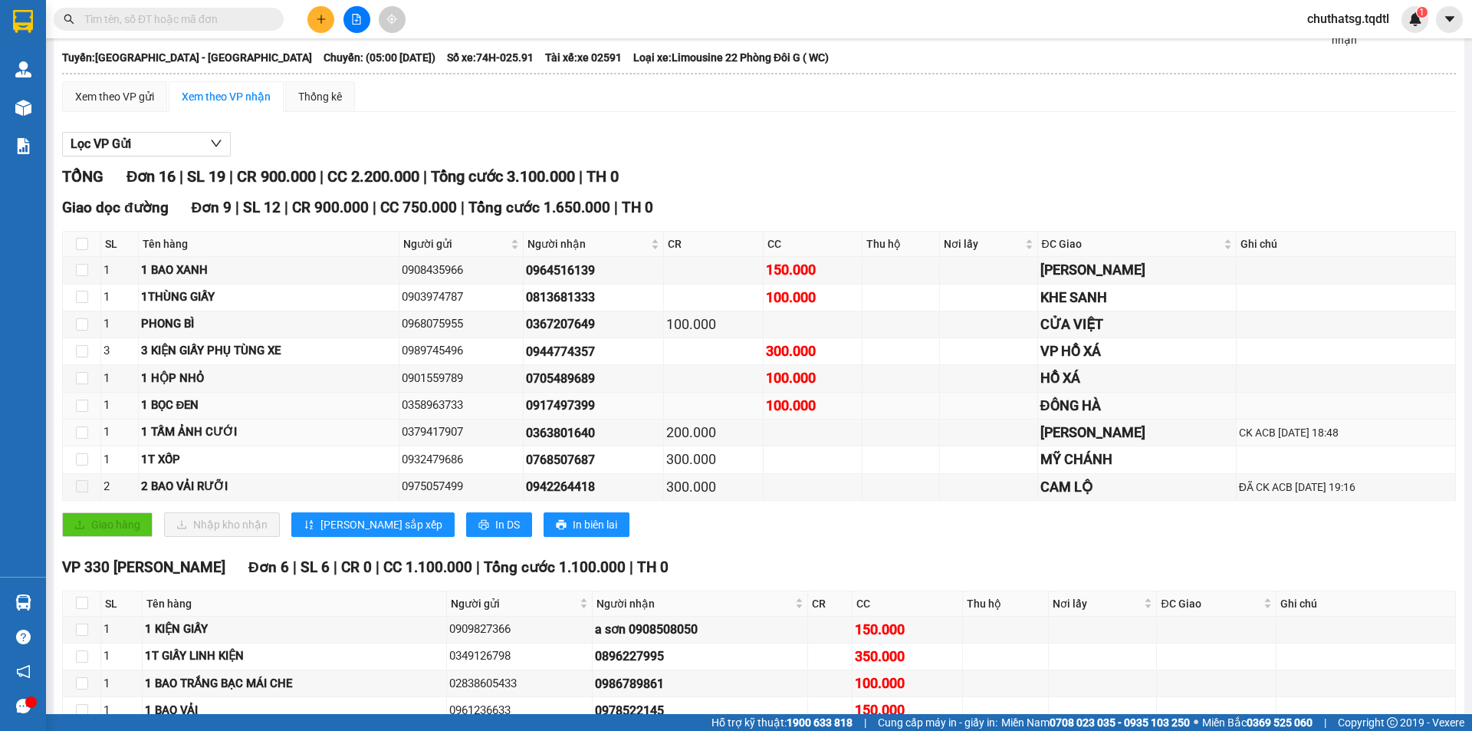
scroll to position [0, 0]
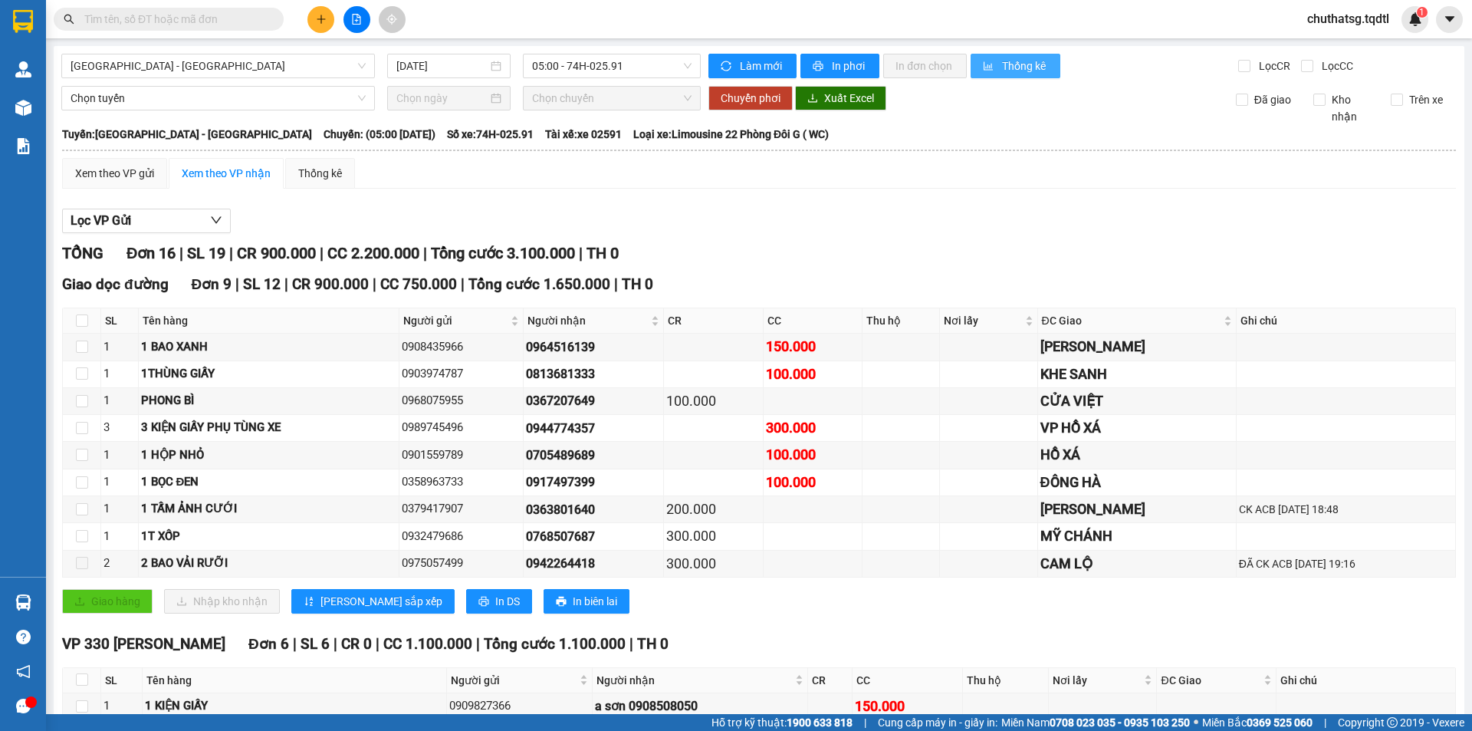
click at [1030, 77] on button "Thống kê" at bounding box center [1016, 66] width 90 height 25
click at [850, 106] on span "Xuất Excel" at bounding box center [849, 98] width 50 height 17
click at [1314, 97] on input "Kho nhận" at bounding box center [1320, 100] width 12 height 12
checkbox input "true"
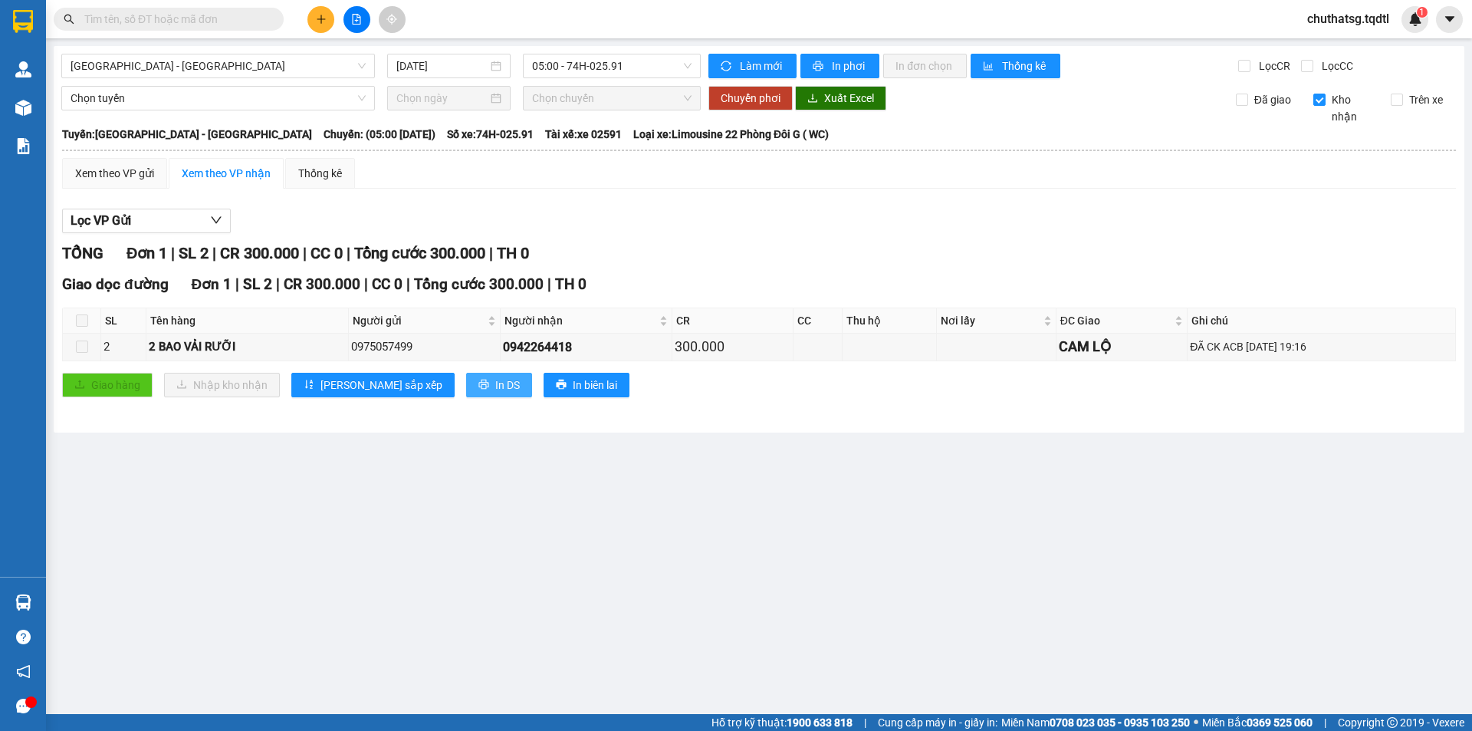
click at [495, 392] on span "In DS" at bounding box center [507, 385] width 25 height 17
click at [1111, 336] on div "CAM LỘ" at bounding box center [1122, 346] width 127 height 21
click at [1245, 95] on input "Đã giao" at bounding box center [1242, 100] width 12 height 12
checkbox input "true"
click at [1401, 105] on input "Trên xe" at bounding box center [1397, 100] width 12 height 12
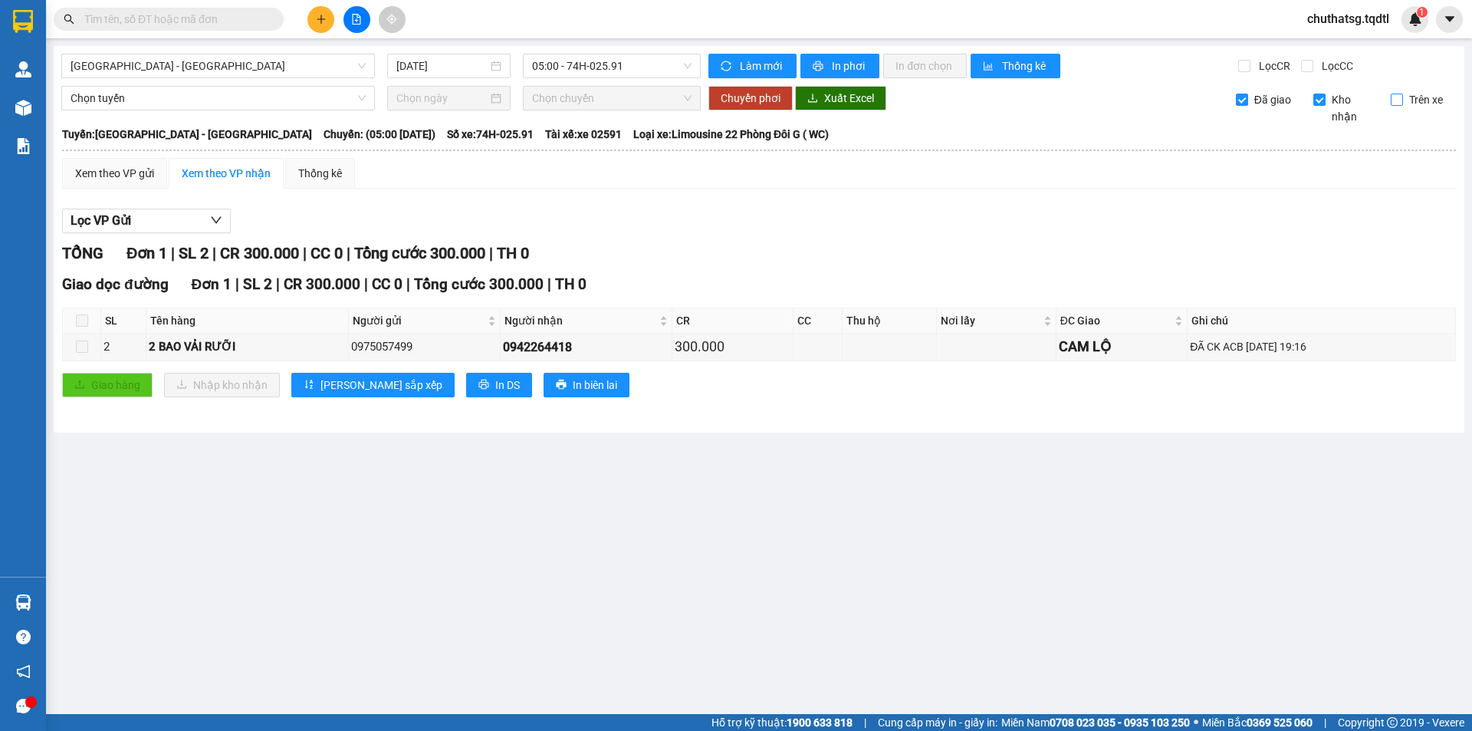
checkbox input "true"
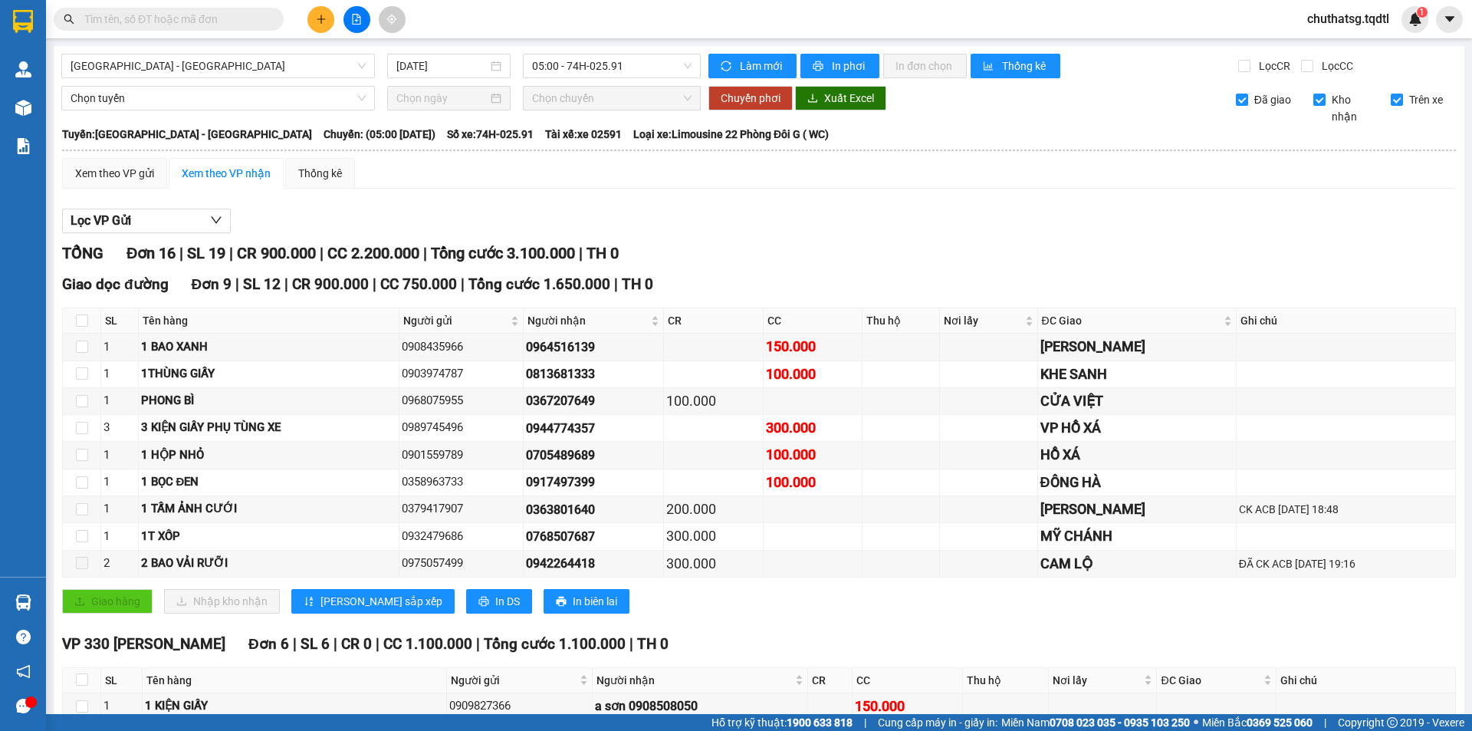
click at [349, 12] on button at bounding box center [357, 19] width 27 height 27
click at [173, 69] on span "[GEOGRAPHIC_DATA] - [GEOGRAPHIC_DATA]" at bounding box center [218, 65] width 295 height 23
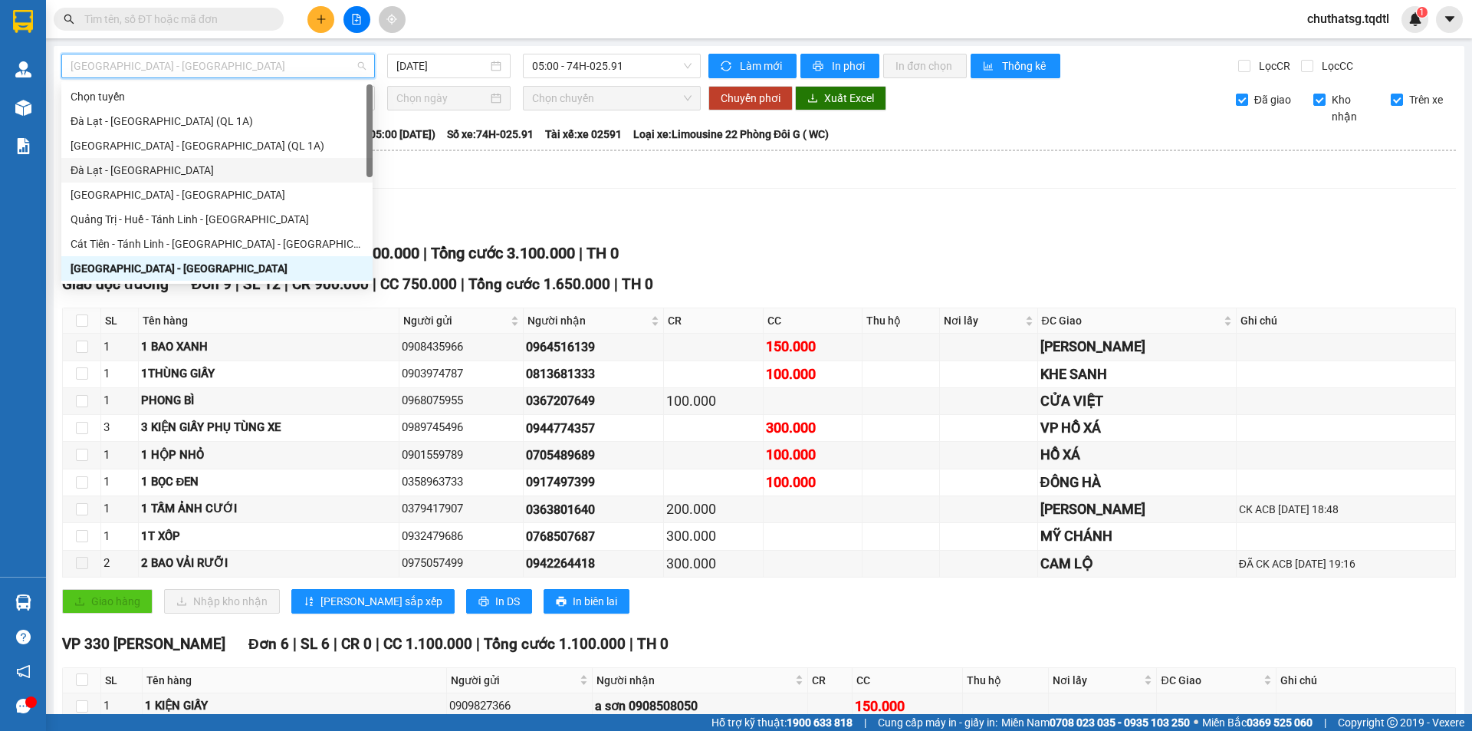
type input "S"
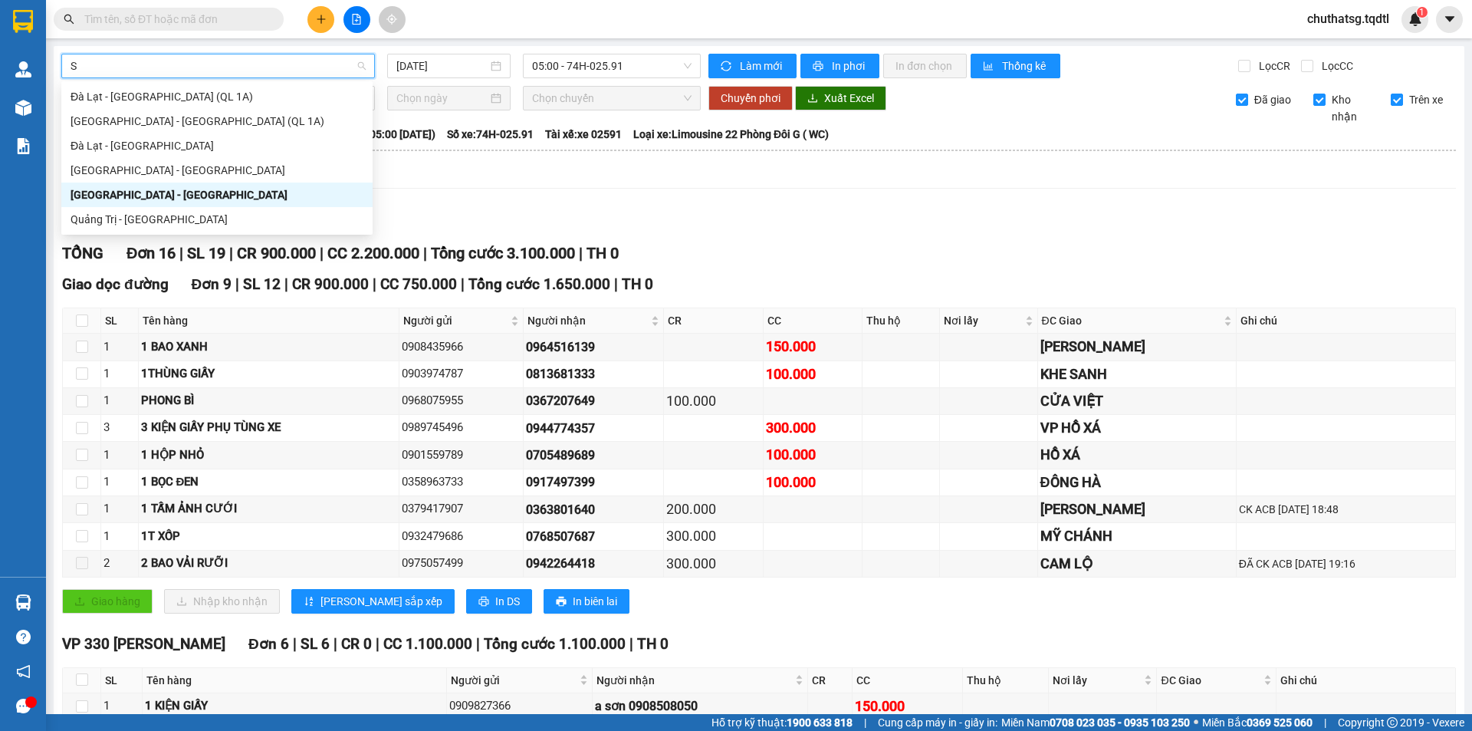
click at [97, 187] on div "[GEOGRAPHIC_DATA] - [GEOGRAPHIC_DATA]" at bounding box center [217, 194] width 293 height 17
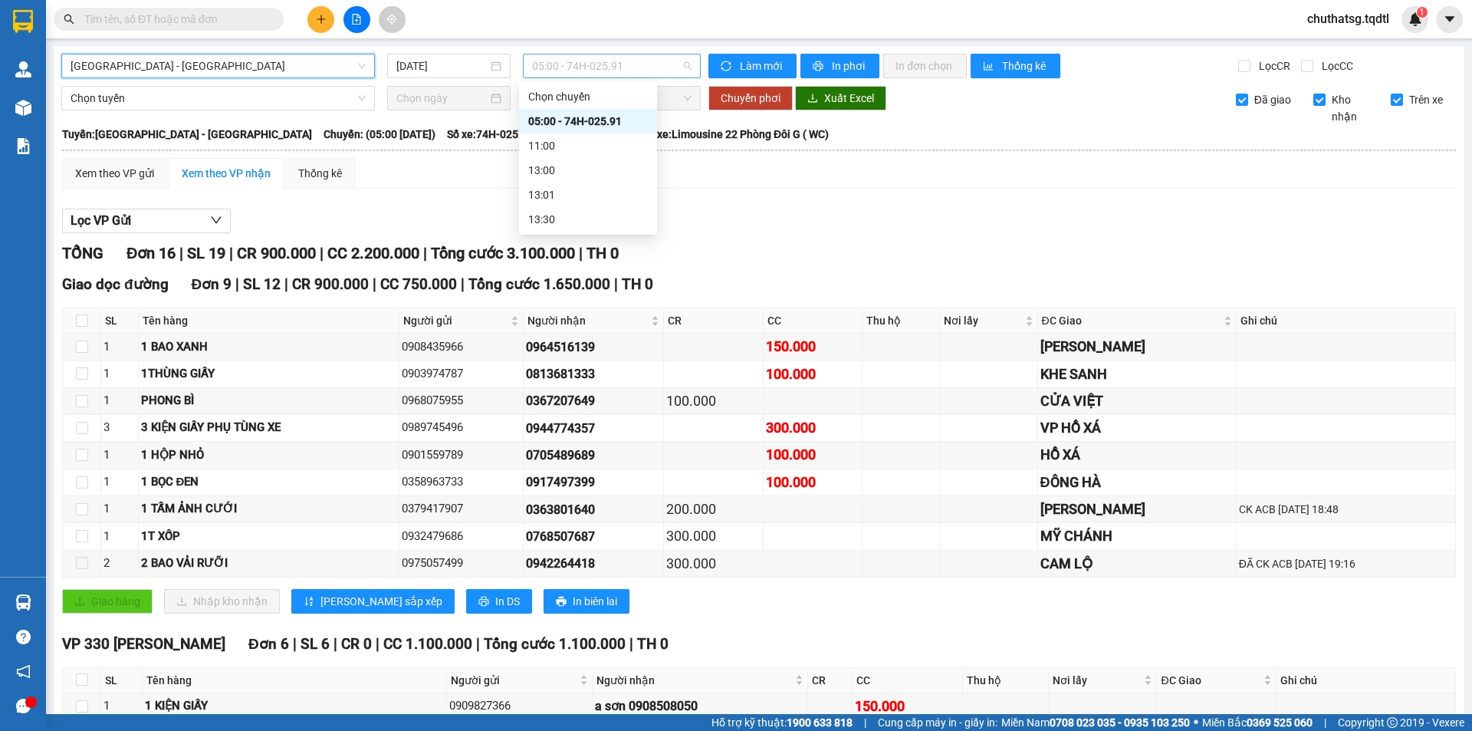
click at [584, 59] on span "05:00 - 74H-025.91" at bounding box center [612, 65] width 160 height 23
drag, startPoint x: 208, startPoint y: 192, endPoint x: 212, endPoint y: 170, distance: 21.8
click at [209, 174] on div "Xem theo VP gửi Xem theo VP nhận Thống kê Lọc VP Gửi TỔNG Đơn 16 | SL 19 | CR …" at bounding box center [759, 604] width 1394 height 892
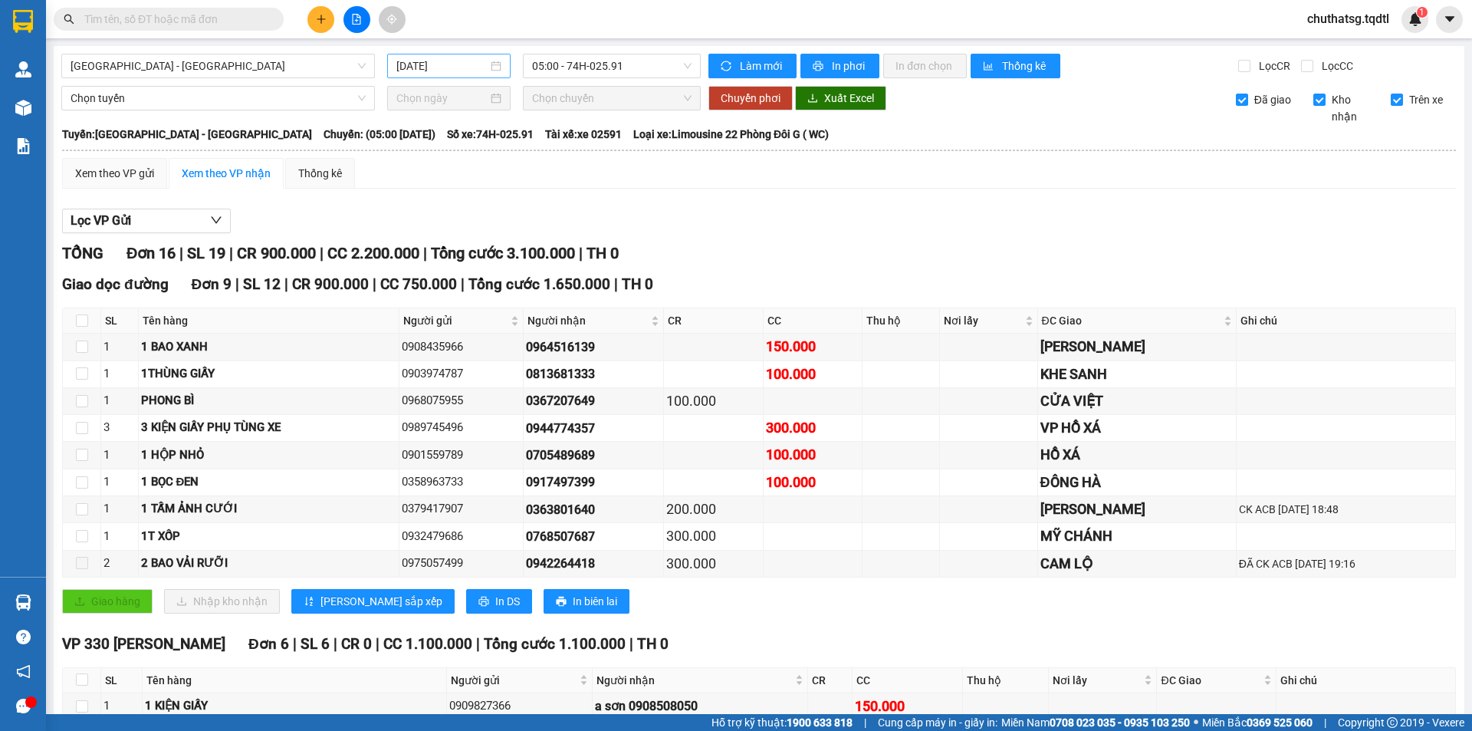
click at [419, 57] on div "[DATE]" at bounding box center [448, 66] width 123 height 25
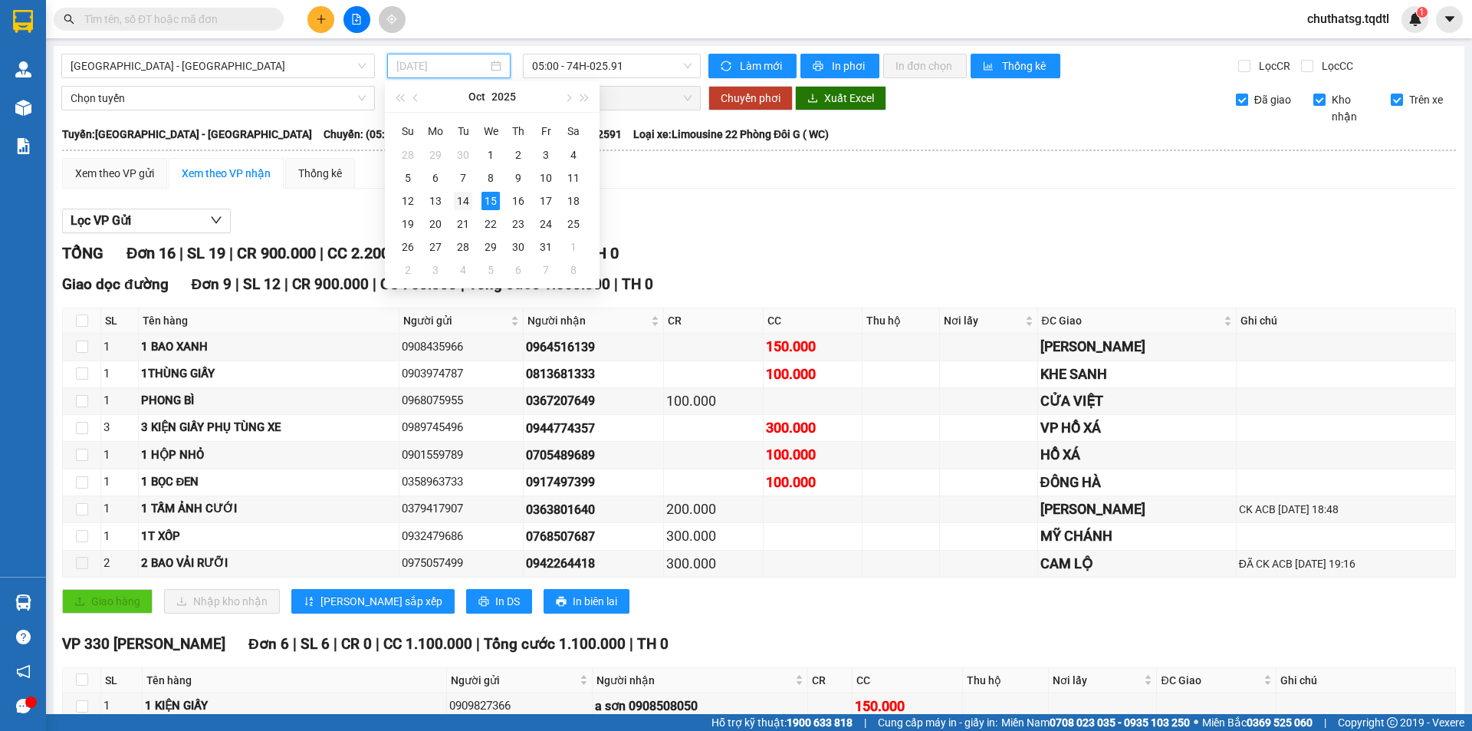
click at [463, 206] on div "14" at bounding box center [463, 201] width 18 height 18
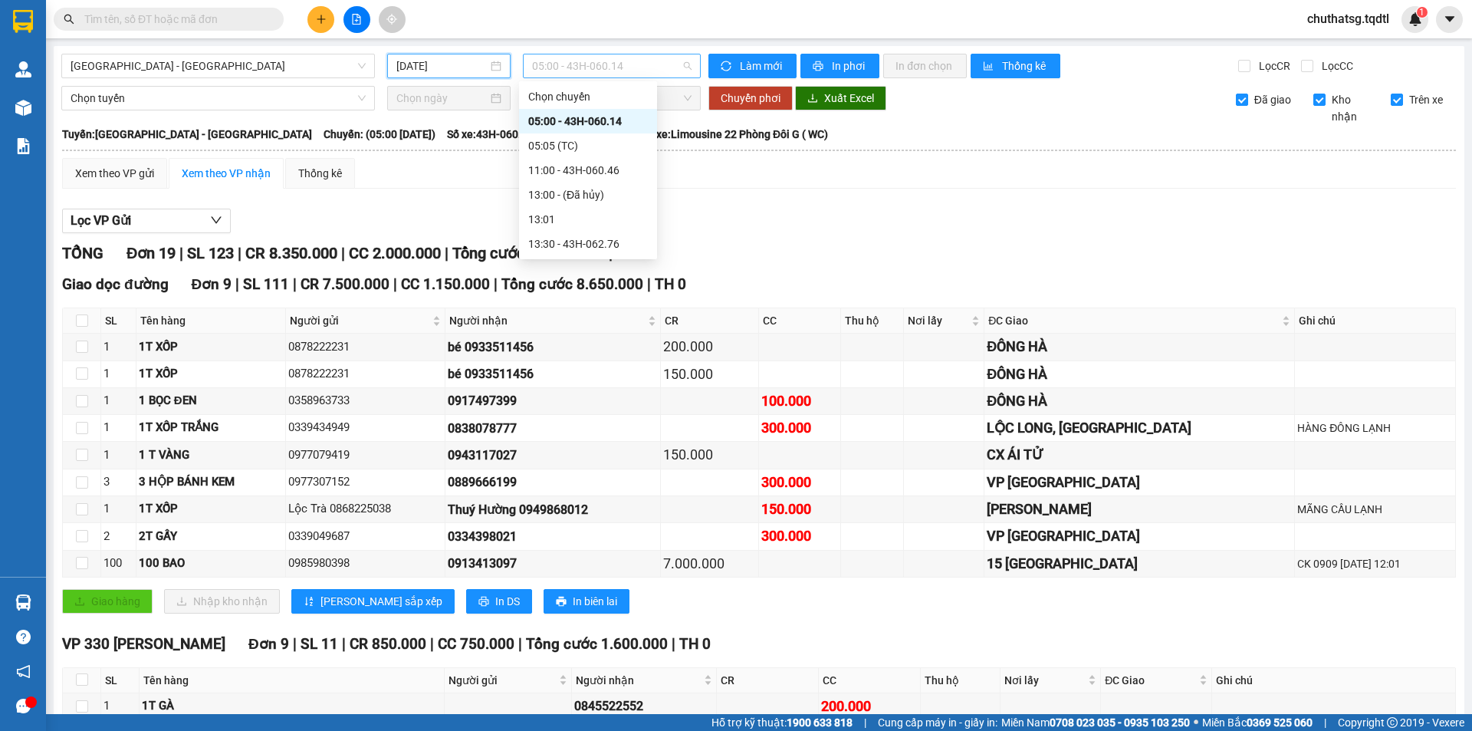
click at [591, 69] on span "05:00 - 43H-060.14" at bounding box center [612, 65] width 160 height 23
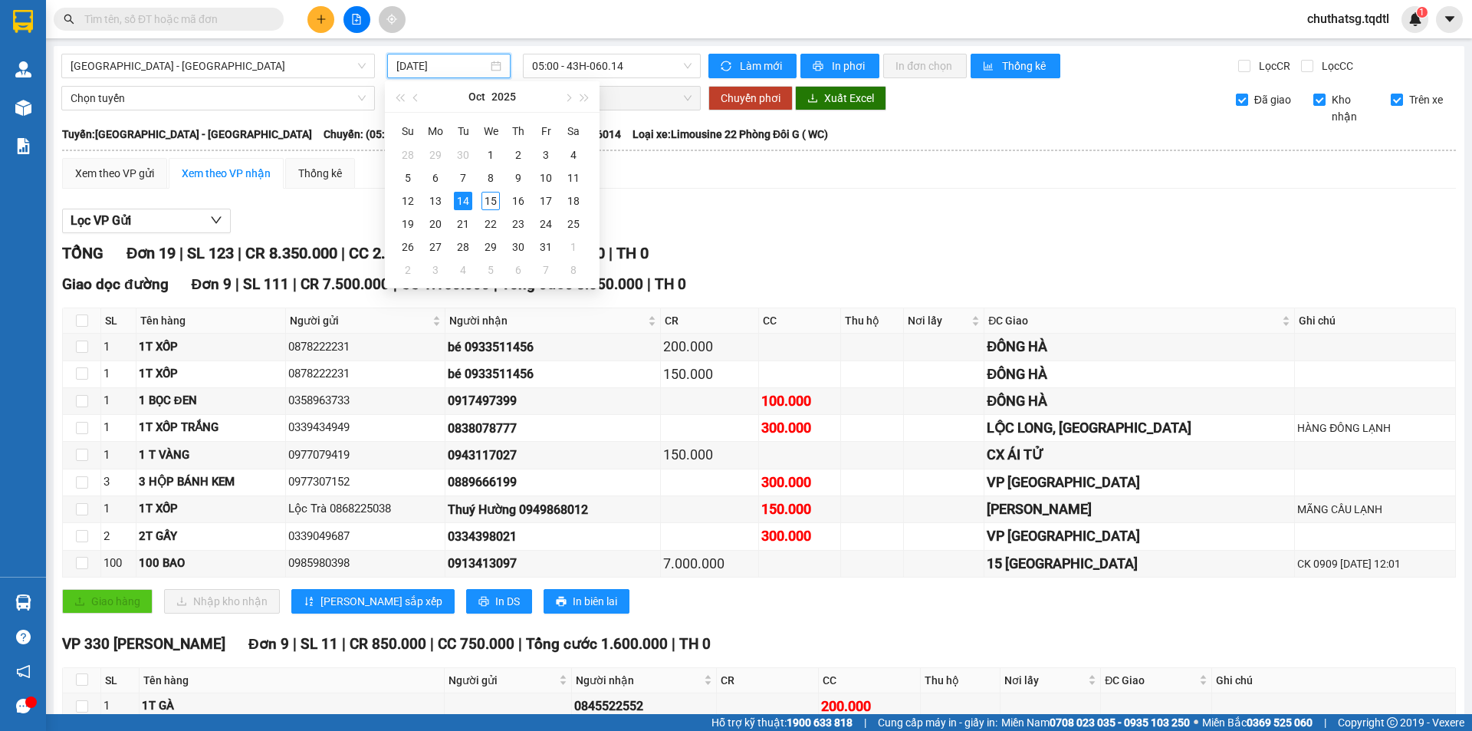
click at [426, 58] on input "[DATE]" at bounding box center [441, 66] width 91 height 17
click at [439, 200] on div "13" at bounding box center [435, 201] width 18 height 18
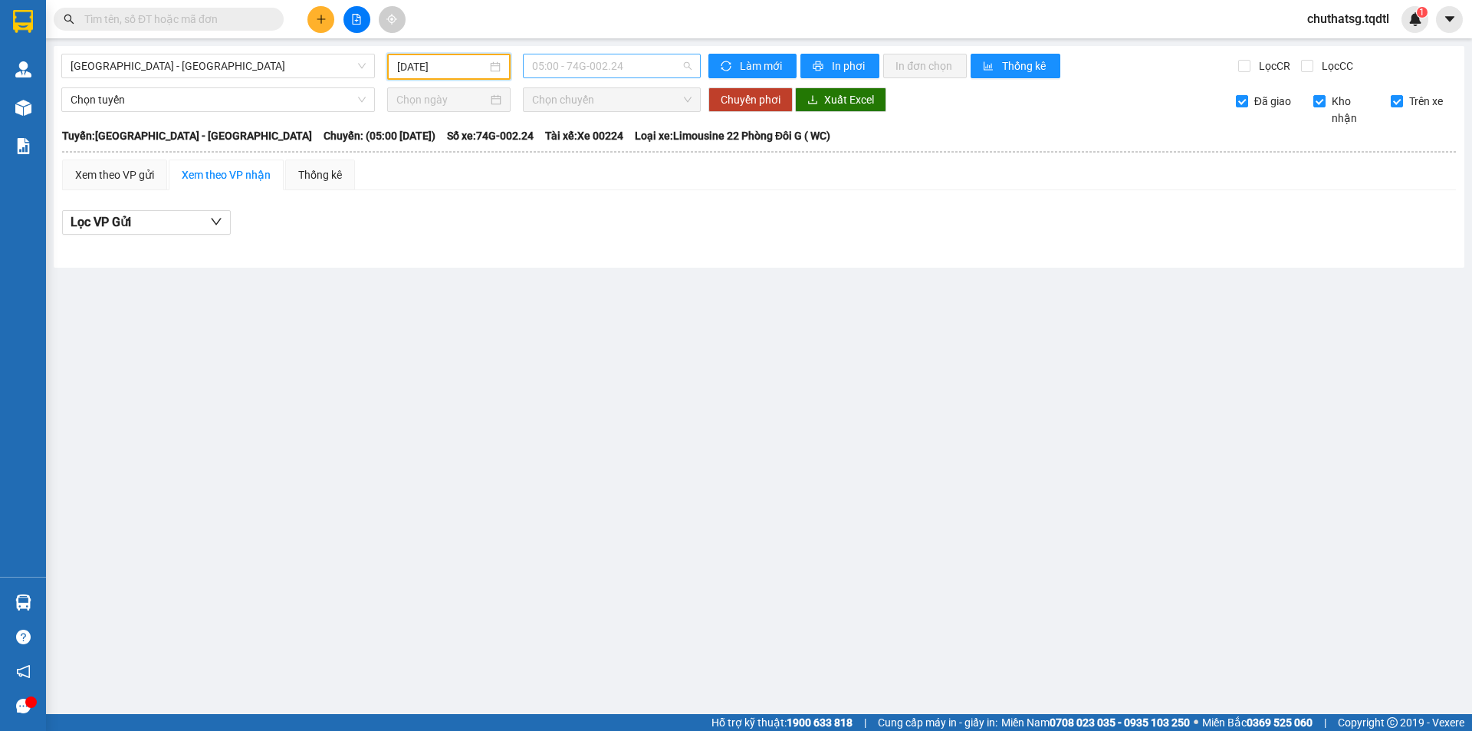
click at [559, 64] on span "05:00 - 74G-002.24" at bounding box center [612, 65] width 160 height 23
drag, startPoint x: 521, startPoint y: 344, endPoint x: 441, endPoint y: 291, distance: 95.7
click at [515, 335] on main "[GEOGRAPHIC_DATA] - [GEOGRAPHIC_DATA] [DATE] 05:00 - 74G-002.24 Làm mới In phơi…" at bounding box center [736, 357] width 1472 height 714
click at [439, 59] on input "[DATE]" at bounding box center [442, 66] width 90 height 17
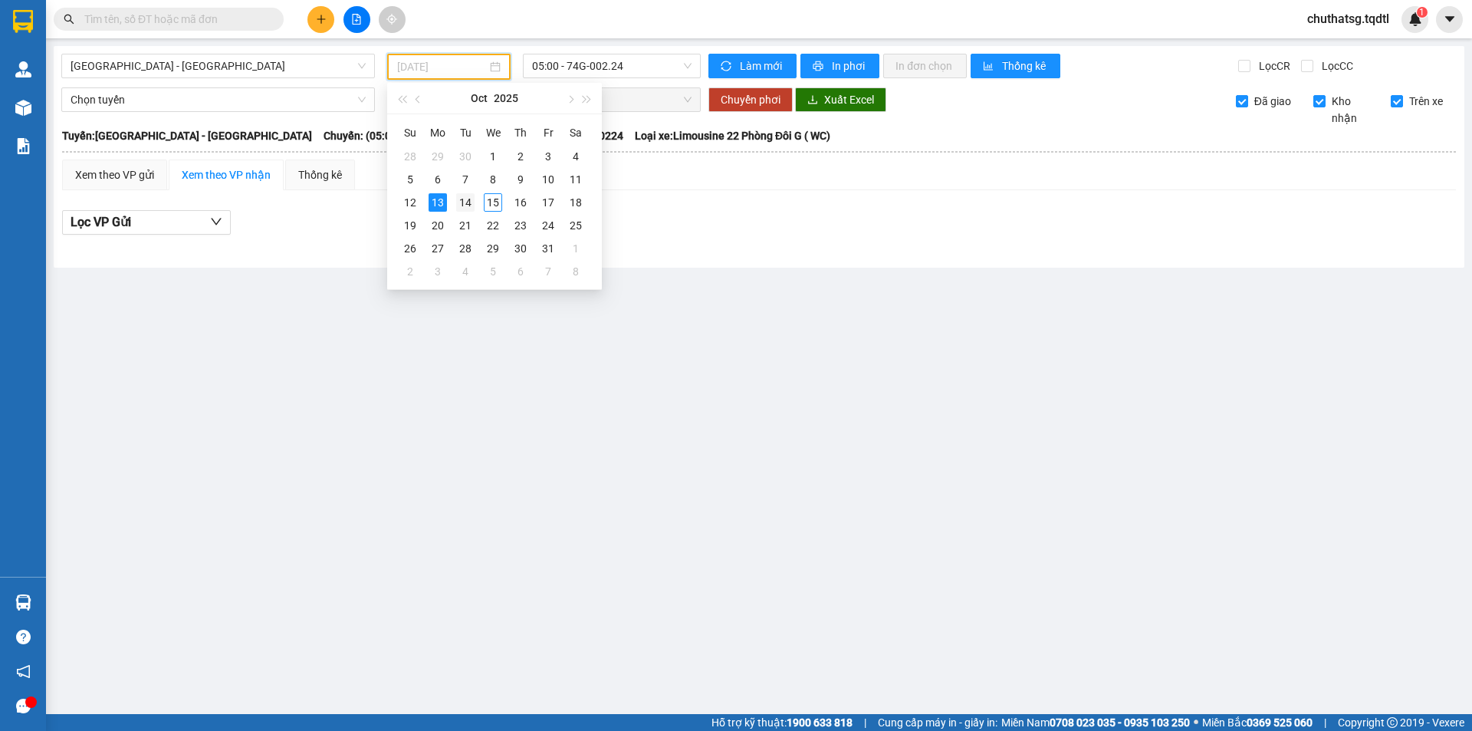
click at [465, 205] on div "14" at bounding box center [465, 202] width 18 height 18
type input "[DATE]"
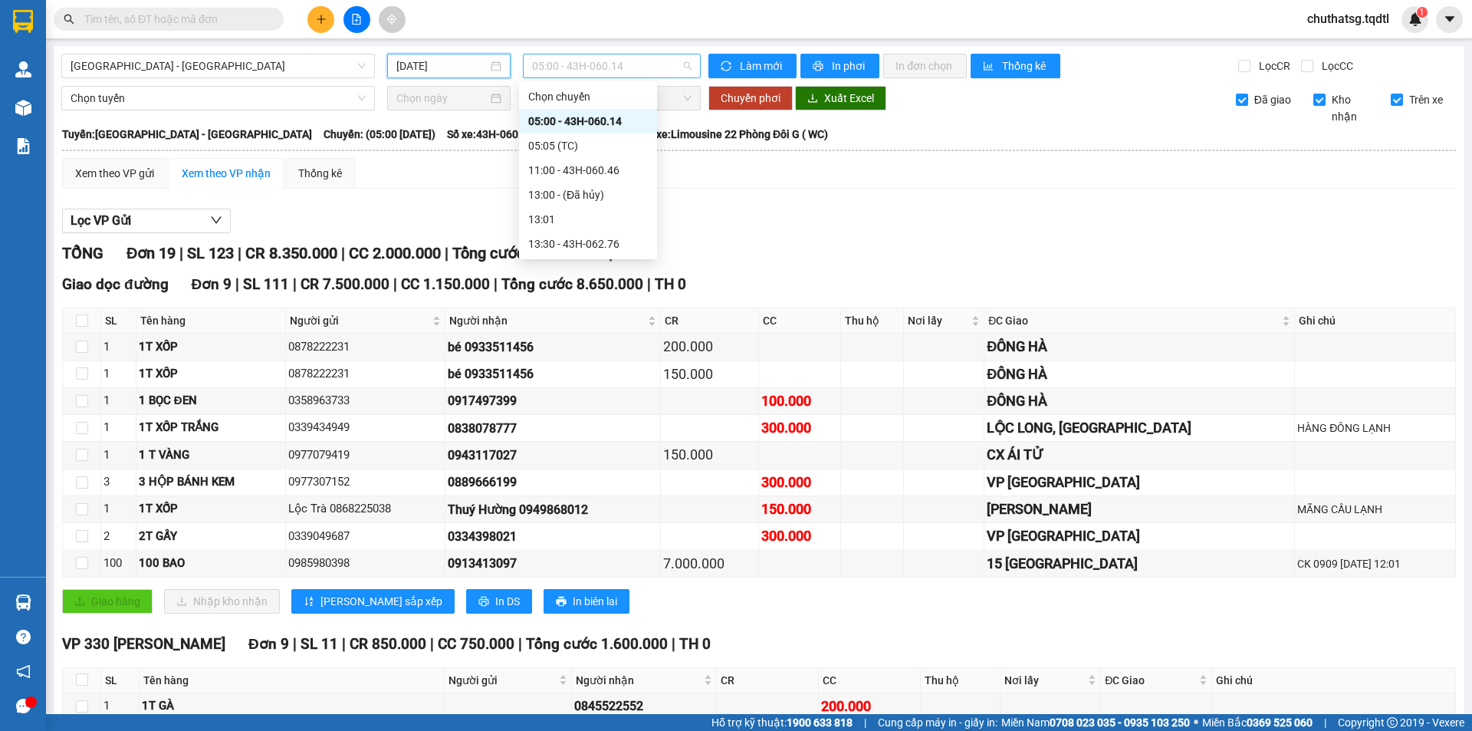
click at [557, 66] on span "05:00 - 43H-060.14" at bounding box center [612, 65] width 160 height 23
click at [379, 213] on div "Lọc VP Gửi" at bounding box center [759, 221] width 1394 height 25
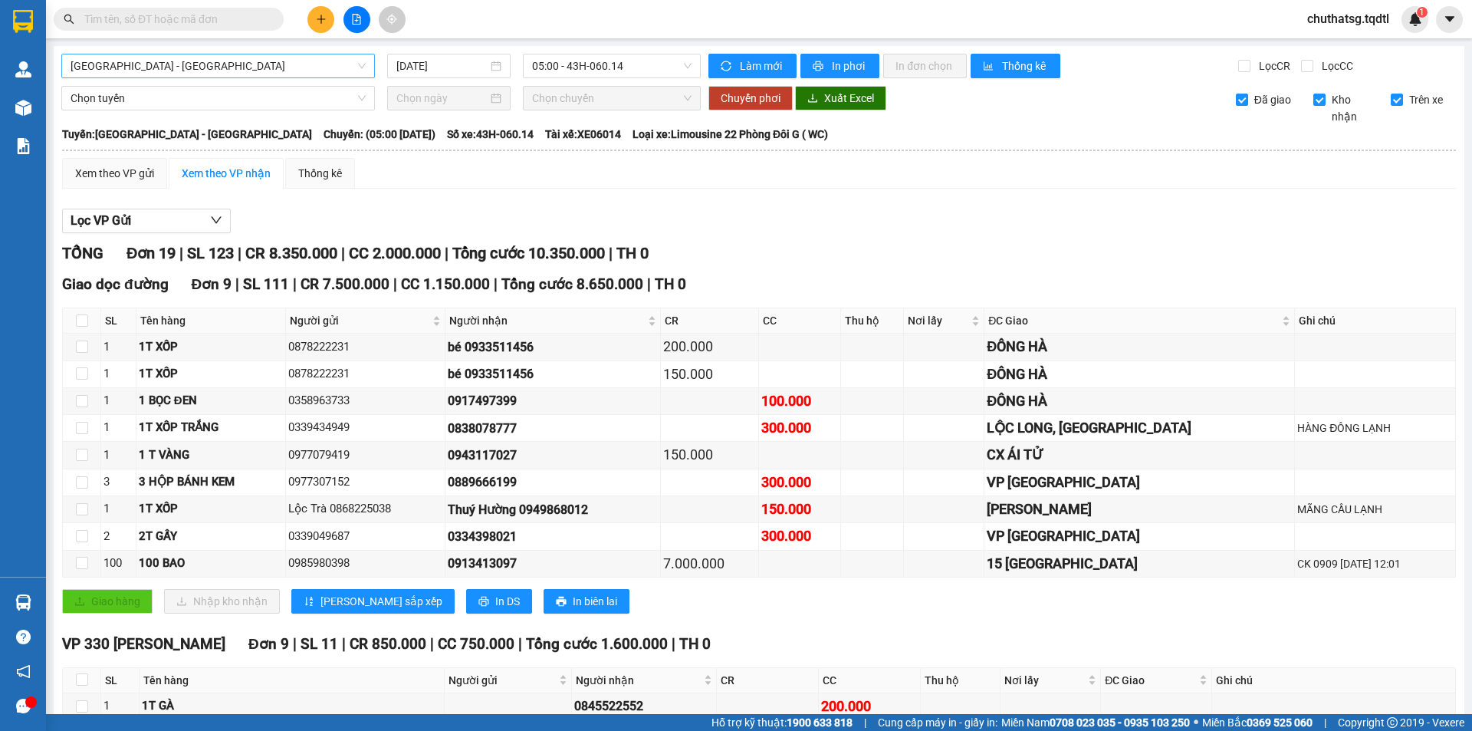
click at [192, 67] on span "[GEOGRAPHIC_DATA] - [GEOGRAPHIC_DATA]" at bounding box center [218, 65] width 295 height 23
click at [421, 167] on div "Xem theo VP gửi Xem theo VP nhận Thống kê" at bounding box center [759, 173] width 1394 height 31
click at [237, 102] on span "Chọn tuyến" at bounding box center [218, 98] width 295 height 23
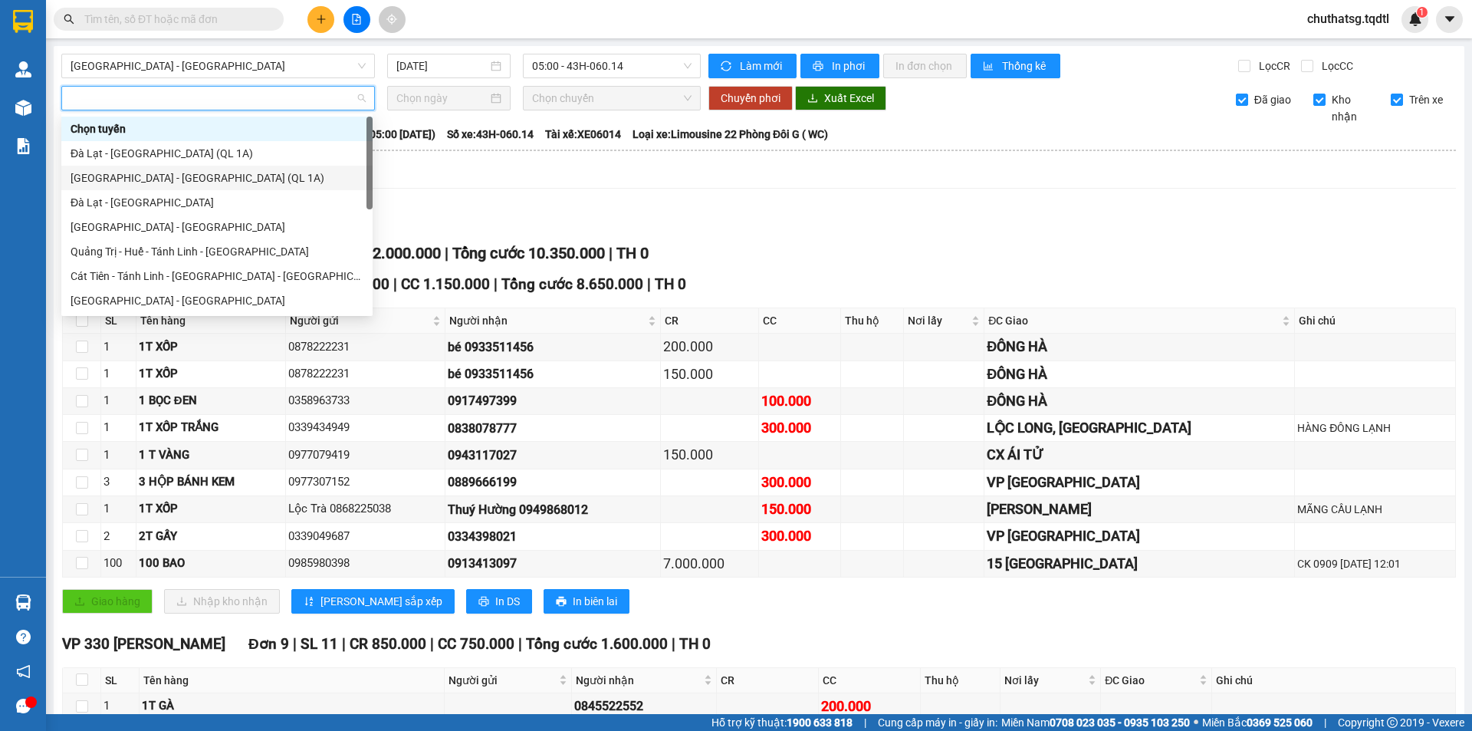
type input "S"
type input "Ư"
type input "Q"
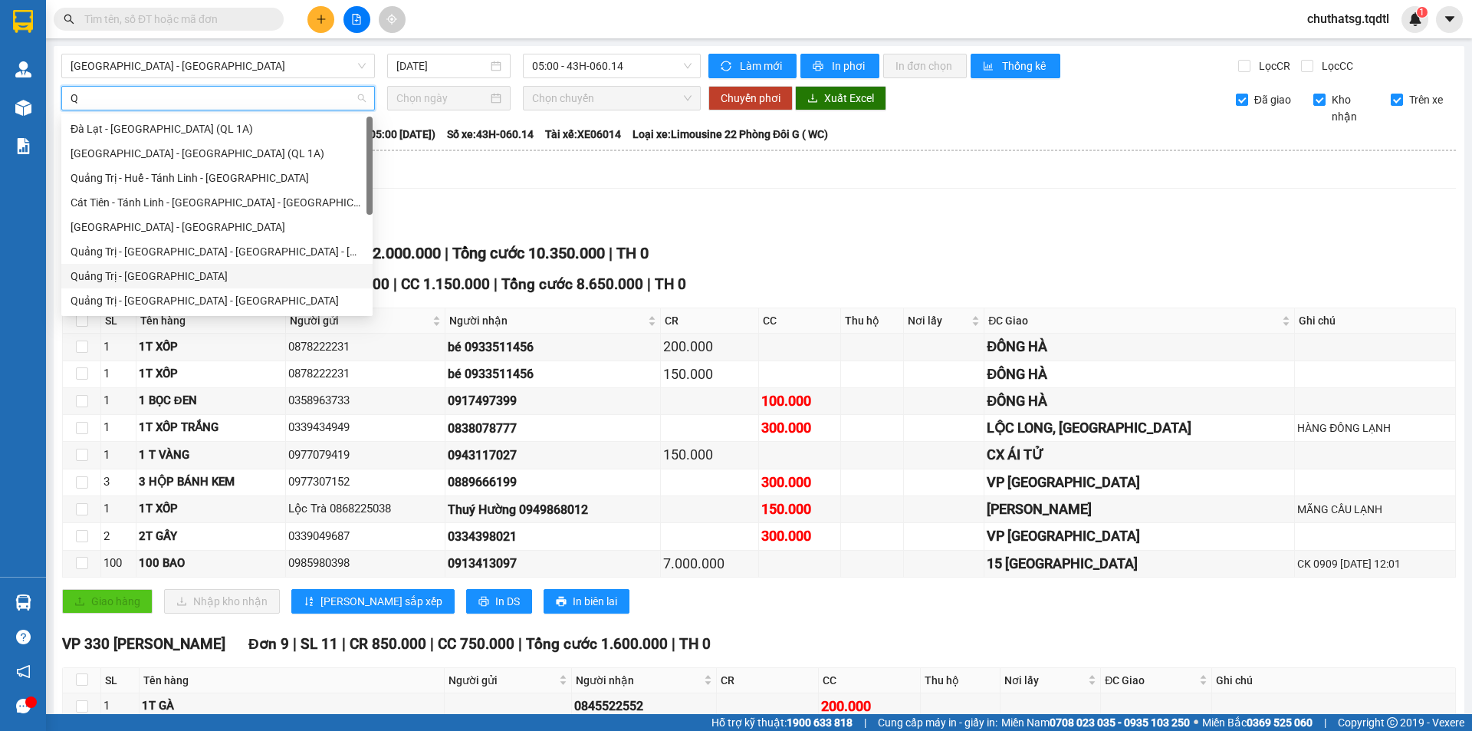
click at [174, 278] on div "Quảng Trị - [GEOGRAPHIC_DATA]" at bounding box center [217, 276] width 293 height 17
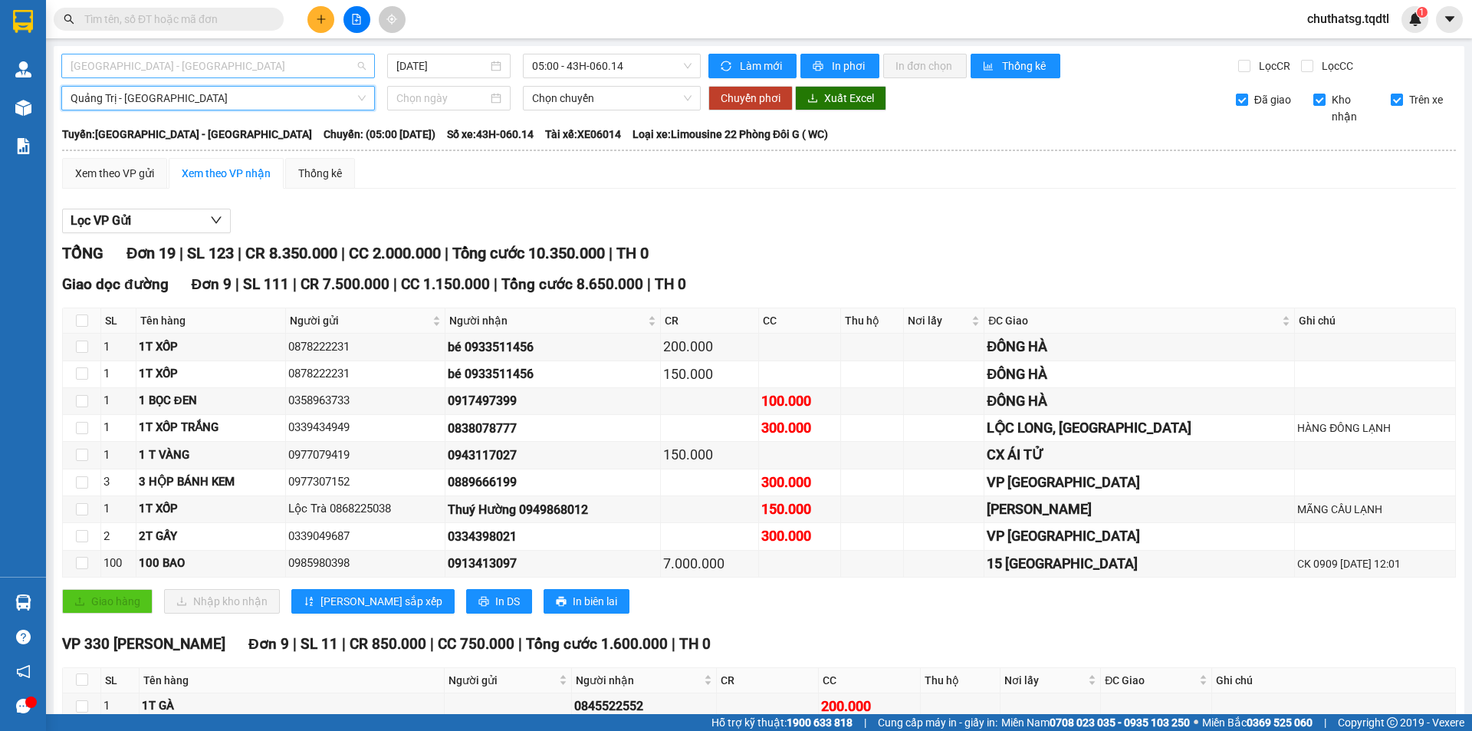
click at [188, 70] on span "[GEOGRAPHIC_DATA] - [GEOGRAPHIC_DATA]" at bounding box center [218, 65] width 295 height 23
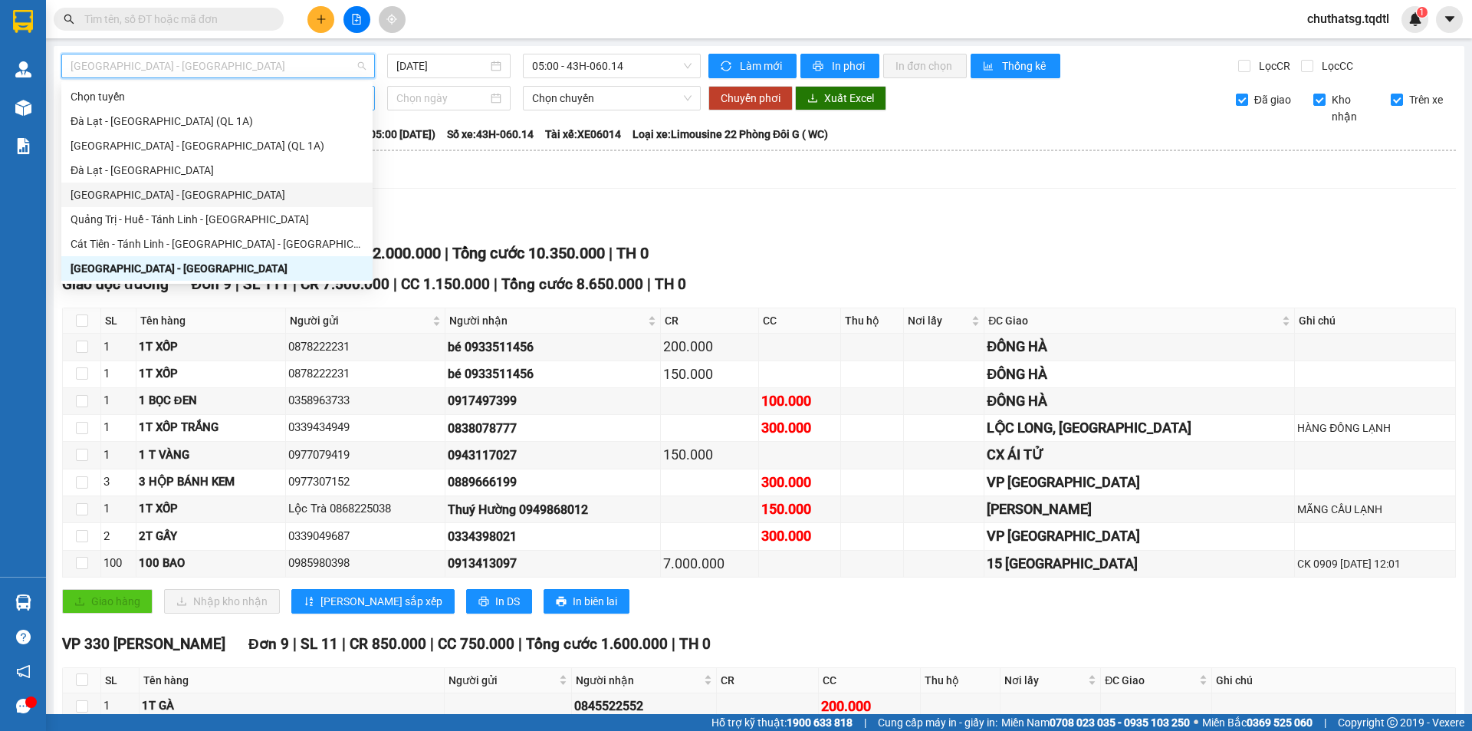
type input "Q"
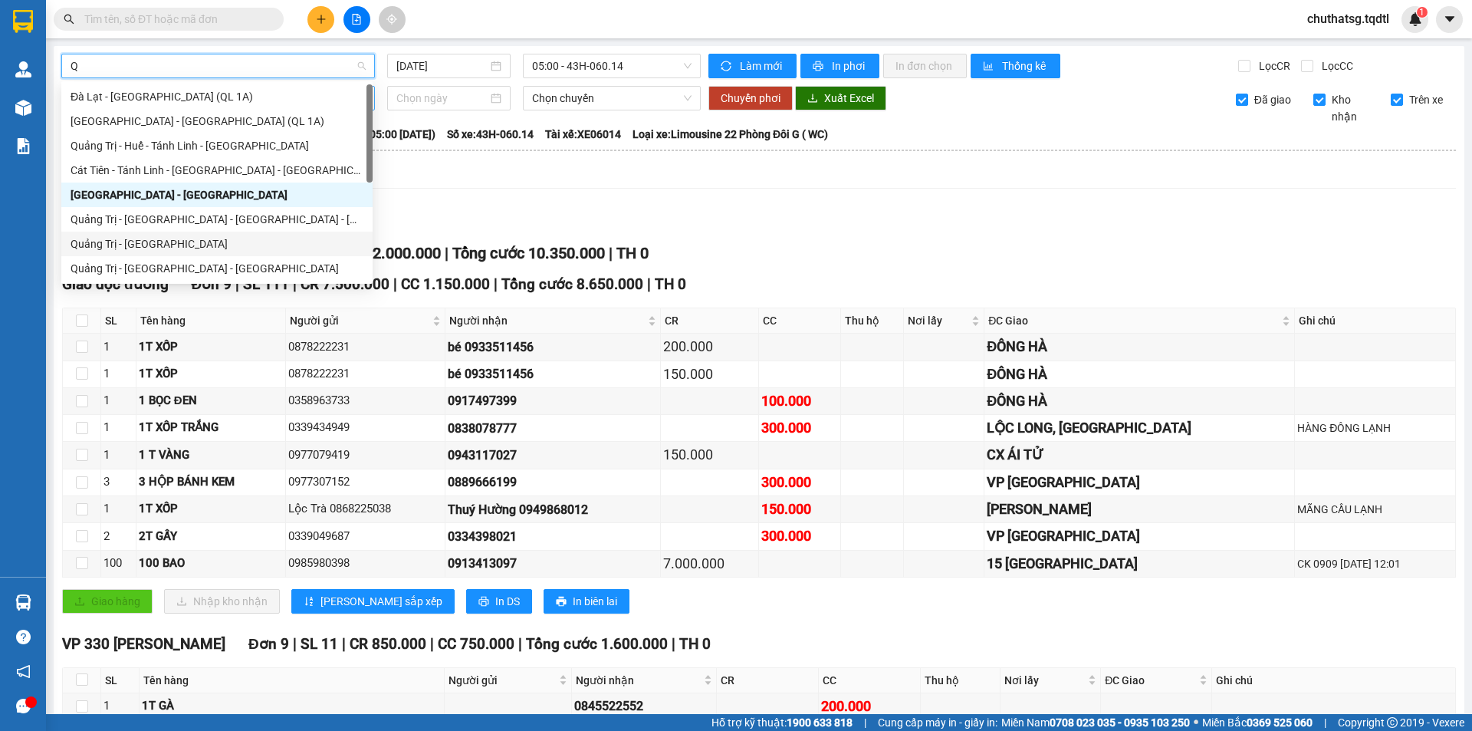
click at [173, 248] on div "Quảng Trị - [GEOGRAPHIC_DATA]" at bounding box center [217, 243] width 293 height 17
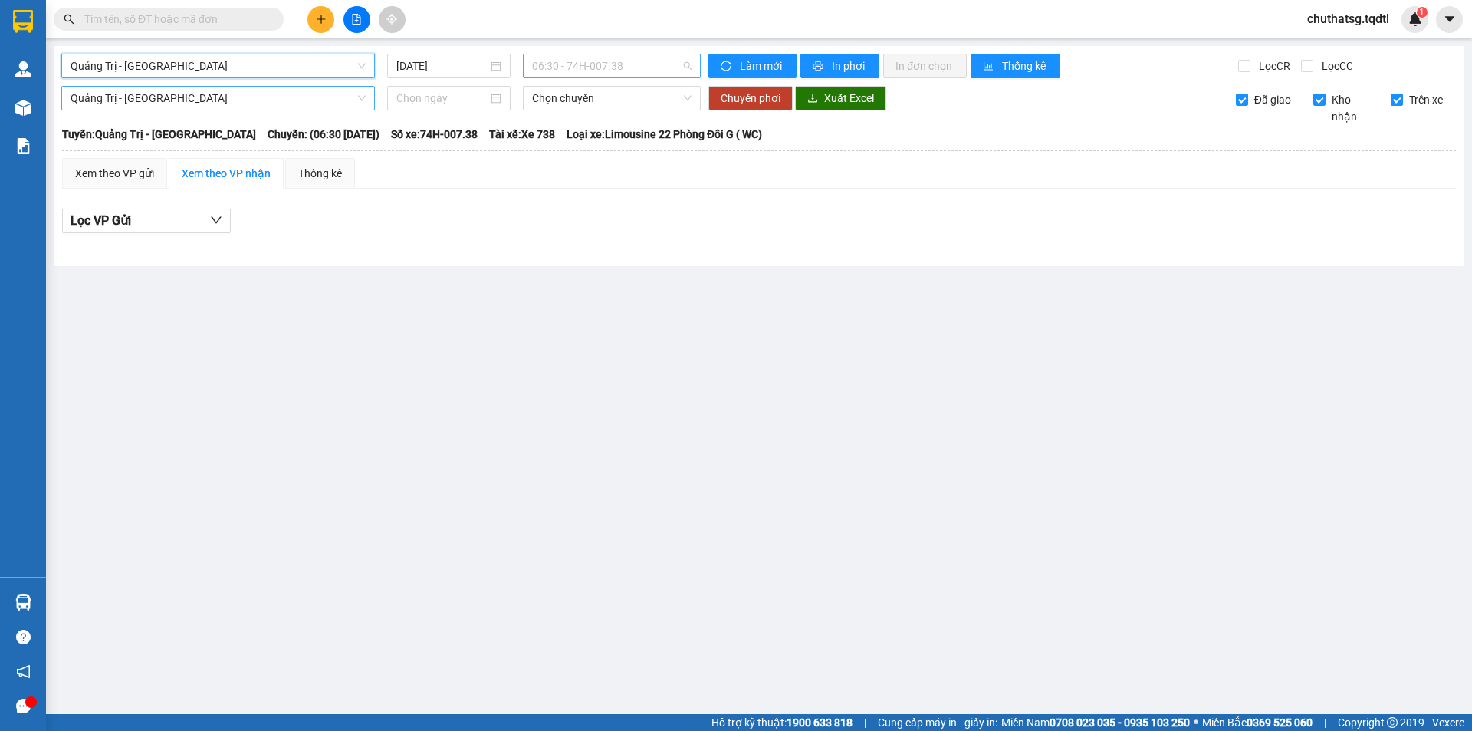
click at [588, 71] on span "06:30 - 74H-007.38" at bounding box center [612, 65] width 160 height 23
click at [432, 60] on input "[DATE]" at bounding box center [441, 66] width 91 height 17
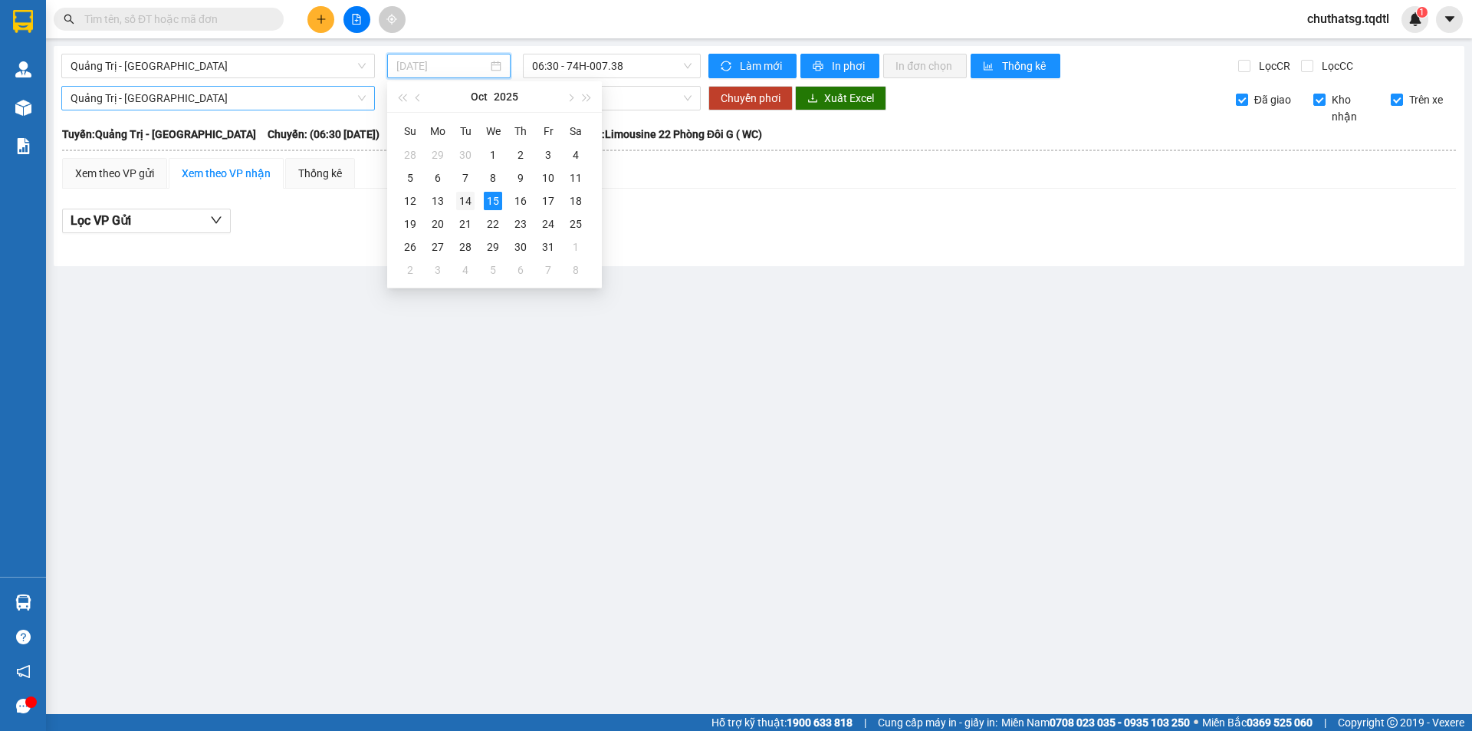
click at [465, 201] on div "14" at bounding box center [465, 201] width 18 height 18
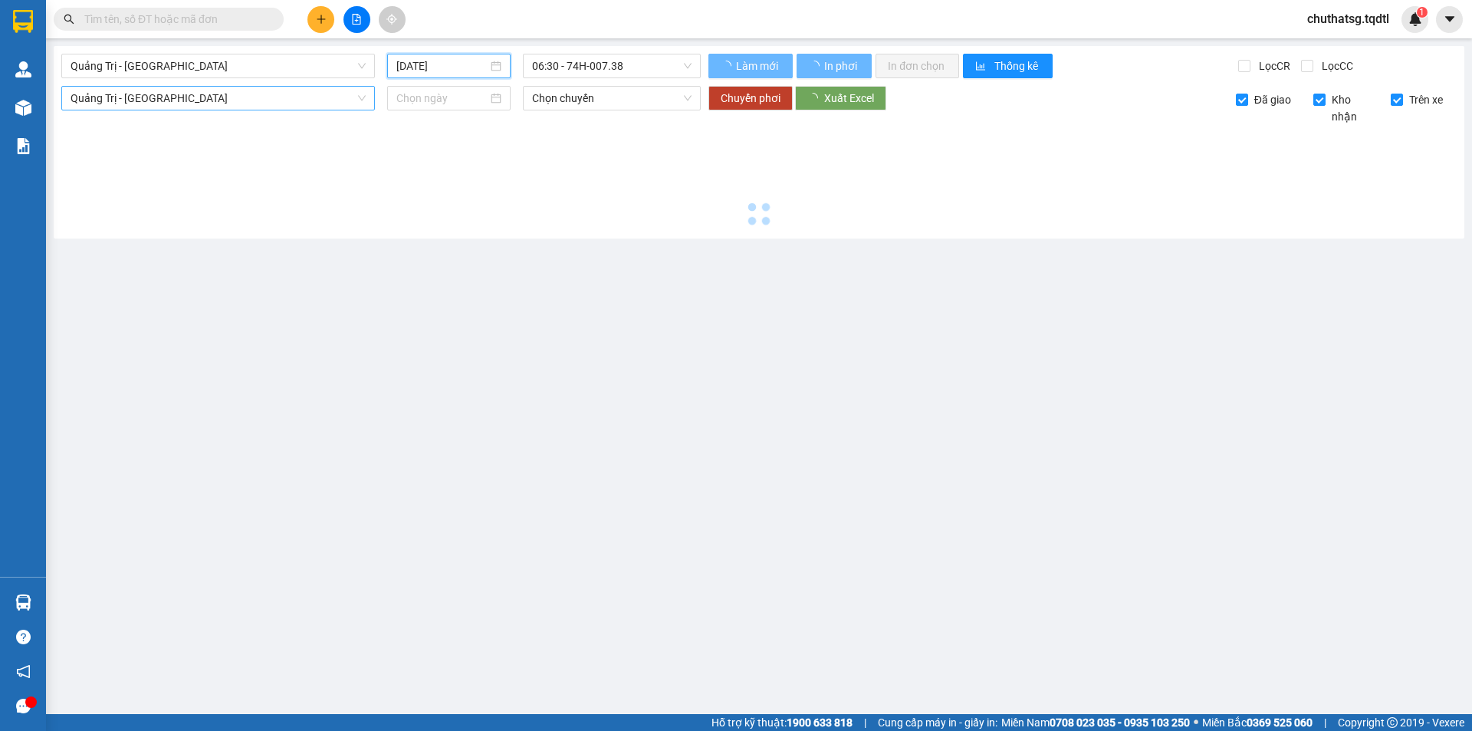
type input "[DATE]"
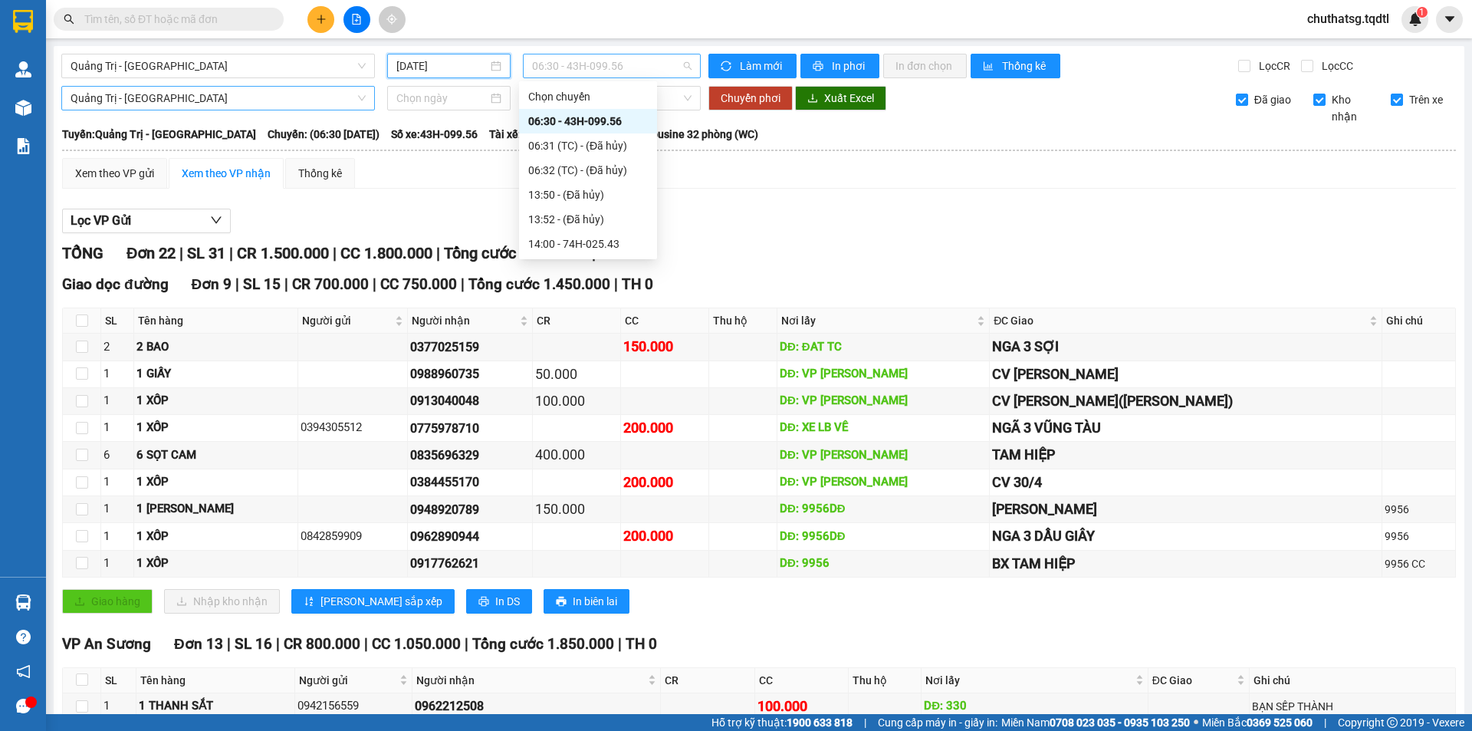
click at [561, 57] on span "06:30 - 43H-099.56" at bounding box center [612, 65] width 160 height 23
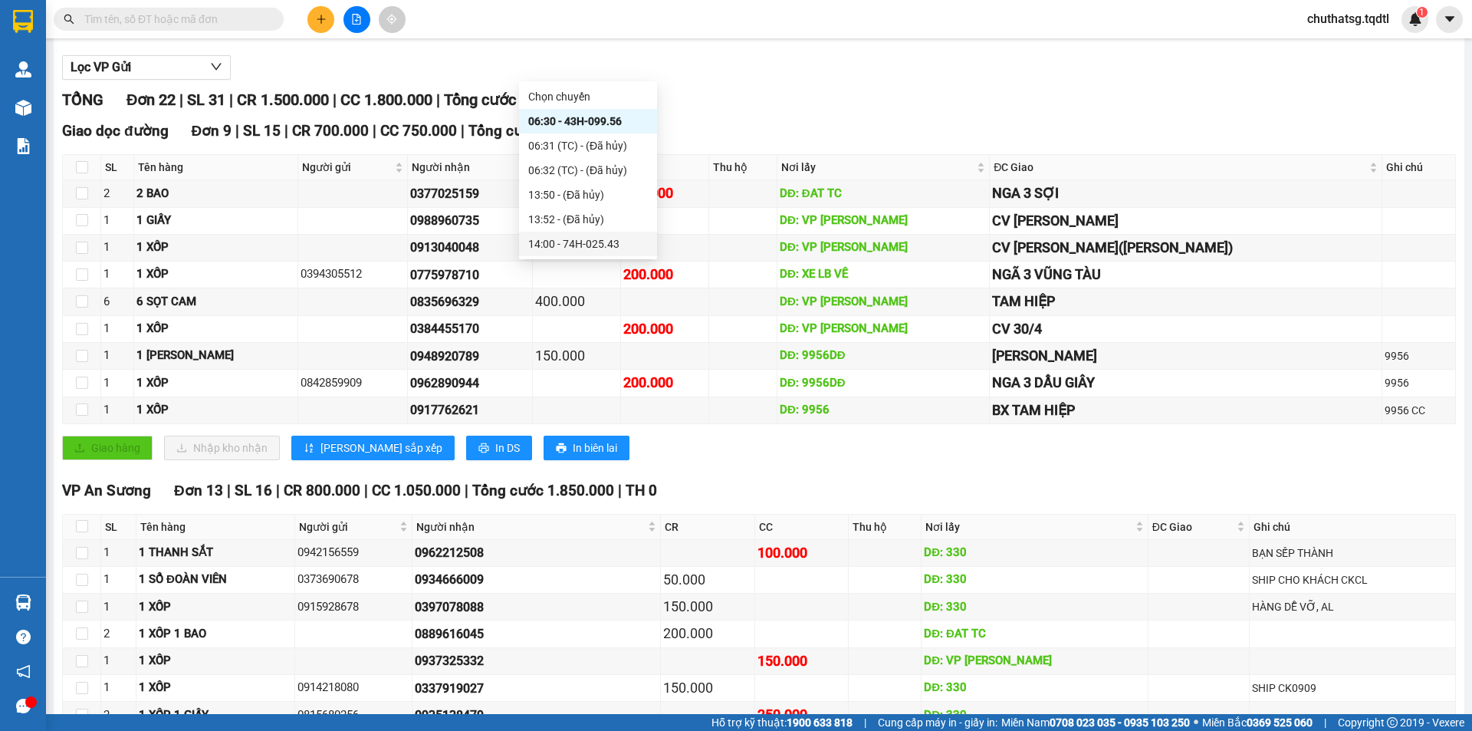
click at [591, 241] on div "14:00 - 74H-025.43" at bounding box center [588, 243] width 120 height 17
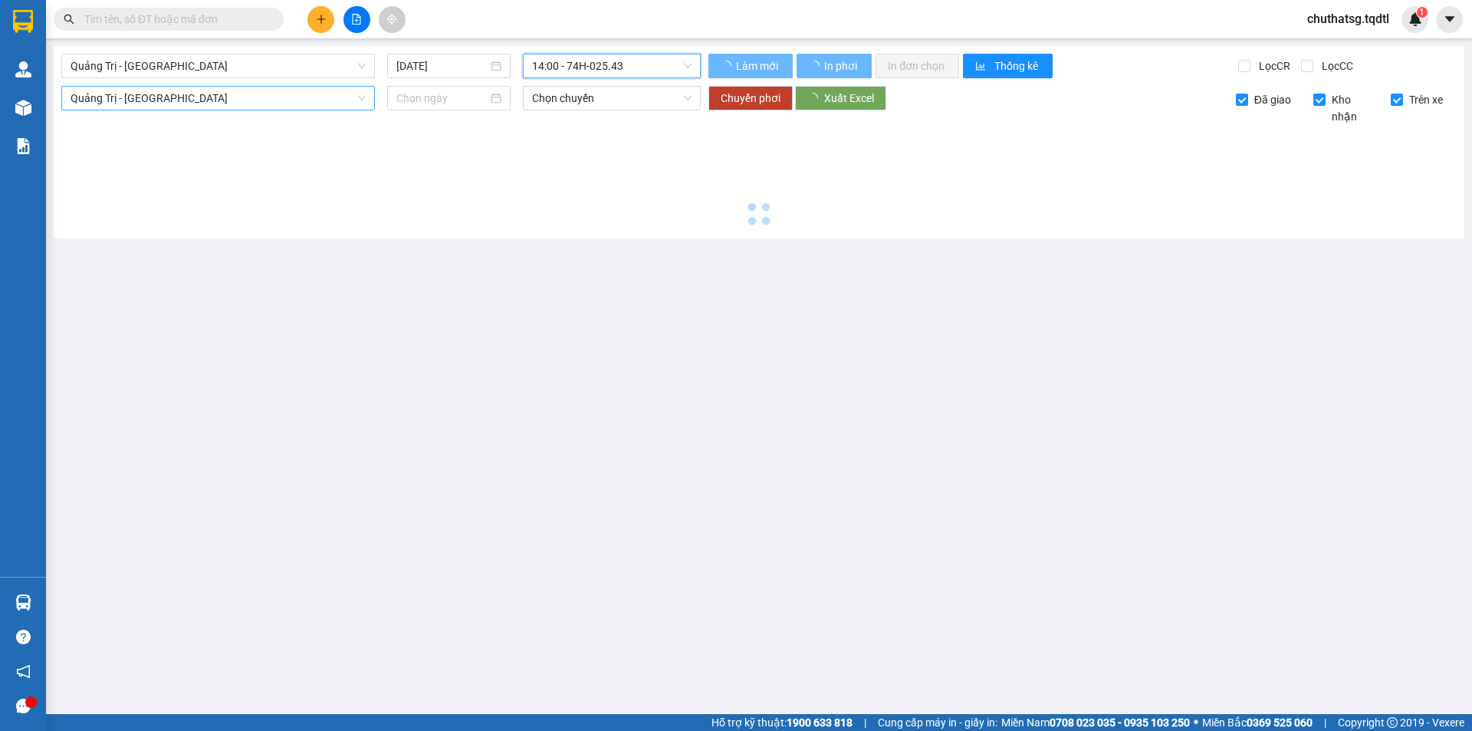
scroll to position [0, 0]
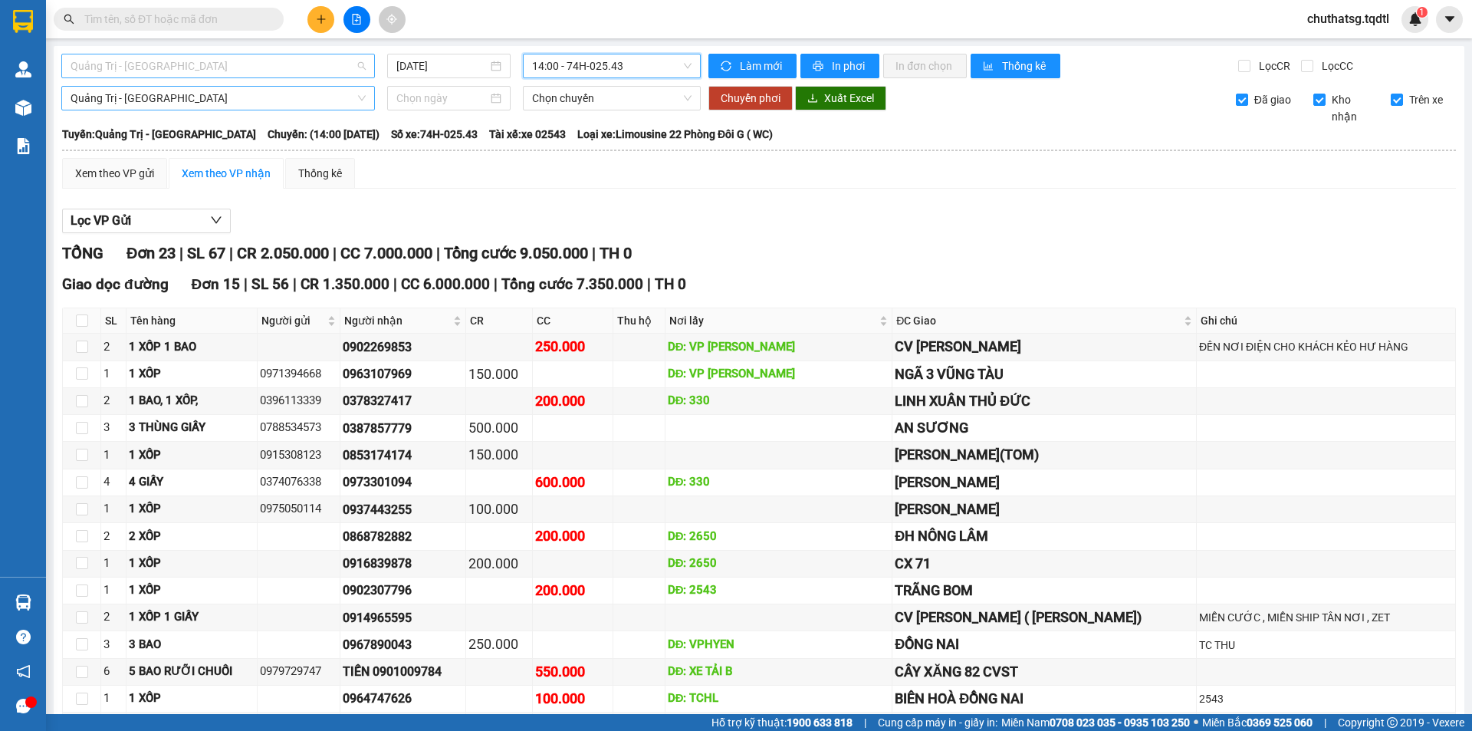
scroll to position [49, 0]
click at [276, 63] on span "Quảng Trị - [GEOGRAPHIC_DATA]" at bounding box center [218, 65] width 295 height 23
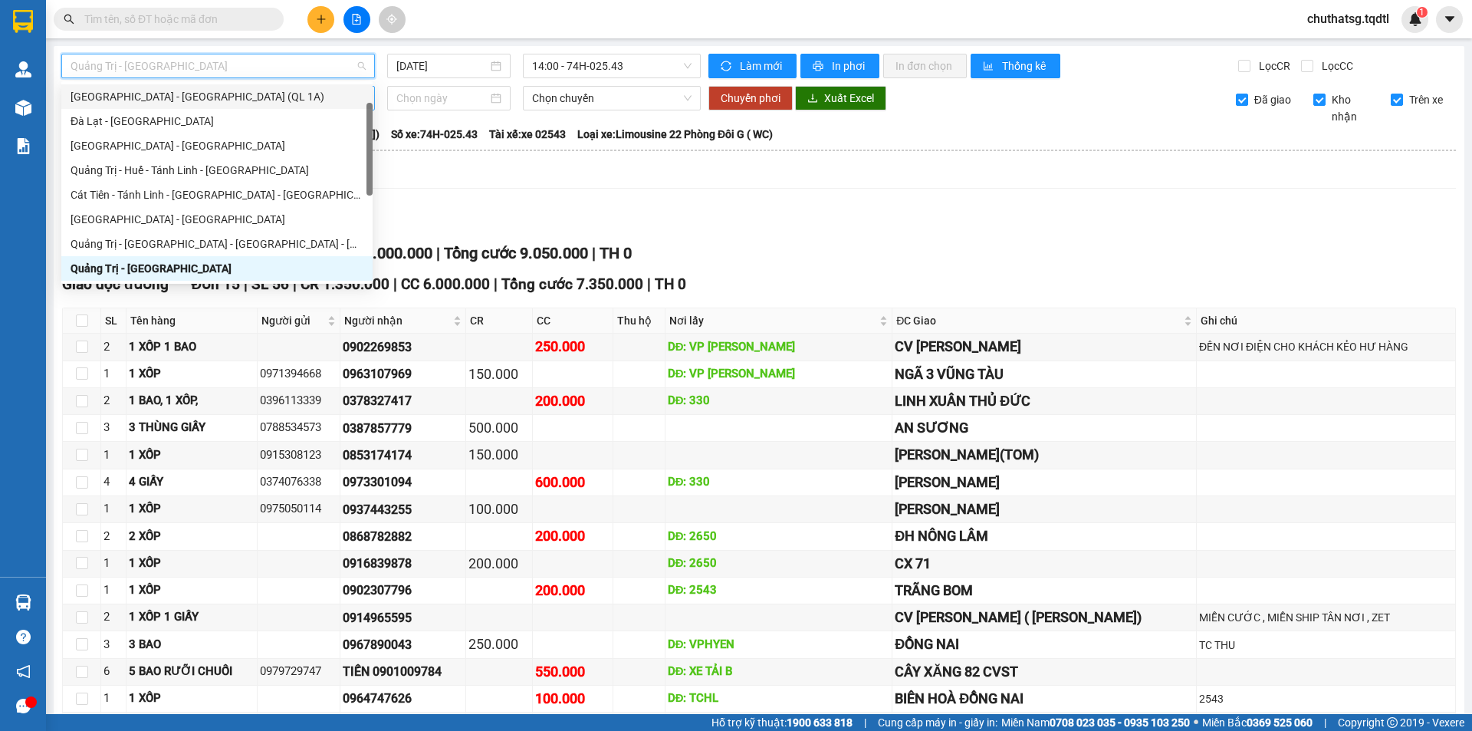
type input "Q"
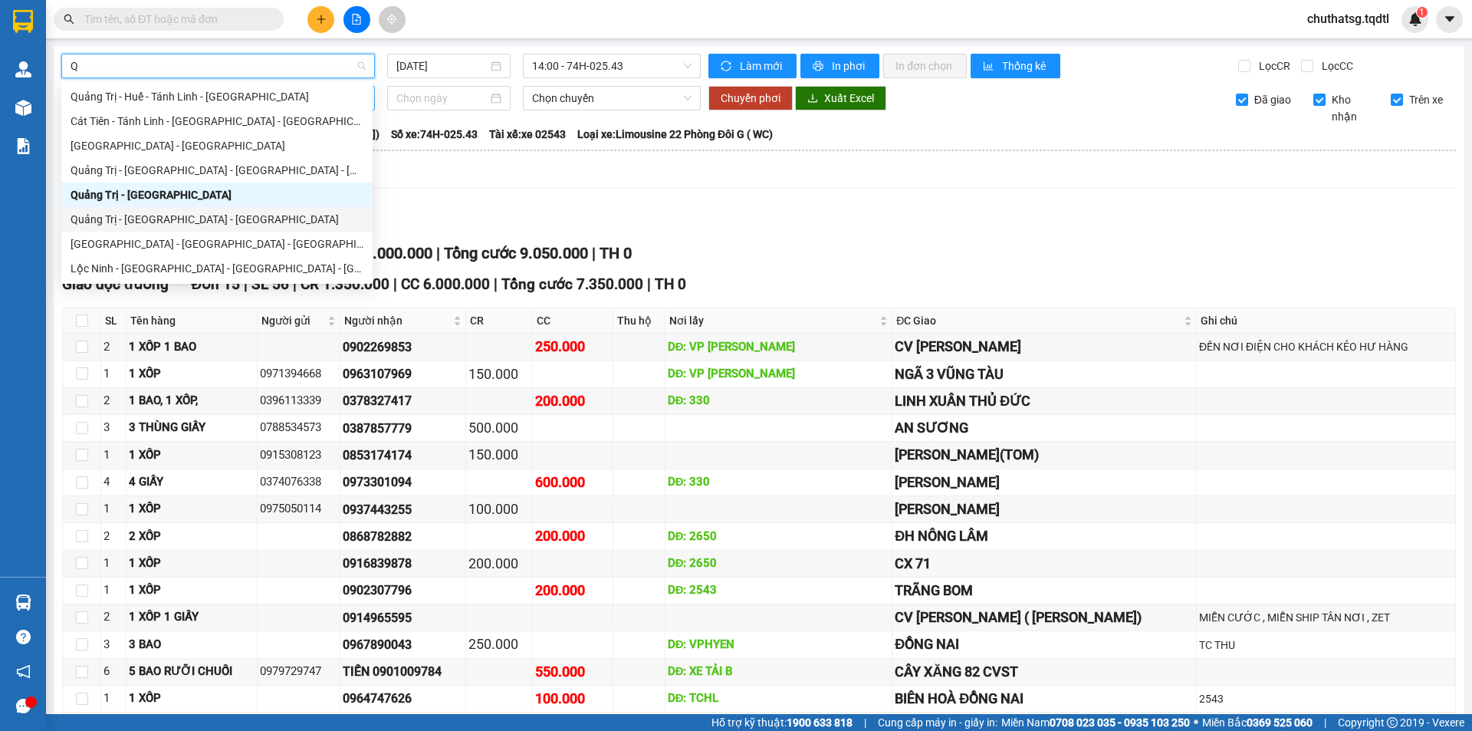
click at [137, 215] on div "Quảng Trị - [GEOGRAPHIC_DATA] - [GEOGRAPHIC_DATA]" at bounding box center [217, 219] width 293 height 17
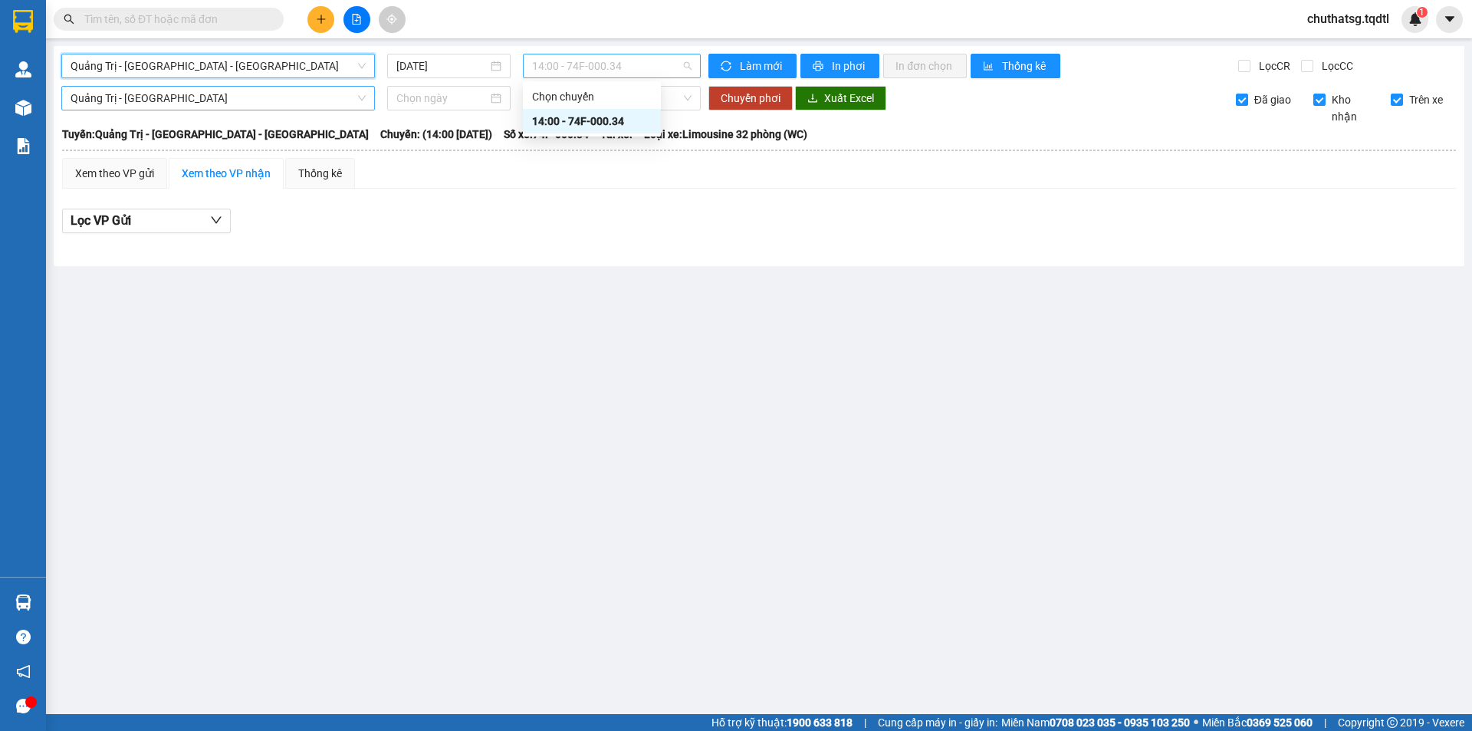
click at [574, 59] on span "14:00 - 74F-000.34" at bounding box center [612, 65] width 160 height 23
click at [598, 119] on div "14:00 - 74F-000.34" at bounding box center [592, 121] width 120 height 17
drag, startPoint x: 430, startPoint y: 54, endPoint x: 429, endPoint y: 63, distance: 8.6
click at [430, 56] on div "[DATE]" at bounding box center [448, 66] width 123 height 25
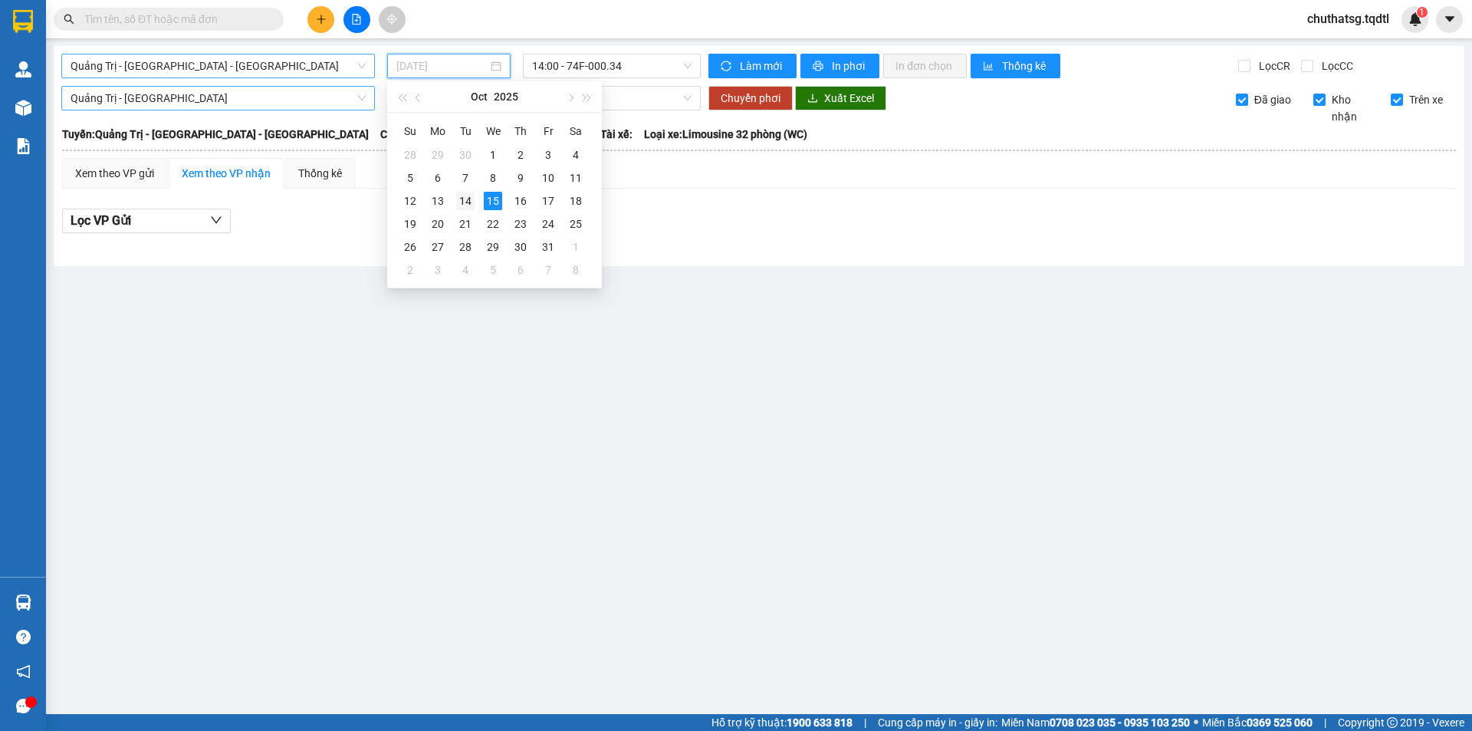
click at [472, 201] on div "14" at bounding box center [465, 201] width 18 height 18
type input "[DATE]"
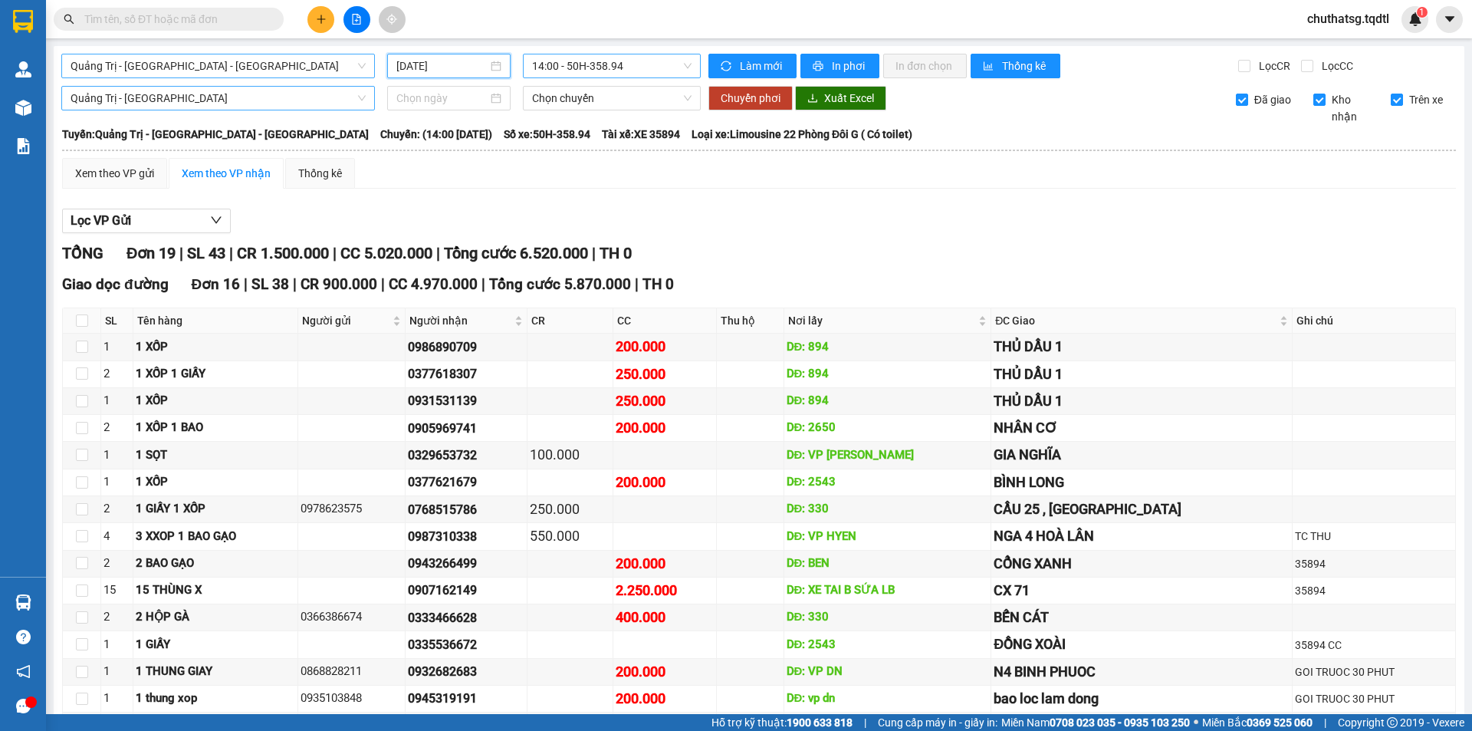
click at [593, 65] on span "14:00 - 50H-358.94" at bounding box center [612, 65] width 160 height 23
click at [617, 123] on div "14:00 - 50H-358.94" at bounding box center [588, 121] width 120 height 17
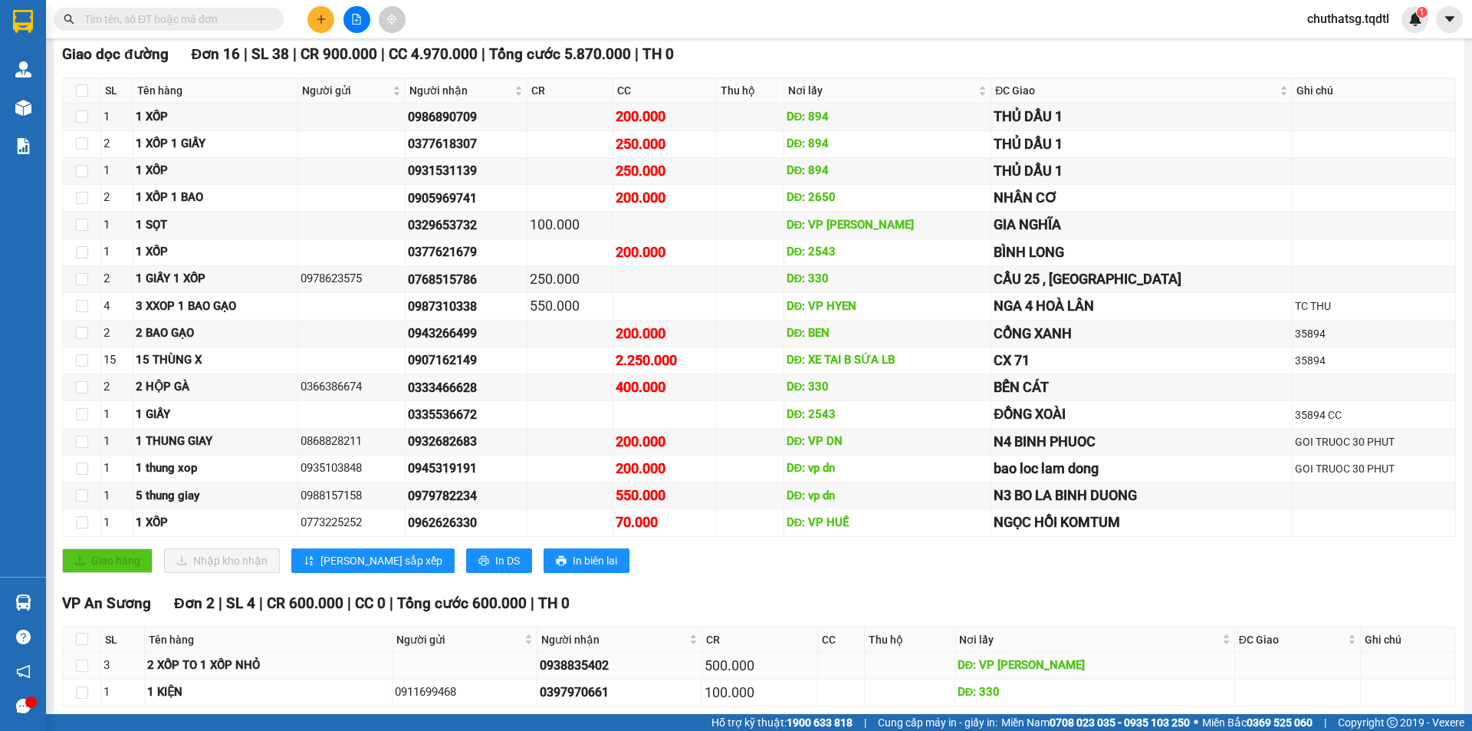
scroll to position [444, 0]
